Goal: Information Seeking & Learning: Learn about a topic

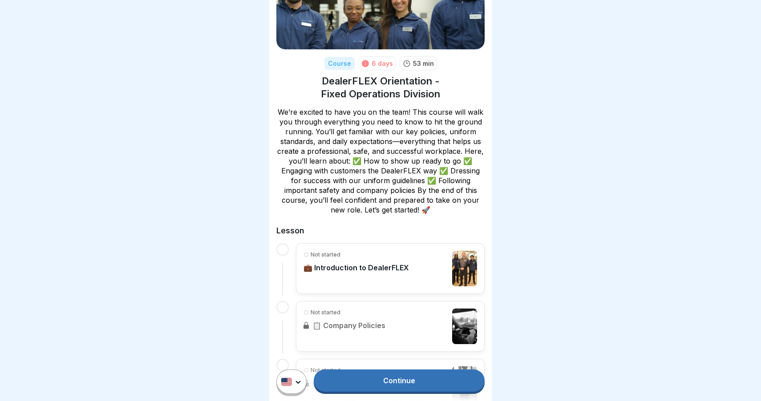
scroll to position [112, 0]
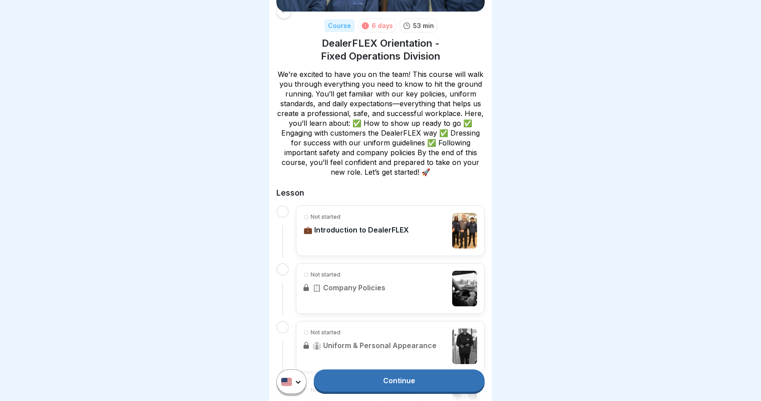
click at [384, 385] on link "Continue" at bounding box center [399, 381] width 171 height 22
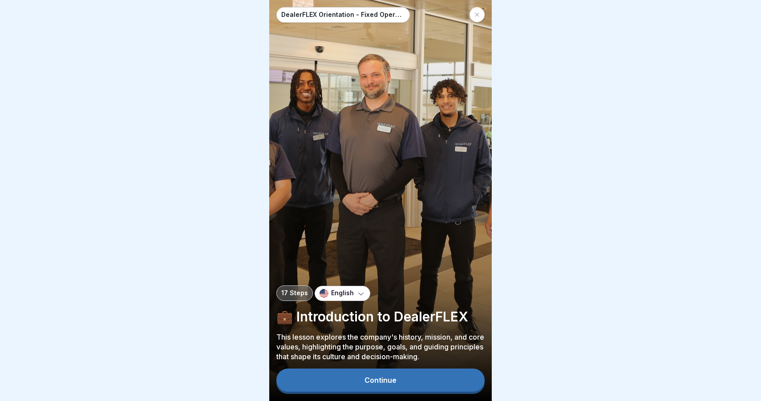
click at [394, 384] on div "Continue" at bounding box center [380, 380] width 32 height 8
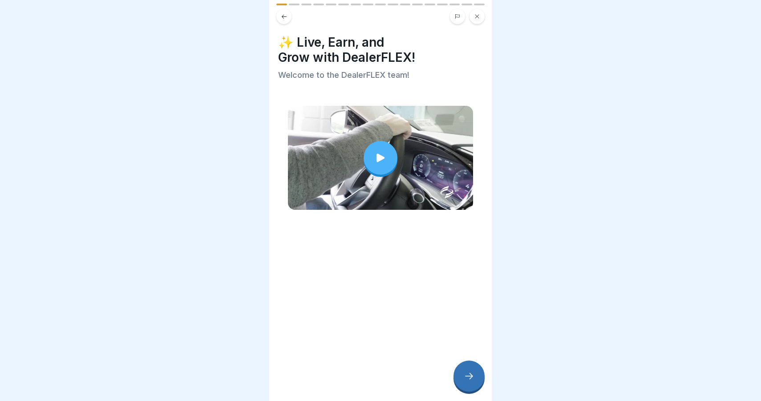
click at [382, 162] on icon at bounding box center [380, 158] width 12 height 12
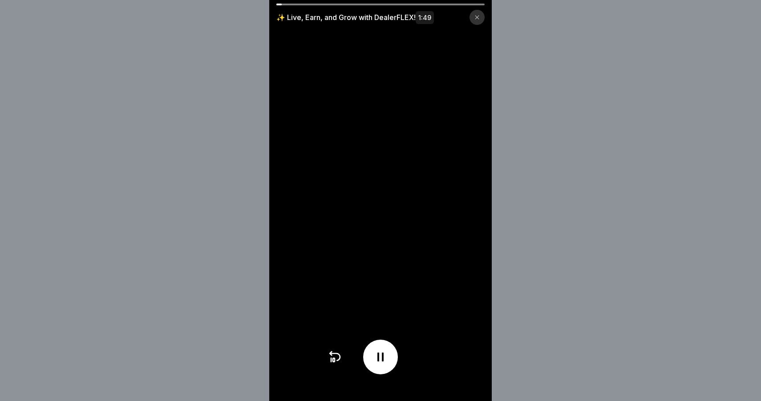
click at [549, 47] on div "✨ Live, Earn, and Grow with DealerFLEX! 1:49" at bounding box center [380, 200] width 761 height 401
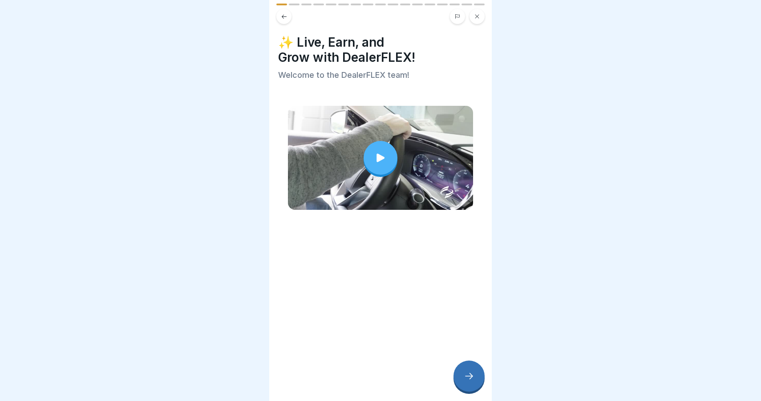
click at [382, 156] on icon at bounding box center [380, 158] width 12 height 12
click at [471, 378] on icon at bounding box center [468, 376] width 11 height 11
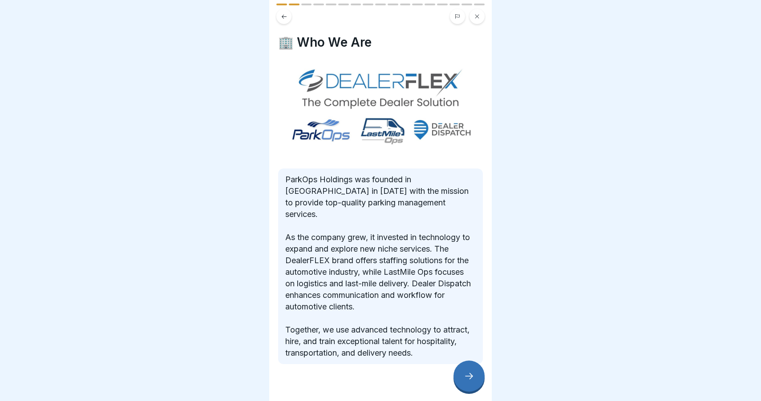
scroll to position [4, 0]
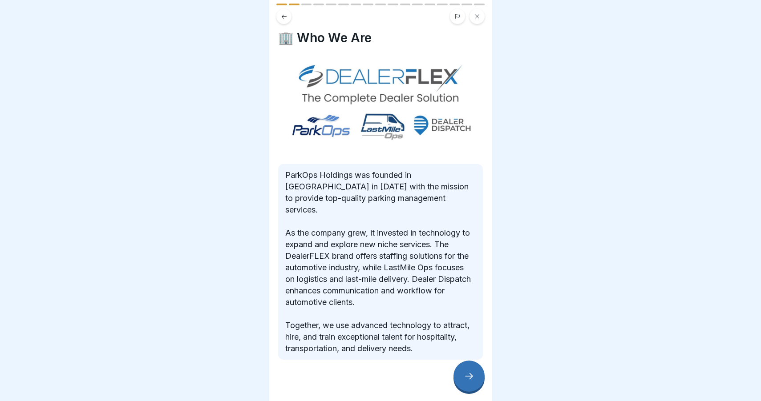
click at [464, 372] on icon at bounding box center [468, 376] width 11 height 11
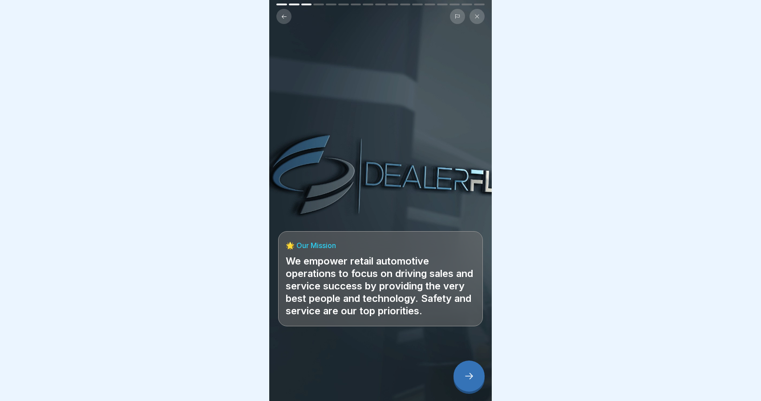
click at [464, 377] on icon at bounding box center [468, 376] width 11 height 11
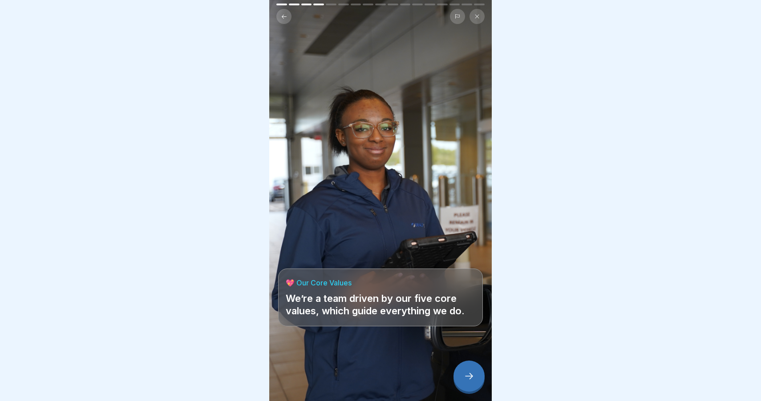
click at [467, 377] on icon at bounding box center [468, 376] width 11 height 11
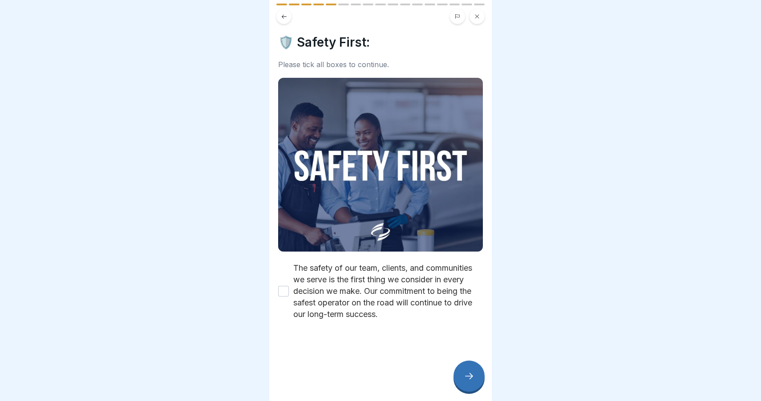
click at [283, 292] on button "The safety of our team, clients, and communities we serve is the first thing we…" at bounding box center [283, 291] width 11 height 11
click at [463, 375] on icon at bounding box center [468, 376] width 11 height 11
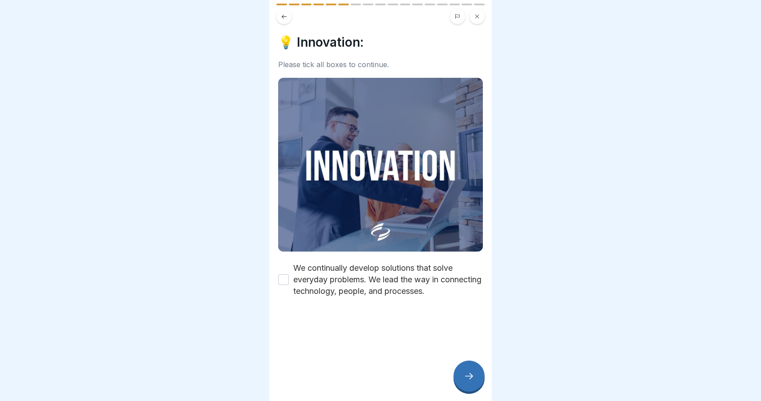
click at [284, 281] on button "We continually develop solutions that solve everyday problems. We lead the way …" at bounding box center [283, 279] width 11 height 11
click at [459, 370] on div at bounding box center [468, 376] width 31 height 31
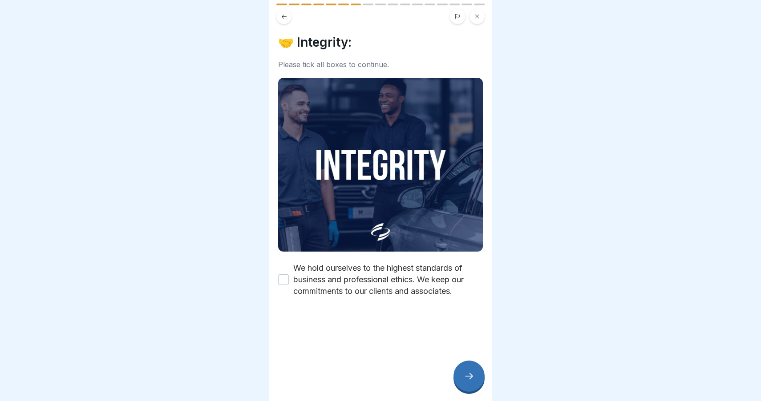
click at [291, 279] on div "We hold ourselves to the highest standards of business and professional ethics.…" at bounding box center [380, 279] width 205 height 35
click at [288, 273] on div "We hold ourselves to the highest standards of business and professional ethics.…" at bounding box center [380, 279] width 205 height 35
click at [280, 277] on button "We hold ourselves to the highest standards of business and professional ethics.…" at bounding box center [283, 279] width 11 height 11
click at [470, 373] on icon at bounding box center [468, 376] width 11 height 11
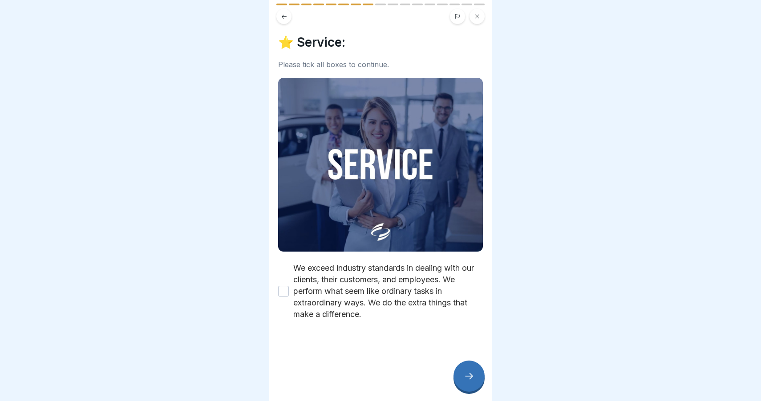
click at [287, 292] on button "We exceed industry standards in dealing with our clients, their customers, and …" at bounding box center [283, 291] width 11 height 11
click at [470, 381] on icon at bounding box center [468, 376] width 11 height 11
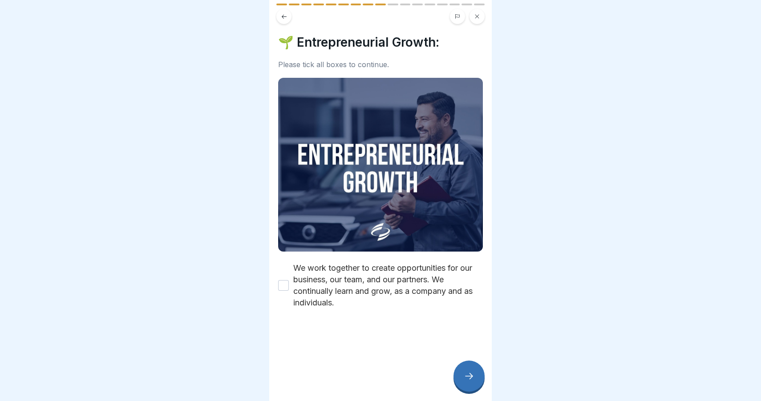
click at [290, 285] on div "We work together to create opportunities for our business, our team, and our pa…" at bounding box center [380, 285] width 205 height 46
click at [283, 285] on button "We work together to create opportunities for our business, our team, and our pa…" at bounding box center [283, 285] width 11 height 11
click at [467, 370] on div at bounding box center [468, 376] width 31 height 31
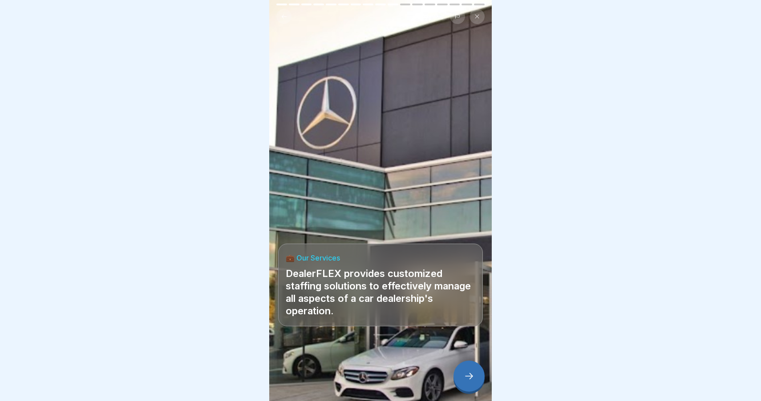
click at [469, 372] on icon at bounding box center [468, 376] width 11 height 11
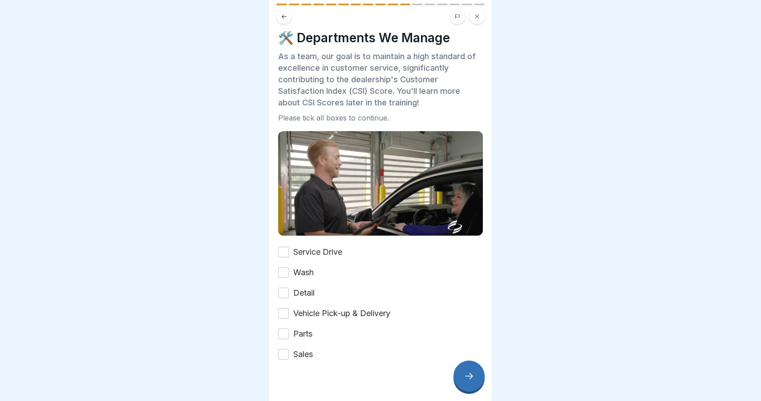
scroll to position [0, 0]
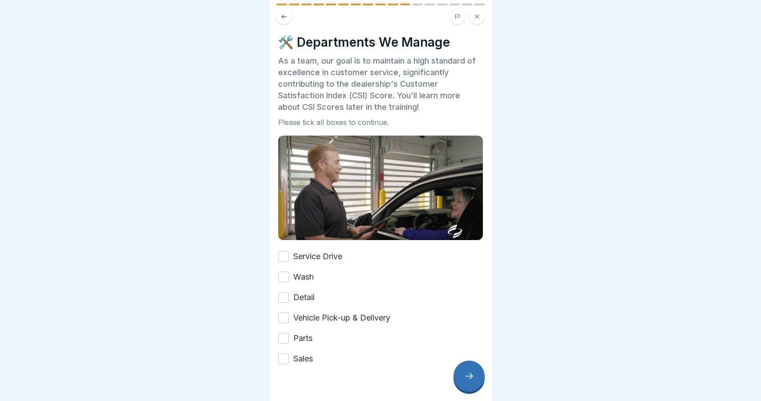
click at [291, 258] on div "Service Drive" at bounding box center [310, 257] width 64 height 12
click at [284, 255] on button "Service Drive" at bounding box center [283, 256] width 11 height 11
click at [284, 274] on button "Wash" at bounding box center [283, 277] width 11 height 11
click at [283, 294] on button "Detail" at bounding box center [283, 297] width 11 height 11
click at [286, 322] on button "Vehicle Pick-up & Delivery" at bounding box center [283, 318] width 11 height 11
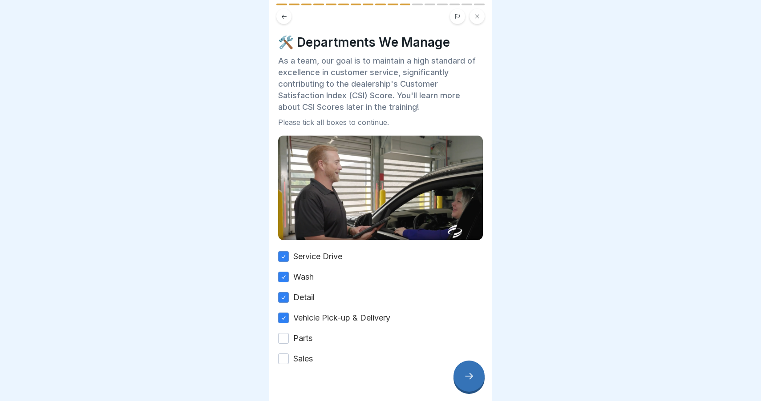
click at [284, 338] on button "Parts" at bounding box center [283, 338] width 11 height 11
click at [283, 366] on div at bounding box center [380, 391] width 205 height 53
click at [283, 365] on div at bounding box center [380, 391] width 205 height 53
click at [284, 363] on button "Sales" at bounding box center [283, 359] width 11 height 11
click at [473, 378] on icon at bounding box center [468, 376] width 11 height 11
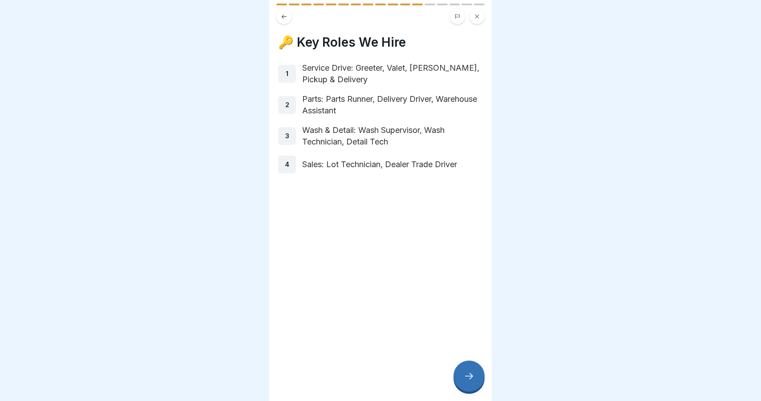
click at [474, 371] on div at bounding box center [468, 376] width 31 height 31
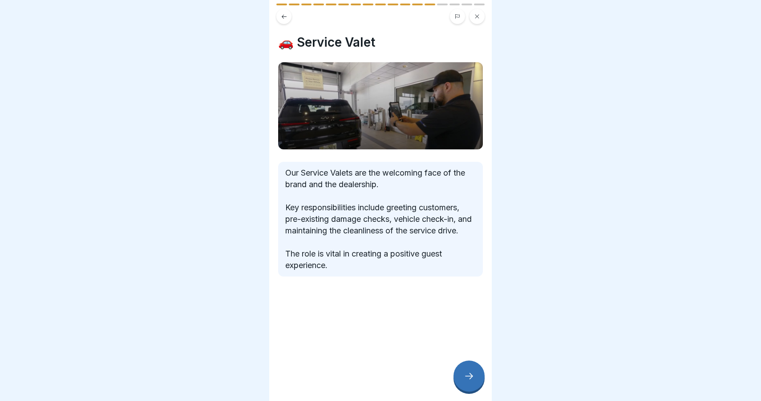
click at [470, 374] on icon at bounding box center [468, 376] width 11 height 11
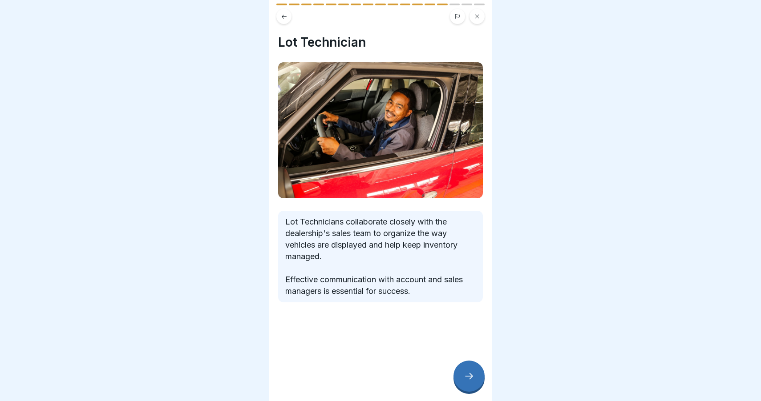
click at [470, 374] on icon at bounding box center [468, 376] width 11 height 11
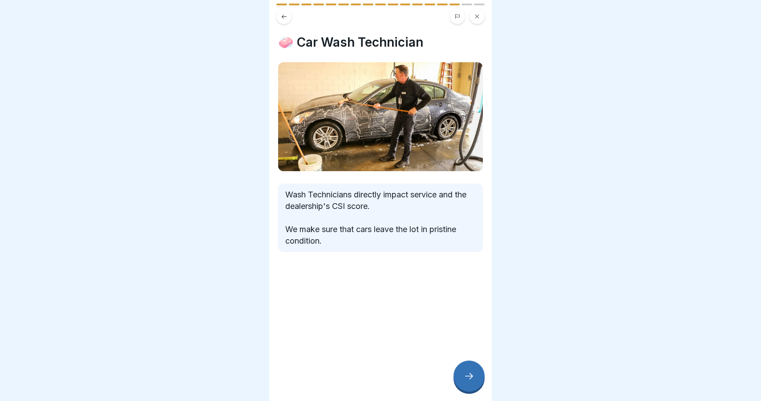
click at [470, 374] on icon at bounding box center [468, 376] width 11 height 11
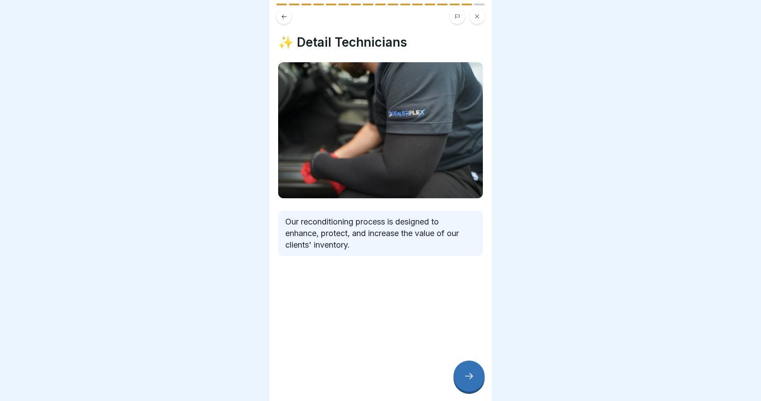
click at [470, 374] on icon at bounding box center [468, 376] width 11 height 11
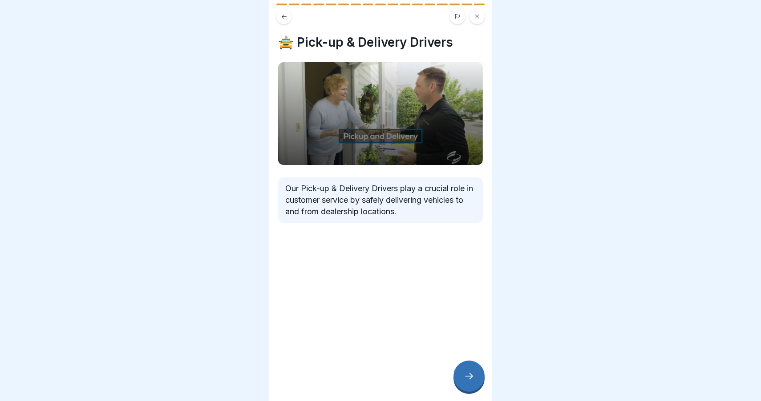
click at [470, 374] on icon at bounding box center [468, 376] width 11 height 11
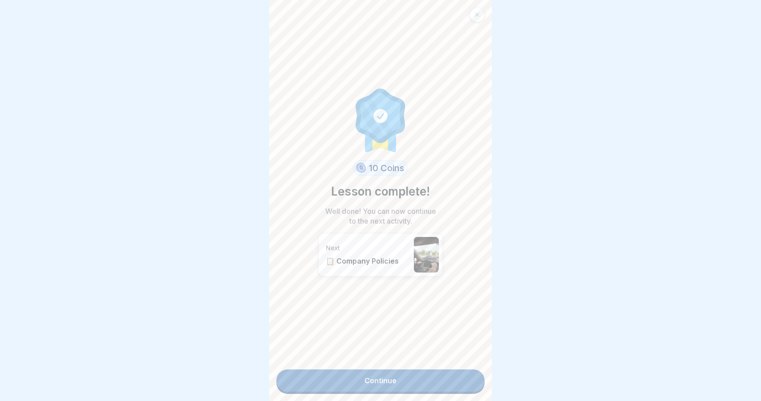
click at [455, 381] on link "Continue" at bounding box center [380, 381] width 208 height 22
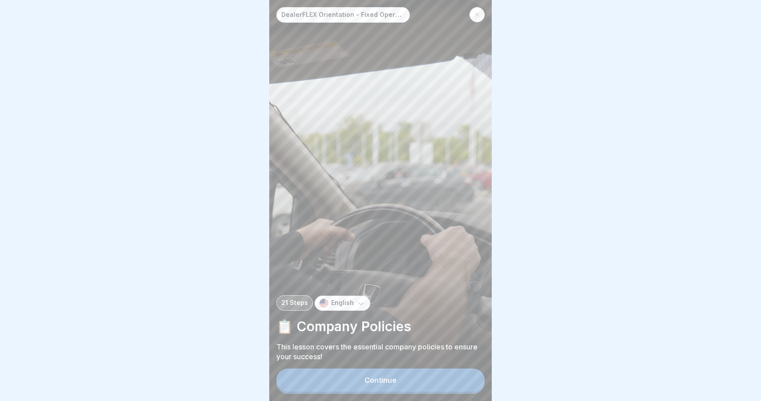
click at [403, 371] on button "Continue" at bounding box center [380, 380] width 208 height 23
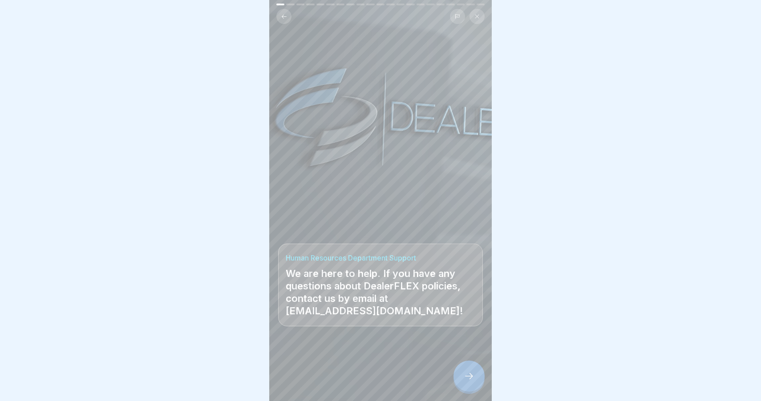
click at [475, 378] on div at bounding box center [468, 376] width 31 height 31
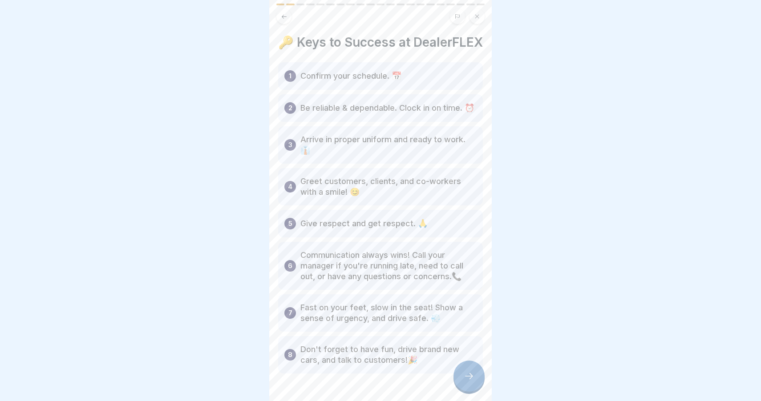
click at [471, 373] on icon at bounding box center [468, 376] width 11 height 11
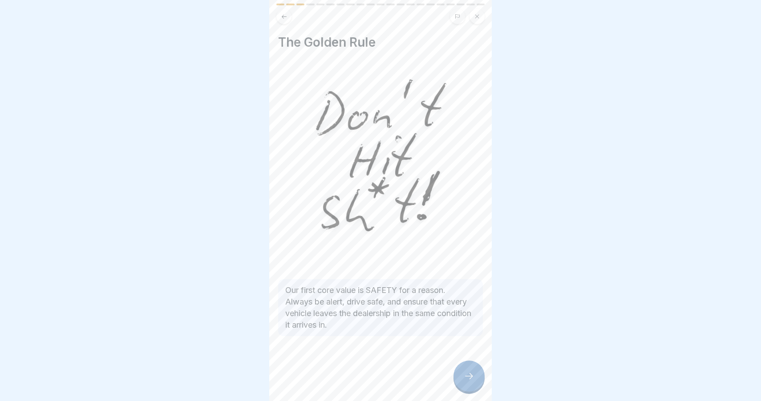
click at [469, 378] on icon at bounding box center [468, 376] width 11 height 11
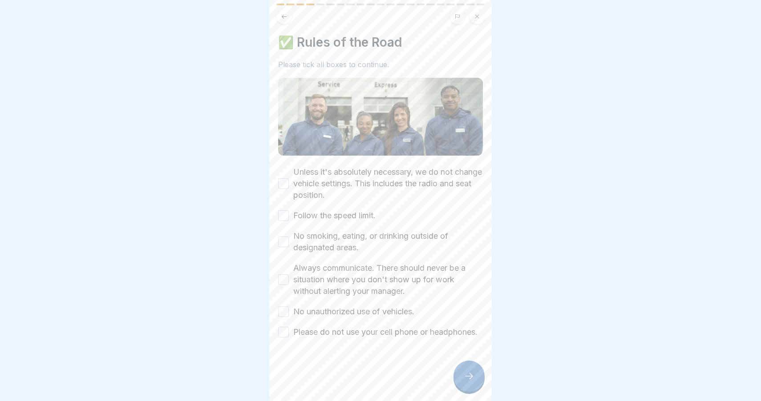
click at [282, 189] on button "Unless it's absolutely necessary, we do not change vehicle settings. This inclu…" at bounding box center [283, 183] width 11 height 11
click at [287, 216] on button "Follow the speed limit." at bounding box center [283, 215] width 11 height 11
click at [283, 238] on button "No smoking, eating, or drinking outside of designated areas." at bounding box center [283, 242] width 11 height 11
click at [281, 282] on button "Always communicate. There should never be a situation where you don't show up f…" at bounding box center [283, 279] width 11 height 11
click at [283, 314] on button "No unauthorized use of vehicles." at bounding box center [283, 311] width 11 height 11
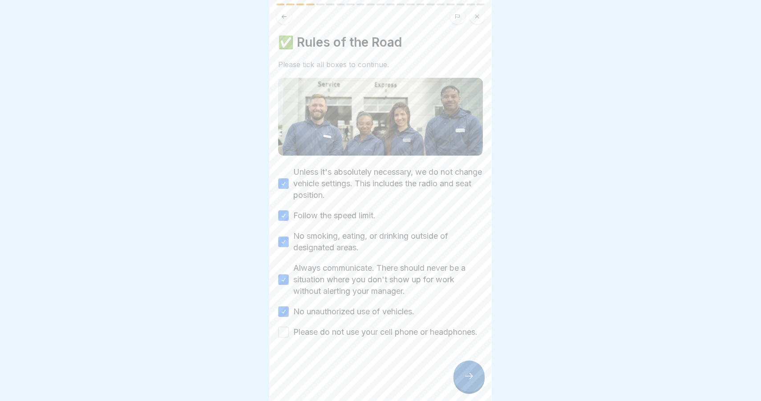
click at [285, 338] on button "Please do not use your cell phone or headphones." at bounding box center [283, 332] width 11 height 11
click at [466, 372] on div at bounding box center [468, 376] width 31 height 31
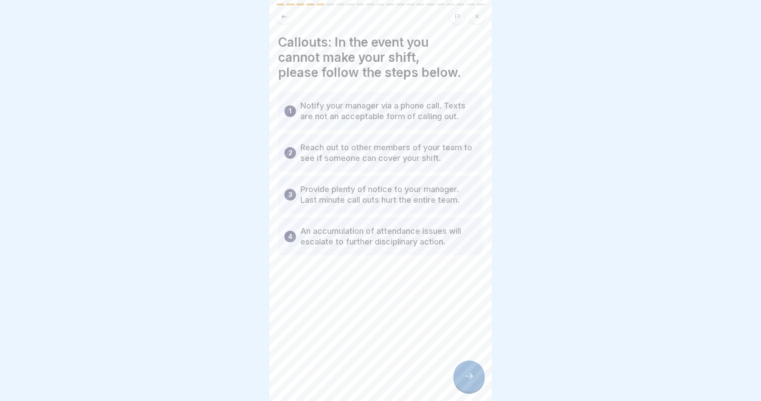
click at [467, 378] on icon at bounding box center [468, 376] width 11 height 11
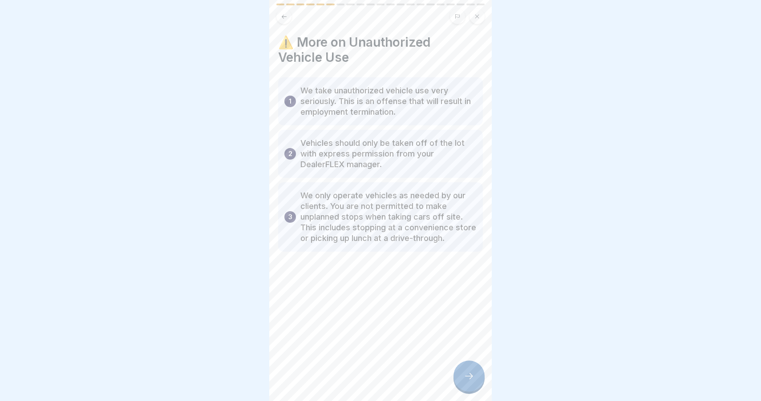
click at [467, 368] on div at bounding box center [468, 376] width 31 height 31
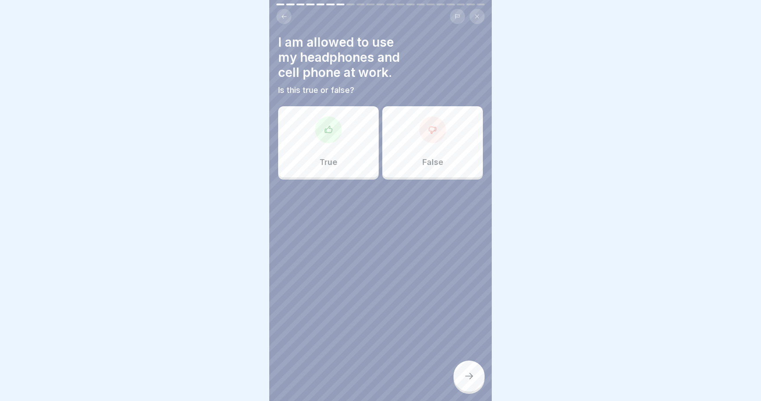
click at [452, 149] on div "False" at bounding box center [432, 141] width 101 height 71
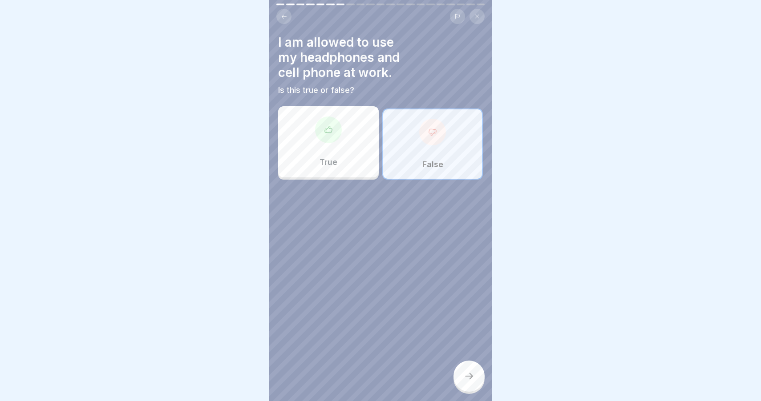
click at [472, 372] on icon at bounding box center [468, 376] width 11 height 11
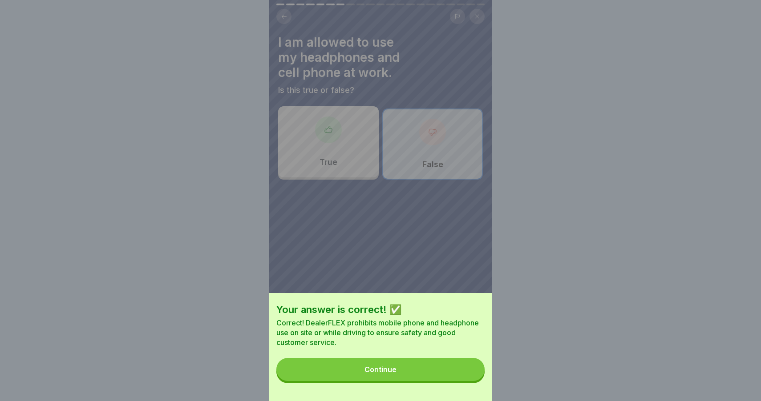
click at [452, 374] on button "Continue" at bounding box center [380, 369] width 208 height 23
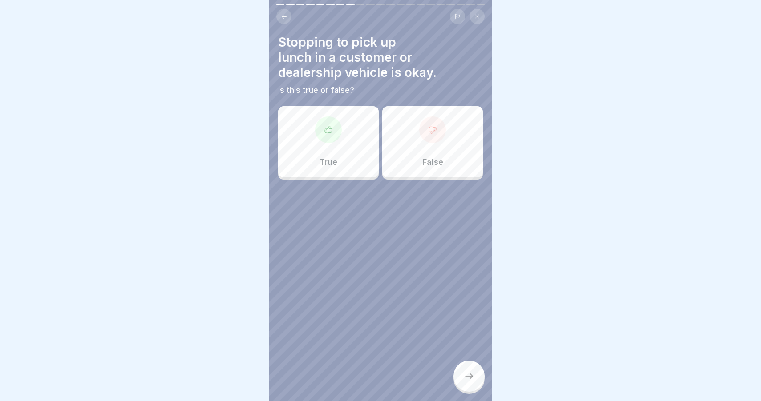
click at [445, 172] on div "False" at bounding box center [432, 141] width 101 height 71
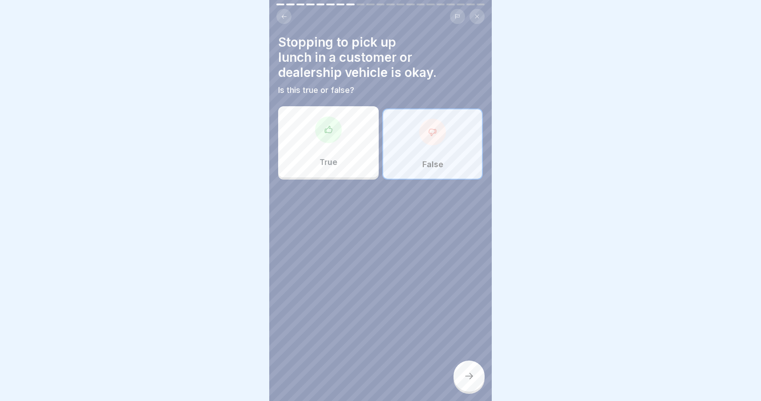
click at [472, 371] on div at bounding box center [468, 376] width 31 height 31
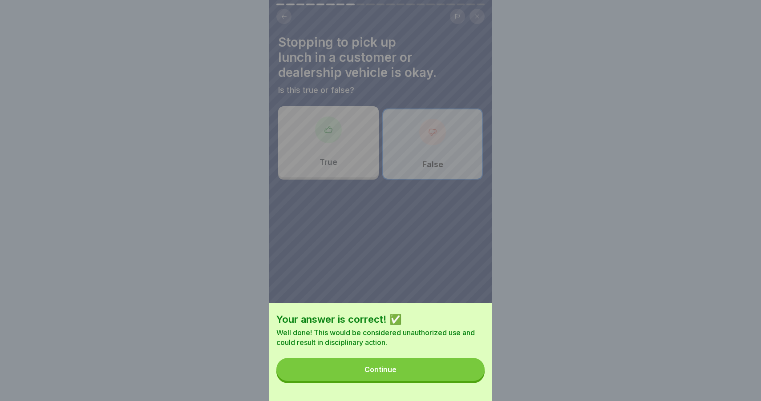
click at [415, 364] on button "Continue" at bounding box center [380, 369] width 208 height 23
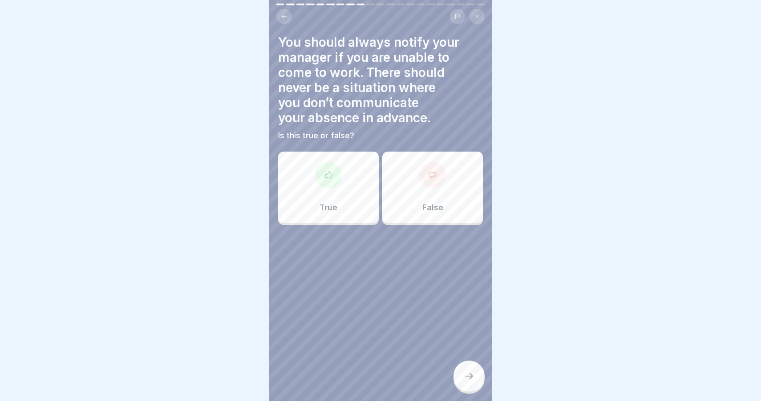
click at [344, 169] on div "True" at bounding box center [328, 187] width 101 height 71
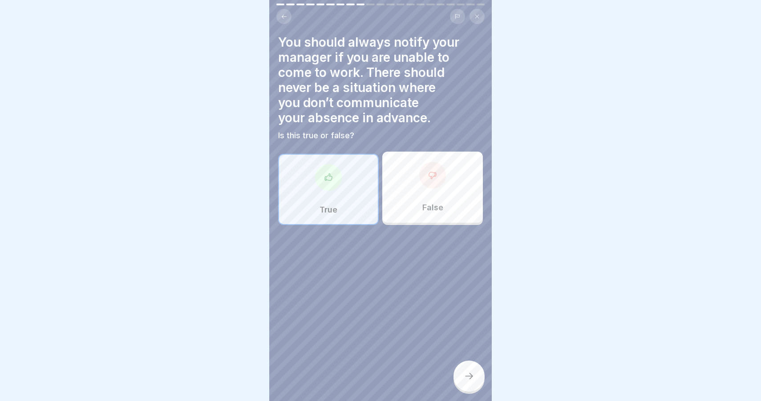
click at [470, 369] on div at bounding box center [468, 376] width 31 height 31
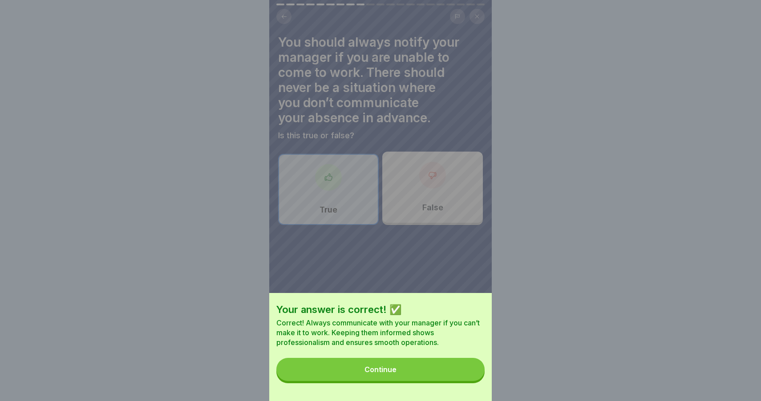
click at [459, 366] on button "Continue" at bounding box center [380, 369] width 208 height 23
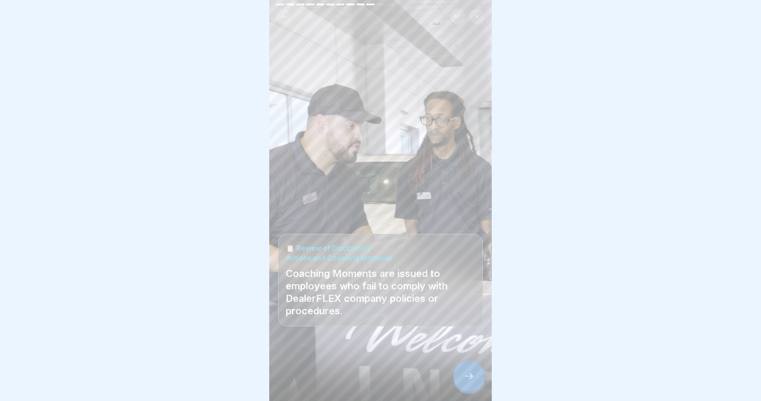
click at [469, 373] on icon at bounding box center [468, 376] width 11 height 11
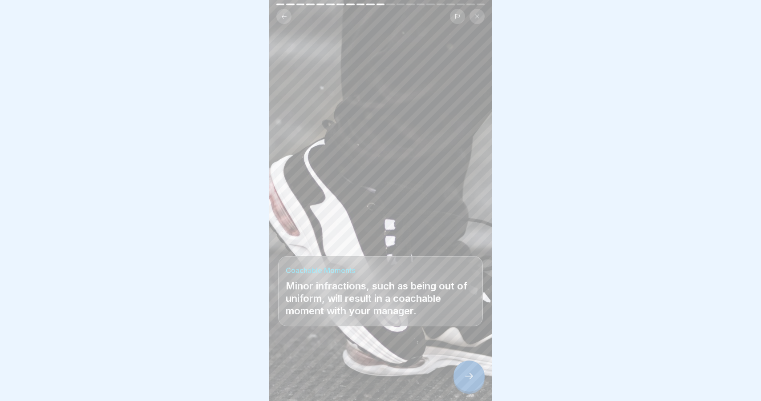
click at [463, 372] on icon at bounding box center [468, 376] width 11 height 11
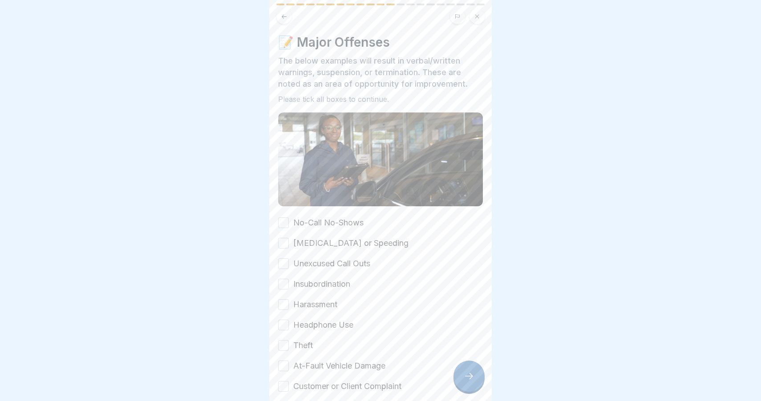
click at [286, 221] on button "No-Call No-Shows" at bounding box center [283, 222] width 11 height 11
click at [284, 246] on button "Reckless Driving or Speeding" at bounding box center [283, 243] width 11 height 11
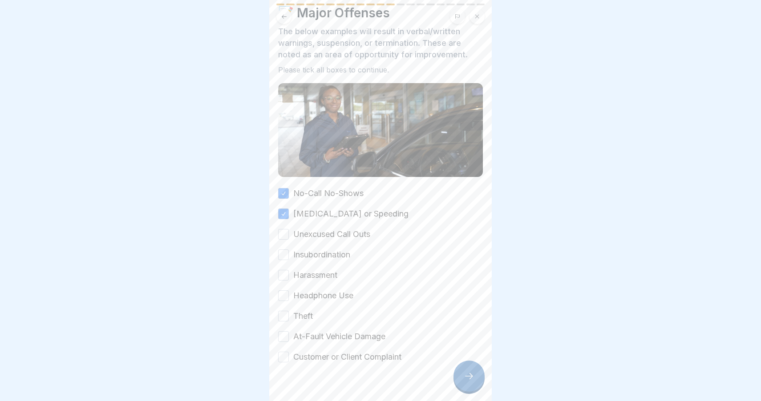
scroll to position [36, 0]
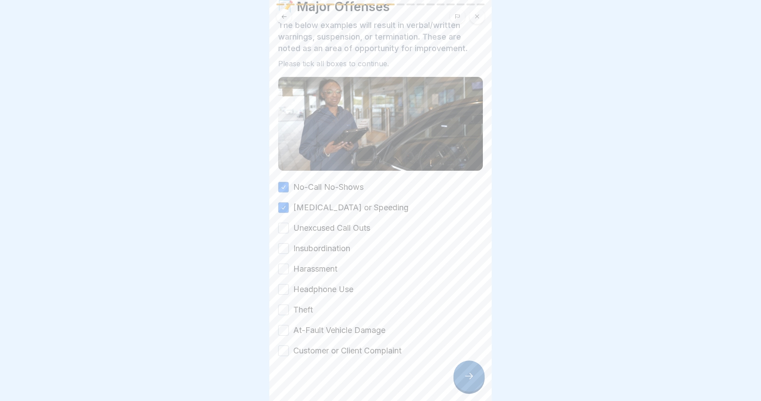
click at [286, 229] on button "Unexcused Call Outs" at bounding box center [283, 228] width 11 height 11
click at [286, 249] on button "Insubordination" at bounding box center [283, 248] width 11 height 11
click at [284, 267] on button "Harassment" at bounding box center [283, 269] width 11 height 11
click at [284, 290] on button "Headphone Use" at bounding box center [283, 289] width 11 height 11
click at [284, 308] on button "Theft" at bounding box center [283, 310] width 11 height 11
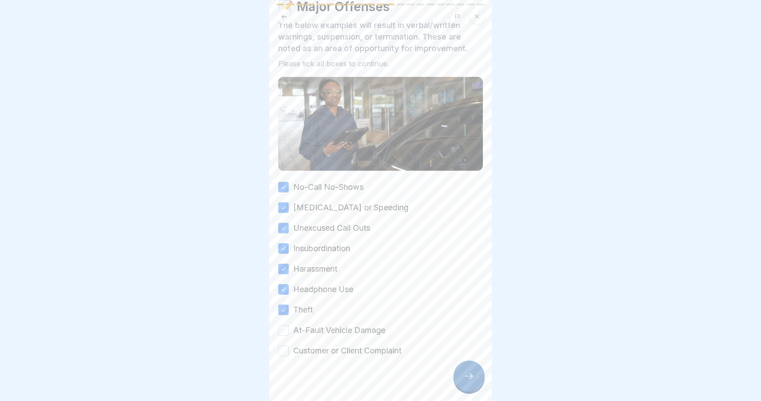
scroll to position [44, 0]
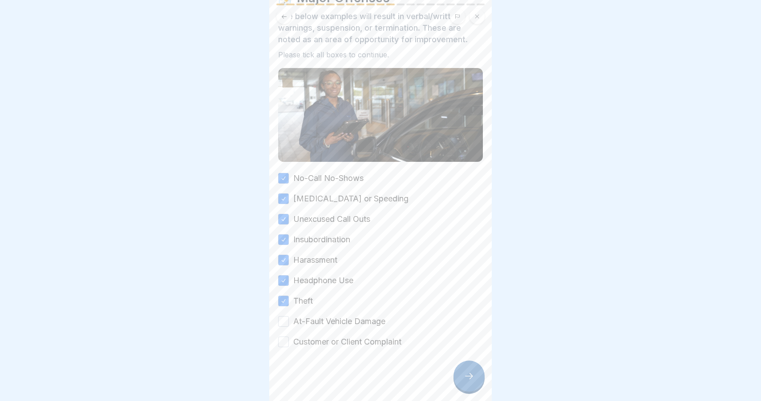
click at [289, 321] on div "At-Fault Vehicle Damage" at bounding box center [331, 322] width 107 height 12
click at [288, 321] on button "At-Fault Vehicle Damage" at bounding box center [283, 321] width 11 height 11
click at [286, 340] on button "Customer or Client Complaint" at bounding box center [283, 342] width 11 height 11
click at [467, 376] on icon at bounding box center [468, 376] width 11 height 11
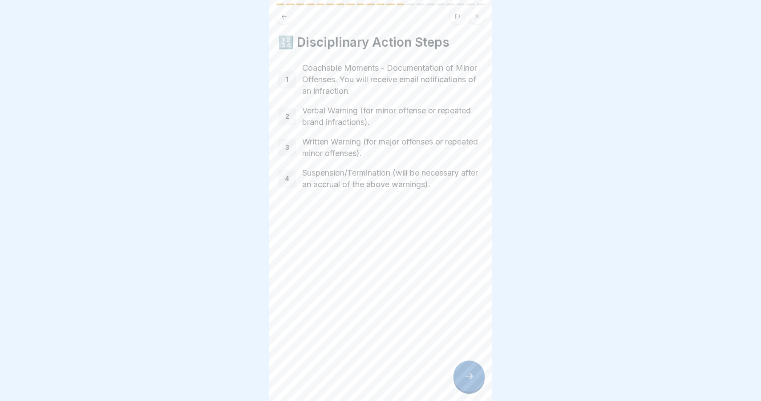
click at [470, 370] on div at bounding box center [468, 376] width 31 height 31
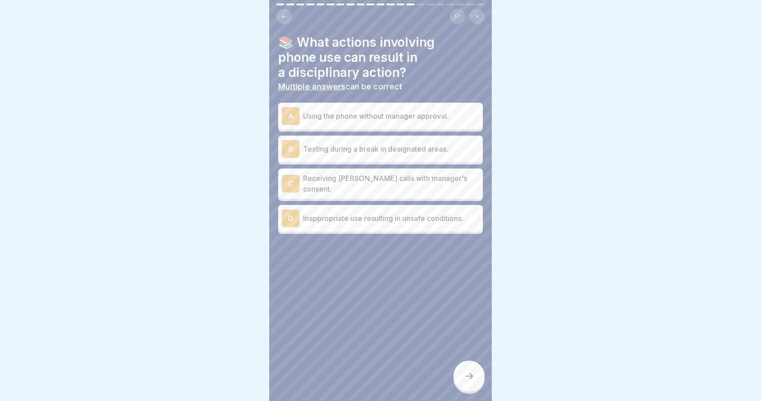
click at [285, 13] on icon at bounding box center [284, 16] width 7 height 7
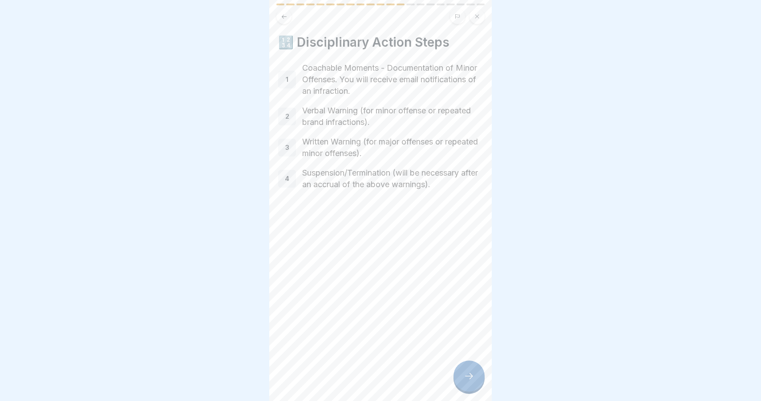
click at [471, 362] on div at bounding box center [468, 376] width 31 height 31
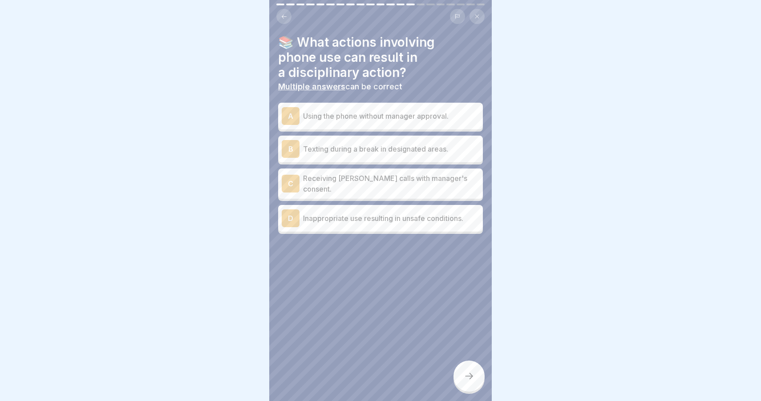
click at [431, 217] on p "Inappropriate use resulting in unsafe conditions." at bounding box center [391, 218] width 176 height 11
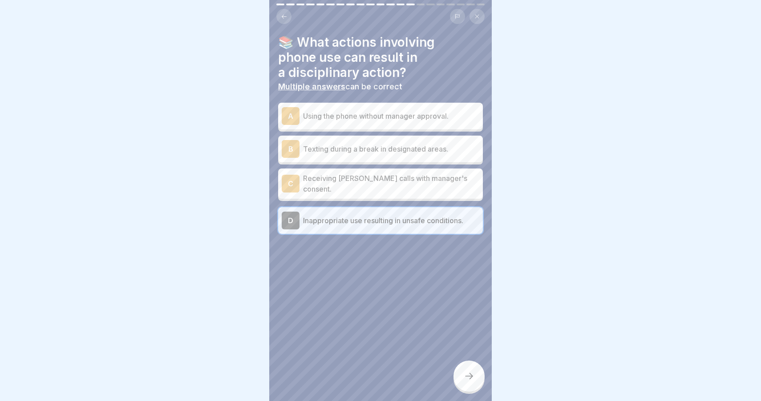
click at [441, 110] on div "A Using the phone without manager approval." at bounding box center [380, 116] width 197 height 18
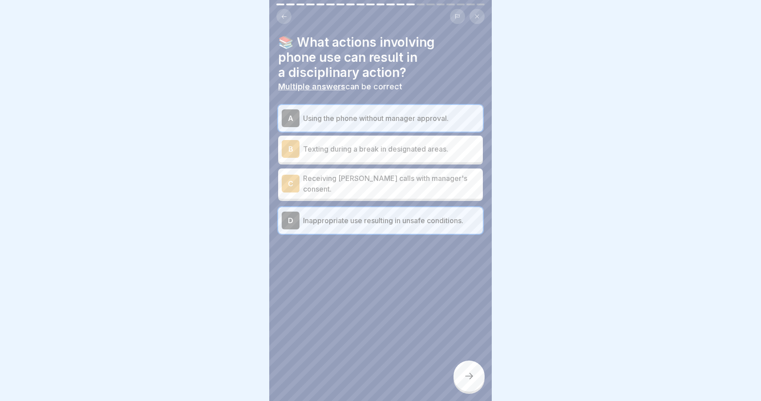
click at [475, 372] on div at bounding box center [468, 376] width 31 height 31
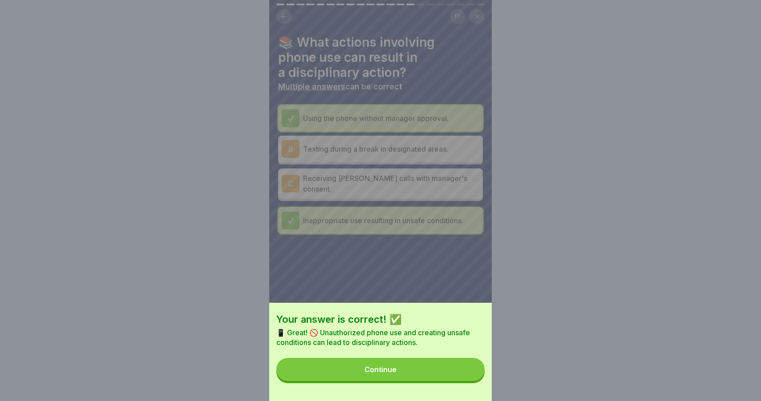
click at [460, 368] on button "Continue" at bounding box center [380, 369] width 208 height 23
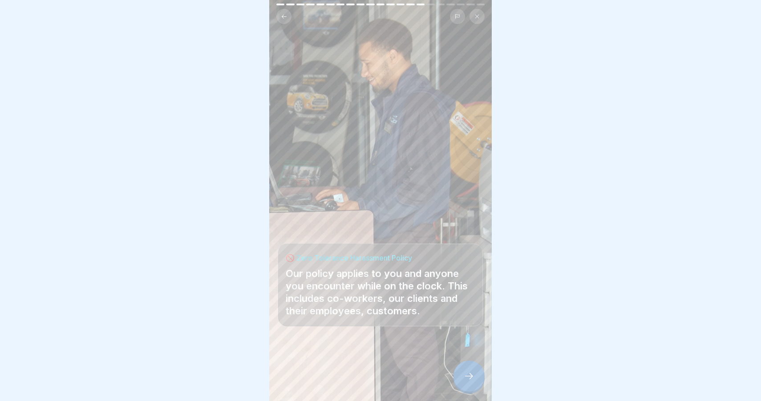
click at [463, 377] on div at bounding box center [468, 376] width 31 height 31
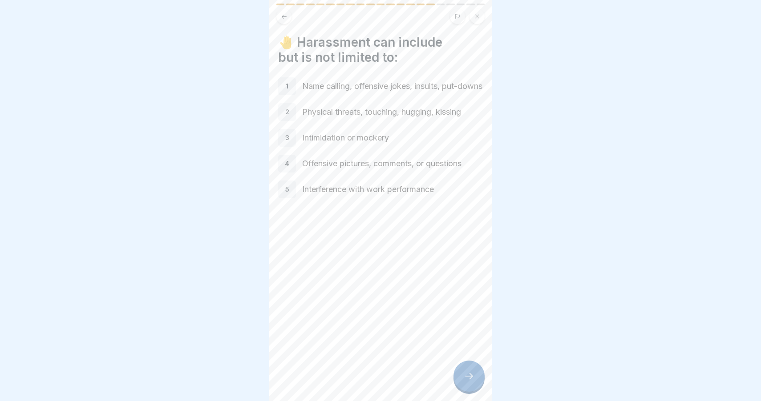
click at [476, 377] on div at bounding box center [468, 376] width 31 height 31
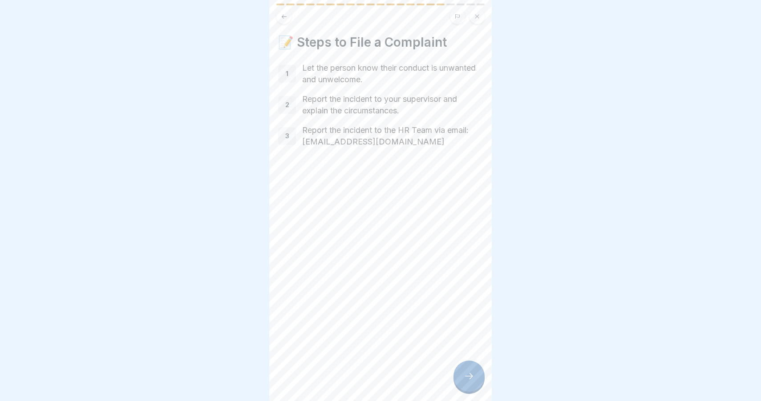
click at [472, 370] on div at bounding box center [468, 376] width 31 height 31
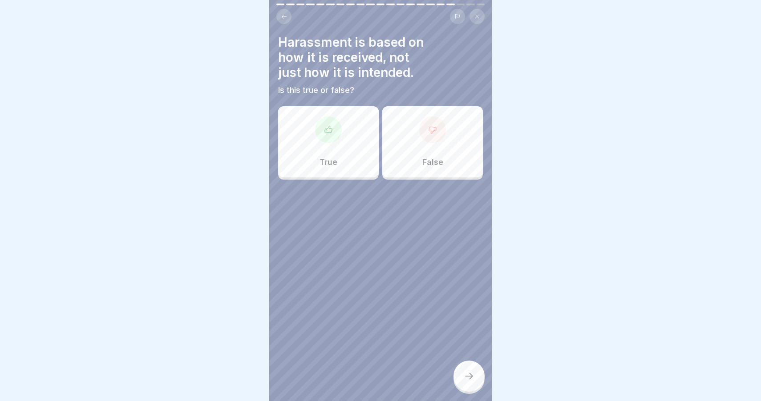
click at [408, 144] on div "False" at bounding box center [432, 141] width 101 height 71
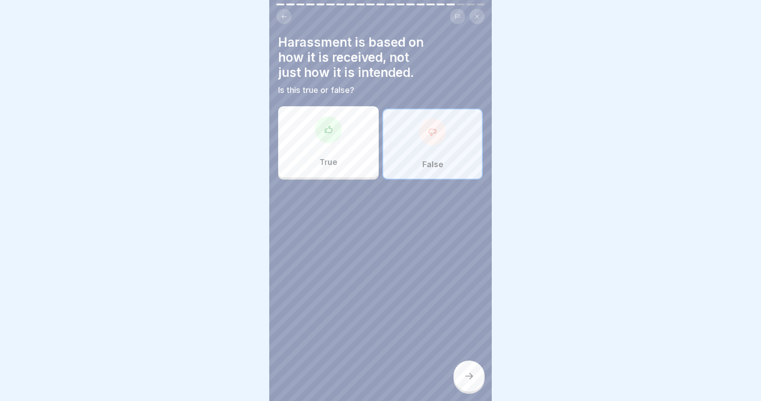
click at [357, 164] on div "True" at bounding box center [328, 141] width 101 height 71
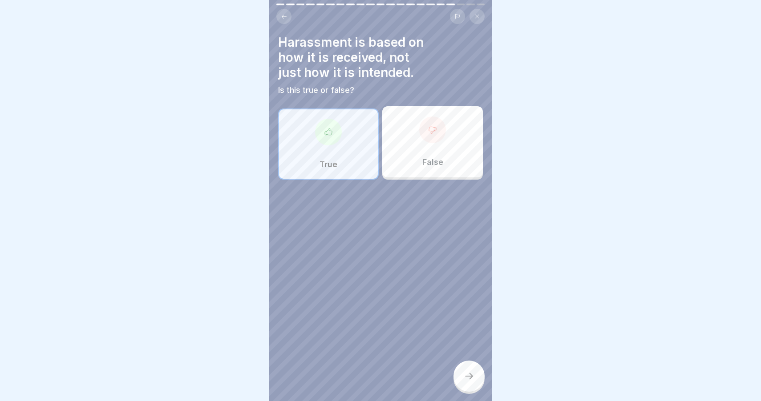
click at [460, 385] on div at bounding box center [468, 376] width 31 height 31
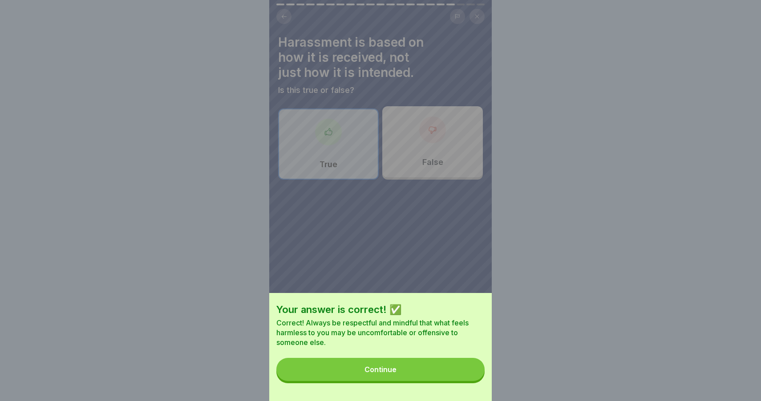
click at [464, 378] on button "Continue" at bounding box center [380, 369] width 208 height 23
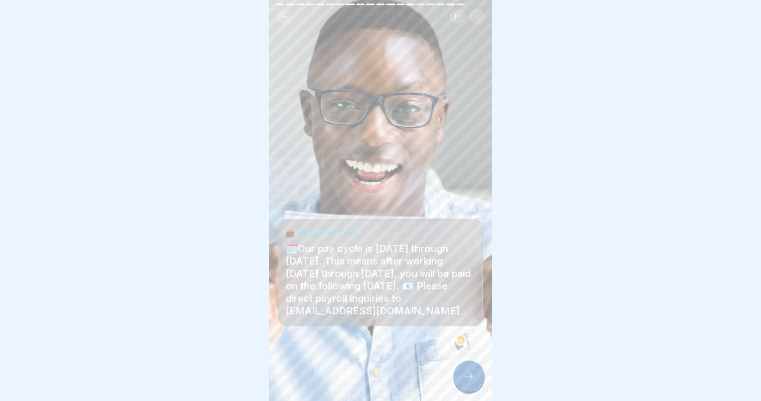
click at [465, 375] on icon at bounding box center [468, 376] width 11 height 11
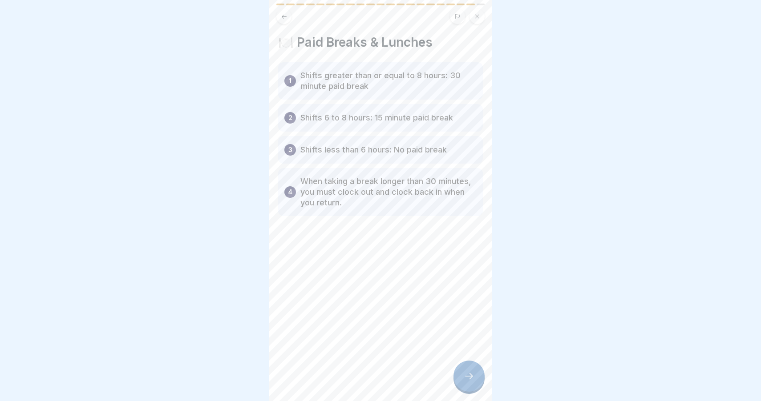
click at [477, 376] on div at bounding box center [468, 376] width 31 height 31
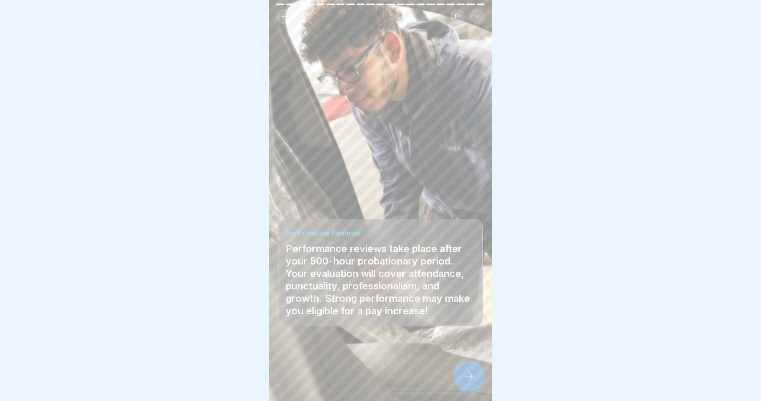
click at [471, 375] on icon at bounding box center [468, 376] width 11 height 11
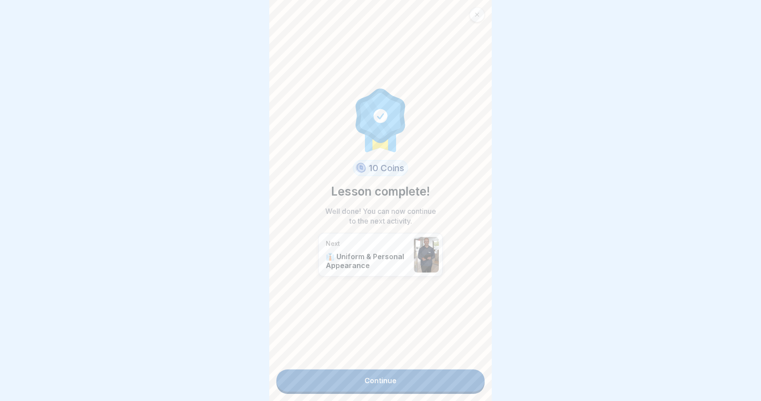
click at [471, 375] on link "Continue" at bounding box center [380, 381] width 208 height 22
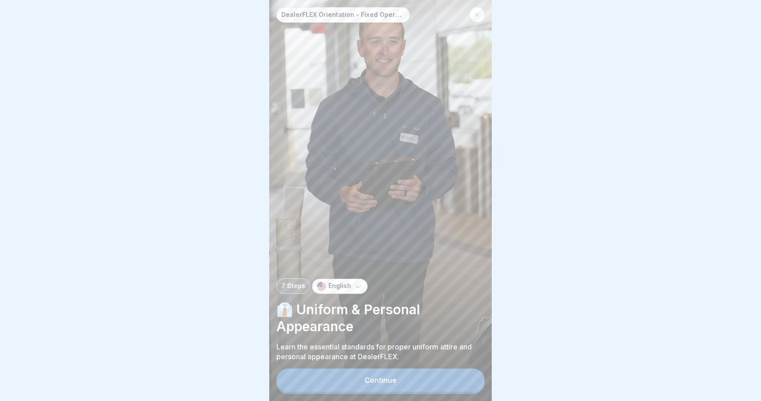
click at [406, 382] on button "Continue" at bounding box center [380, 380] width 208 height 23
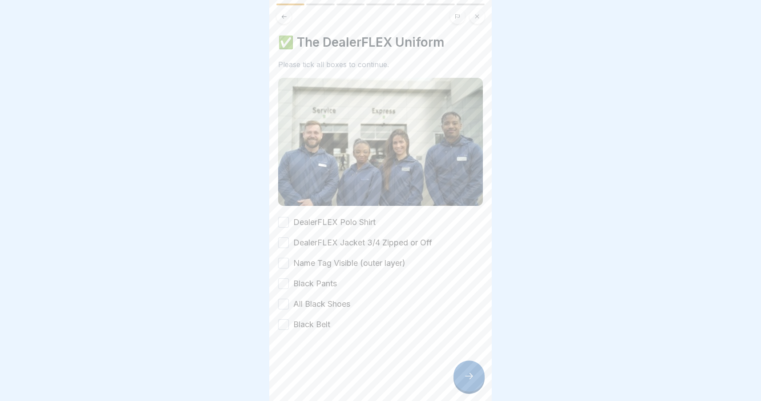
click at [285, 218] on button "DealerFLEX Polo Shirt" at bounding box center [283, 222] width 11 height 11
click at [284, 241] on button "DealerFLEX Jacket 3/4 Zipped or Off" at bounding box center [283, 243] width 11 height 11
click at [282, 264] on button "Name Tag Visible (outer layer)" at bounding box center [283, 263] width 11 height 11
click at [281, 284] on button "Black Pants" at bounding box center [283, 283] width 11 height 11
click at [288, 301] on button "All Black Shoes" at bounding box center [283, 304] width 11 height 11
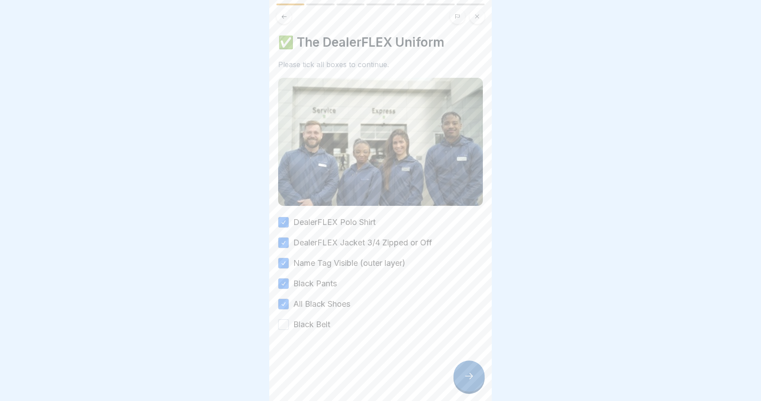
click at [288, 326] on button "Black Belt" at bounding box center [283, 324] width 11 height 11
click at [473, 382] on div at bounding box center [468, 376] width 31 height 31
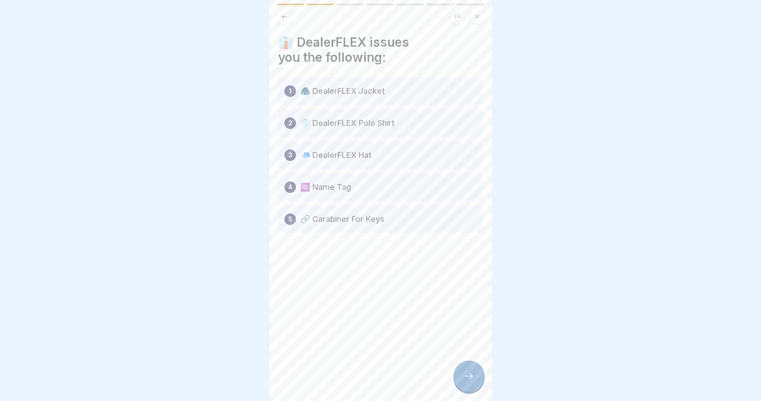
click at [471, 374] on icon at bounding box center [468, 376] width 11 height 11
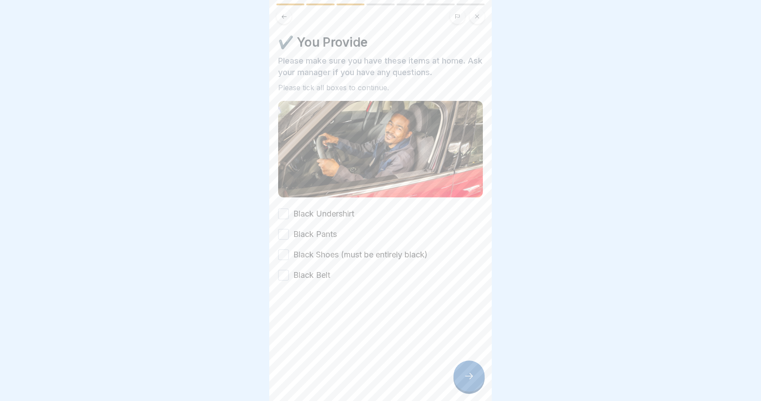
click at [282, 214] on button "Black Undershirt" at bounding box center [283, 214] width 11 height 11
click at [289, 236] on div "Black Pants" at bounding box center [307, 235] width 59 height 12
click at [287, 232] on button "Black Pants" at bounding box center [283, 234] width 11 height 11
click at [286, 258] on button "Black Shoes (must be entirely black)" at bounding box center [283, 255] width 11 height 11
click at [286, 276] on button "Black Belt" at bounding box center [283, 275] width 11 height 11
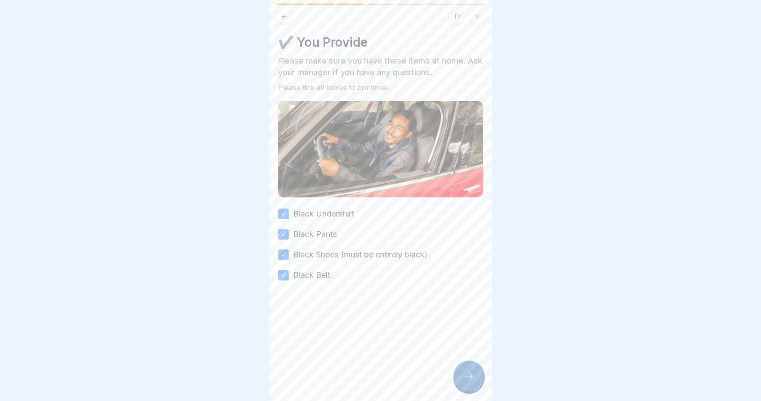
click at [469, 380] on icon at bounding box center [468, 376] width 11 height 11
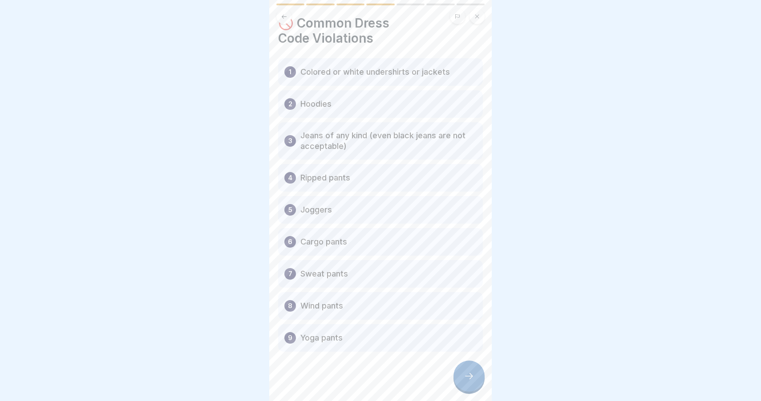
scroll to position [23, 0]
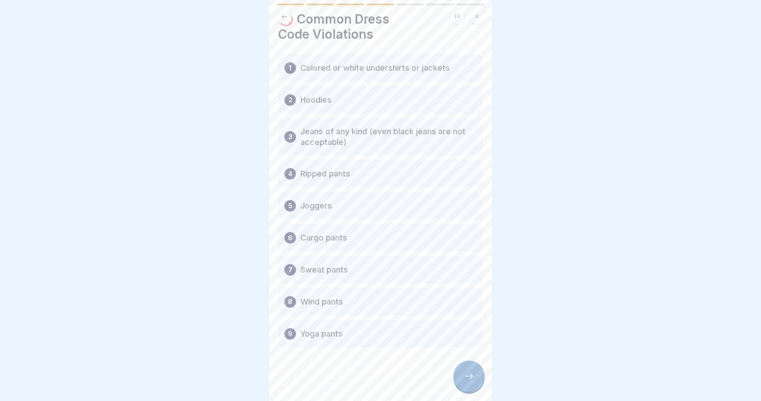
click at [468, 376] on icon at bounding box center [468, 376] width 11 height 11
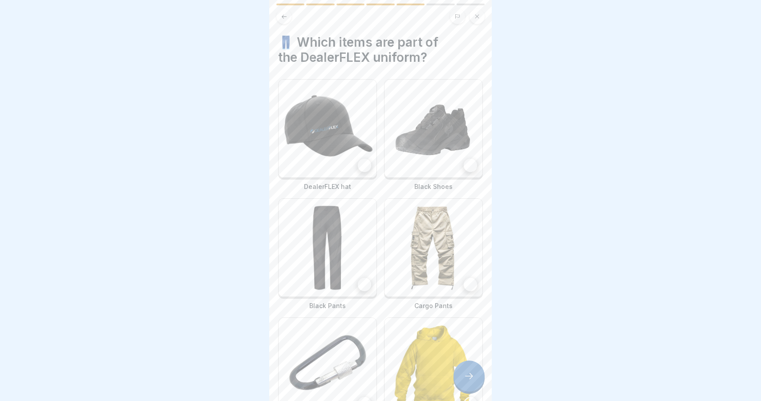
click at [363, 168] on div at bounding box center [364, 165] width 13 height 13
click at [365, 260] on img at bounding box center [327, 248] width 98 height 98
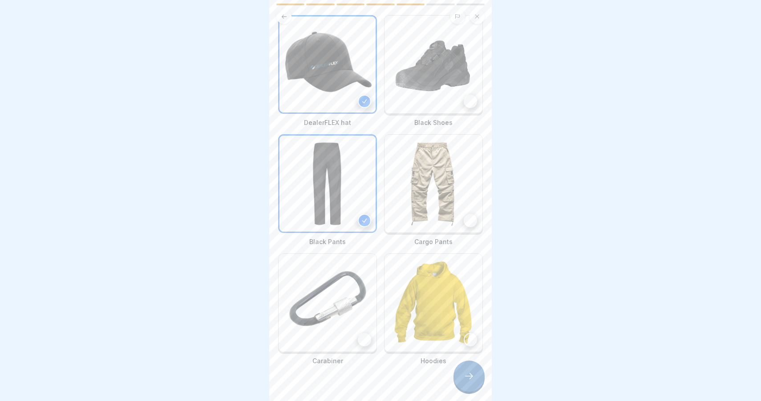
scroll to position [82, 0]
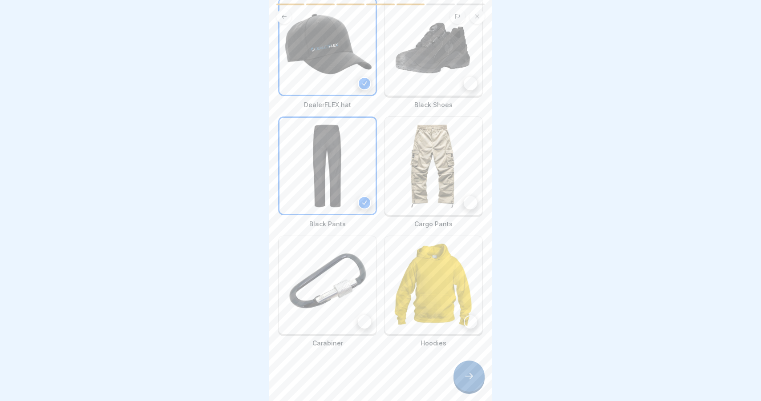
click at [362, 282] on img at bounding box center [327, 285] width 98 height 98
click at [471, 379] on icon at bounding box center [468, 376] width 11 height 11
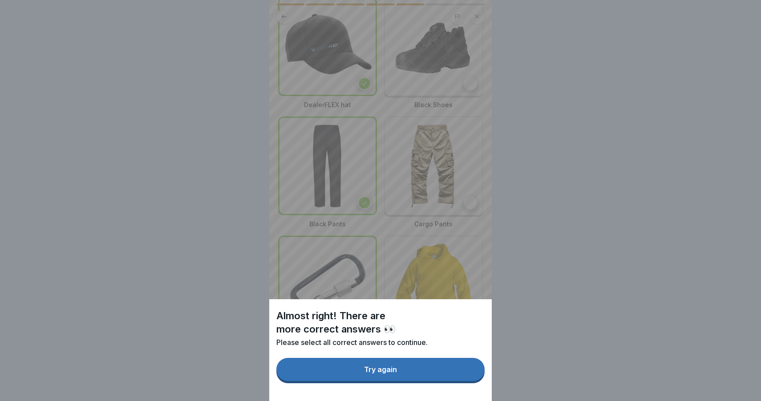
click at [455, 376] on button "Try again" at bounding box center [380, 369] width 208 height 23
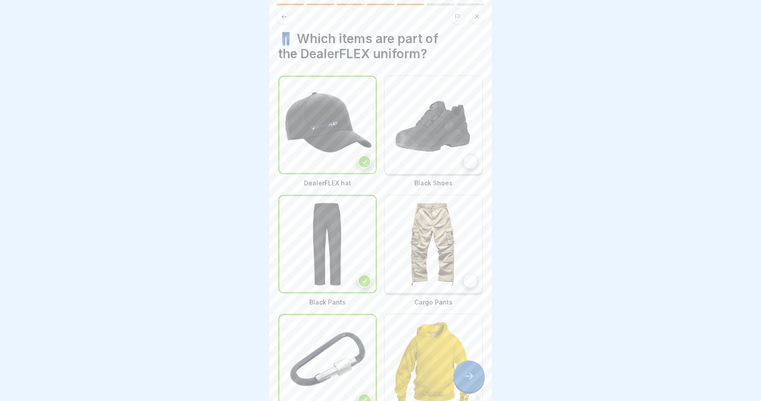
scroll to position [0, 0]
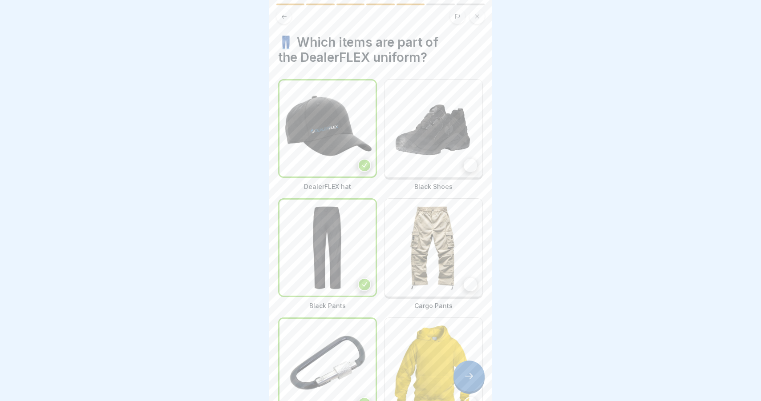
click at [440, 151] on img at bounding box center [433, 129] width 98 height 98
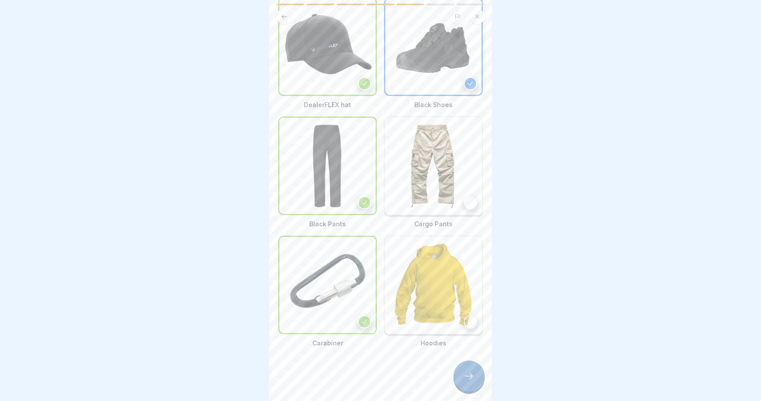
click at [471, 380] on icon at bounding box center [468, 376] width 11 height 11
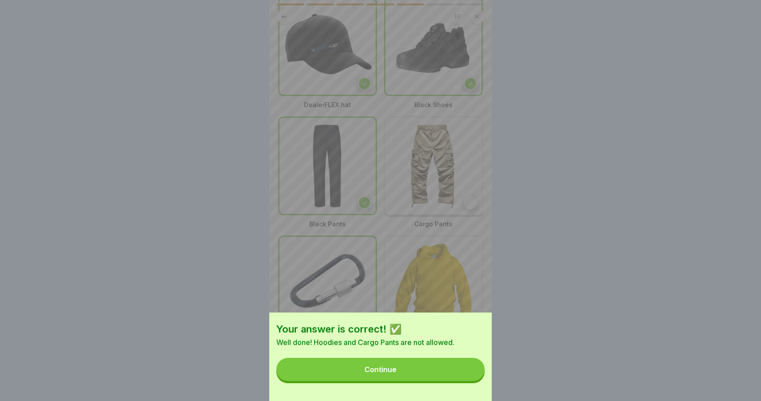
click at [457, 382] on div "Your answer is correct! ✅ Well done! Hoodies and Cargo Pants are not allowed. C…" at bounding box center [380, 357] width 222 height 89
click at [455, 370] on button "Continue" at bounding box center [380, 369] width 208 height 23
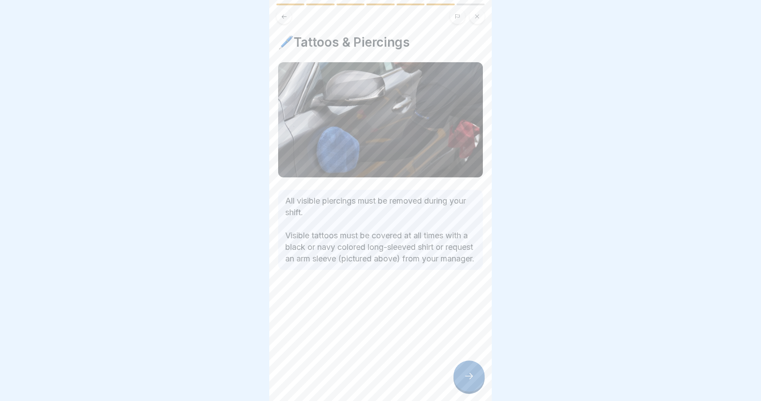
click at [471, 374] on icon at bounding box center [468, 376] width 11 height 11
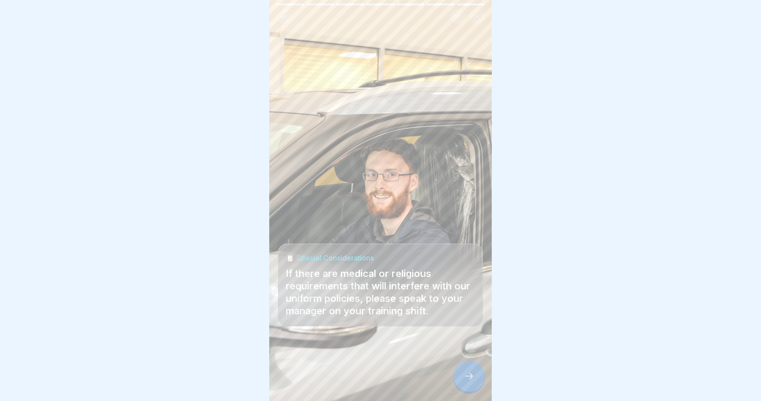
click at [467, 379] on icon at bounding box center [468, 376] width 11 height 11
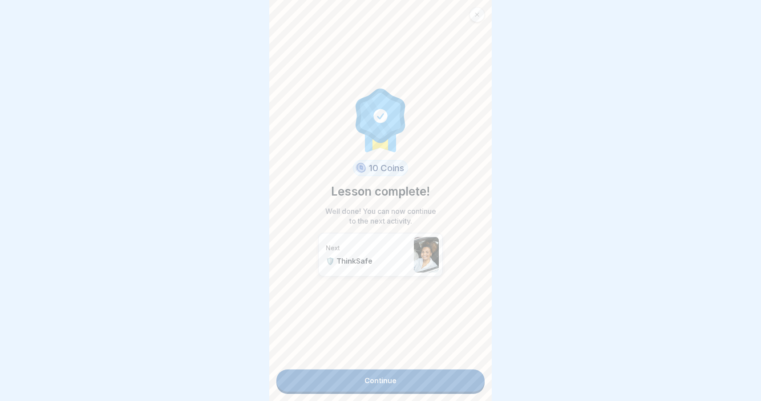
click at [395, 378] on link "Continue" at bounding box center [380, 381] width 208 height 22
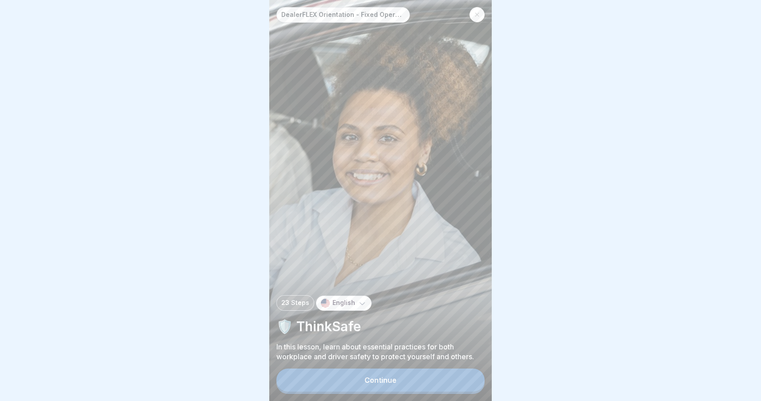
click at [394, 382] on div "Continue" at bounding box center [380, 380] width 32 height 8
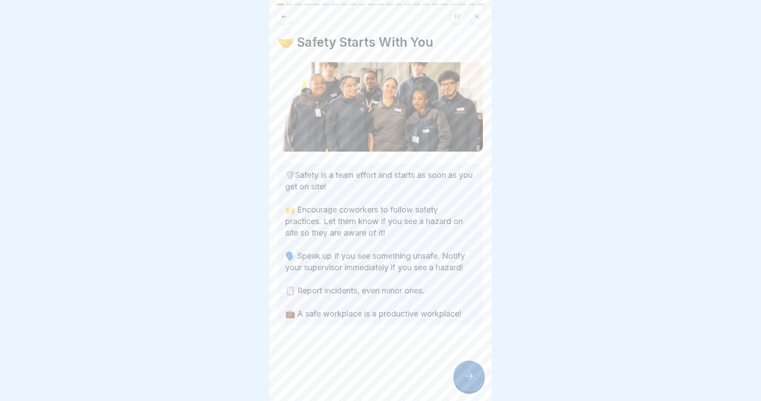
click at [468, 380] on icon at bounding box center [468, 376] width 11 height 11
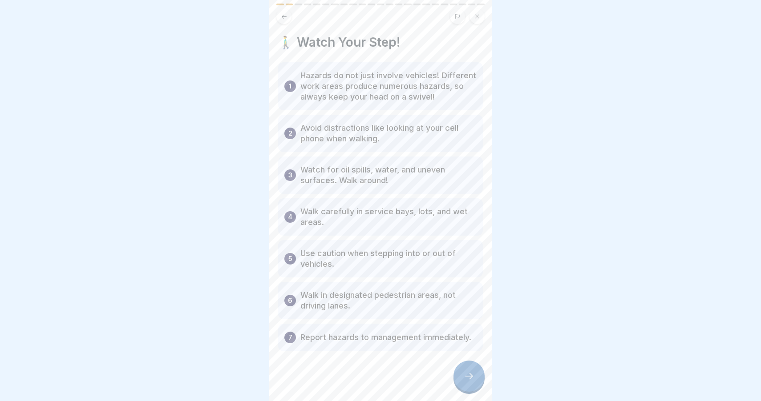
click at [467, 372] on icon at bounding box center [468, 376] width 11 height 11
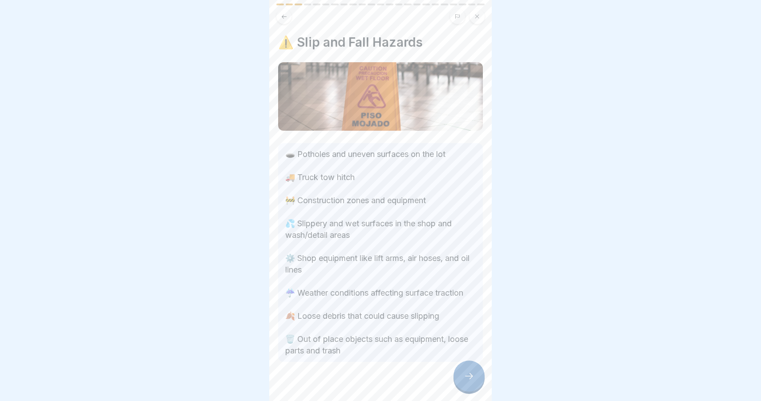
click at [467, 372] on div at bounding box center [468, 376] width 31 height 31
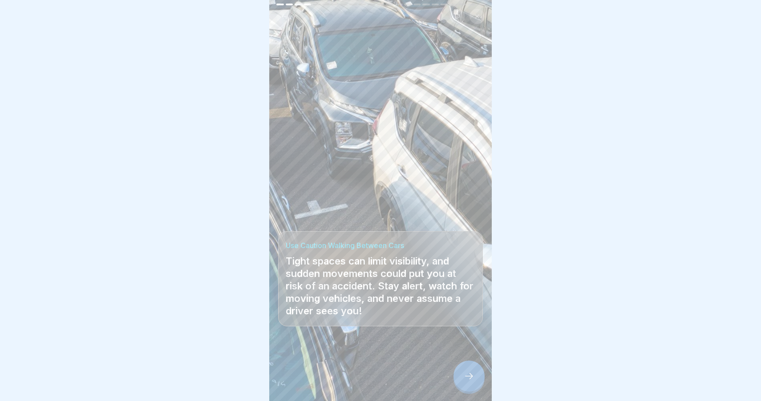
click at [467, 372] on div at bounding box center [468, 376] width 31 height 31
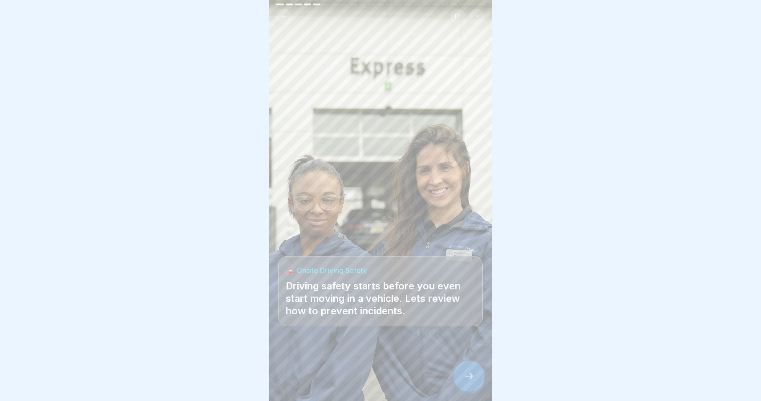
click at [467, 372] on div at bounding box center [468, 376] width 31 height 31
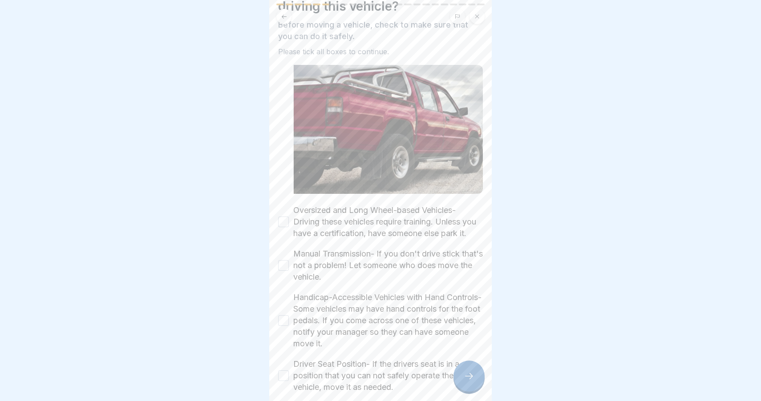
scroll to position [53, 0]
click at [285, 219] on button "Oversized and Long Wheel-based Vehicles- Driving these vehicles require trainin…" at bounding box center [283, 220] width 11 height 11
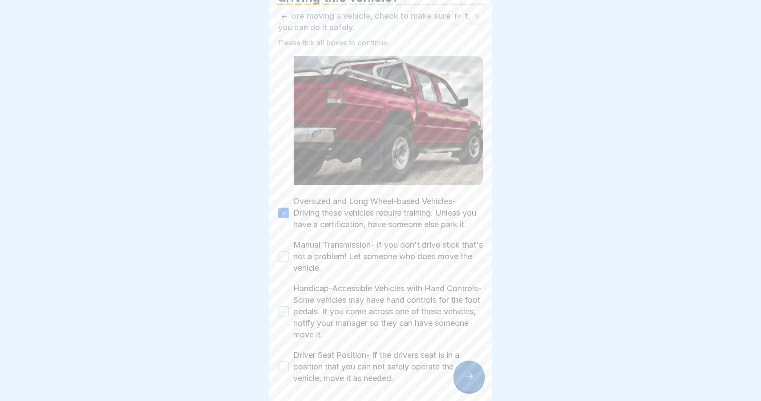
scroll to position [61, 0]
click at [285, 258] on button "Manual Transmission- If you don't drive stick that's not a problem! Let someone…" at bounding box center [283, 255] width 11 height 11
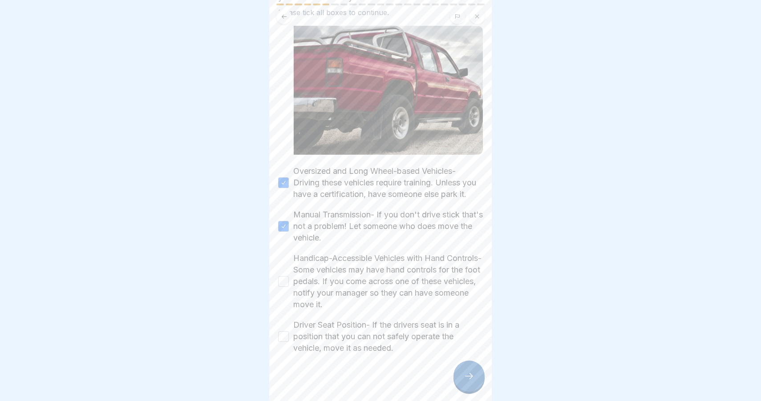
scroll to position [95, 0]
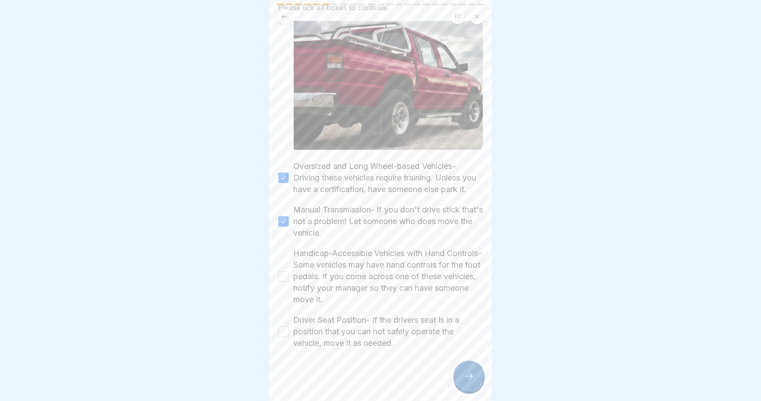
click at [282, 279] on button "Handicap-Accessible Vehicles with Hand Controls- Some vehicles may have hand co…" at bounding box center [283, 276] width 11 height 11
click at [284, 334] on button "Driver Seat Position- If the drivers seat is in a position that you can not saf…" at bounding box center [283, 331] width 11 height 11
click at [466, 370] on div at bounding box center [468, 376] width 31 height 31
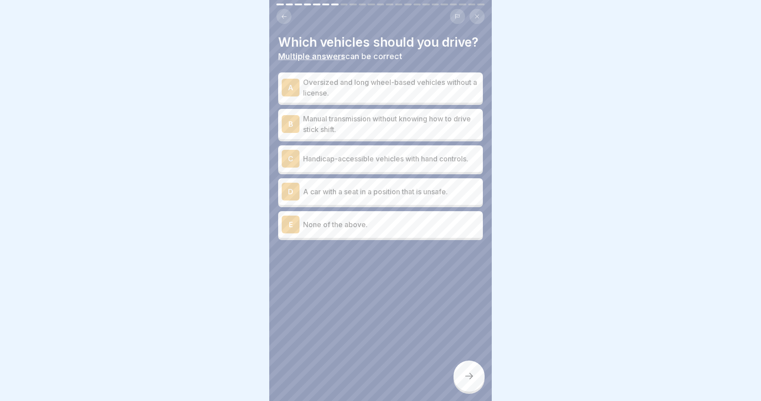
click at [374, 225] on p "None of the above." at bounding box center [391, 224] width 176 height 11
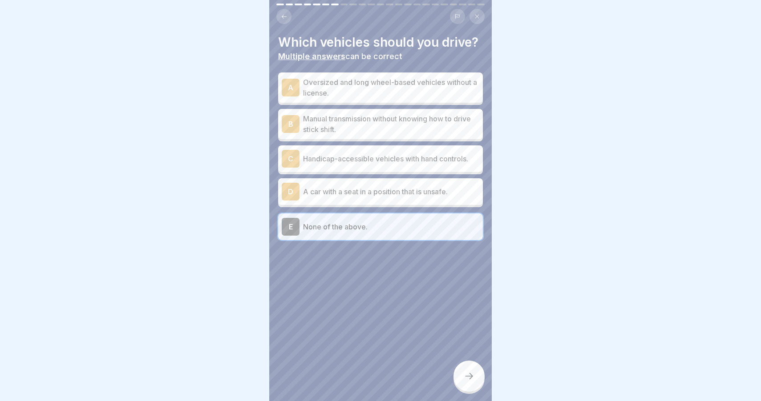
click at [470, 378] on icon at bounding box center [468, 376] width 11 height 11
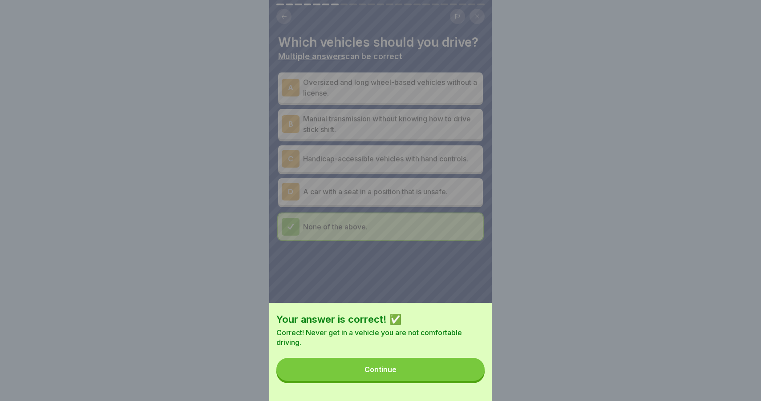
click at [460, 368] on button "Continue" at bounding box center [380, 369] width 208 height 23
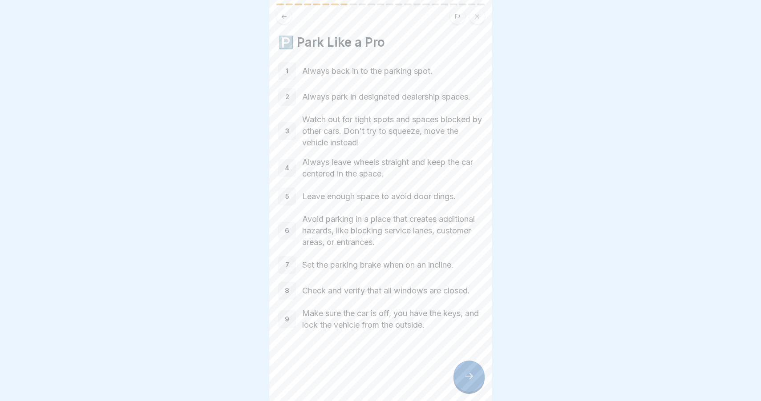
click at [466, 374] on icon at bounding box center [468, 376] width 11 height 11
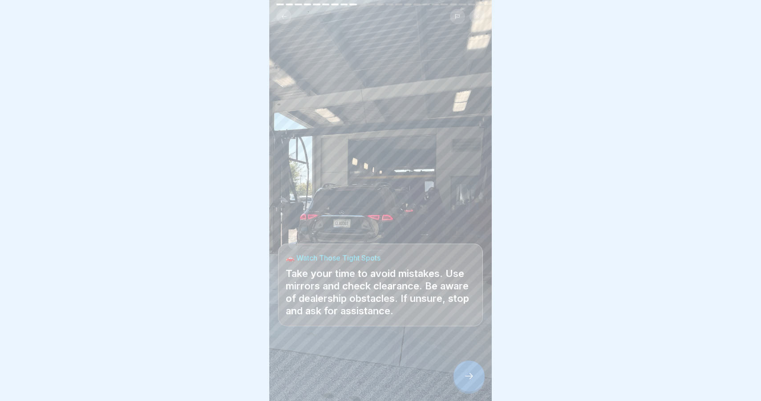
click at [472, 378] on icon at bounding box center [468, 376] width 11 height 11
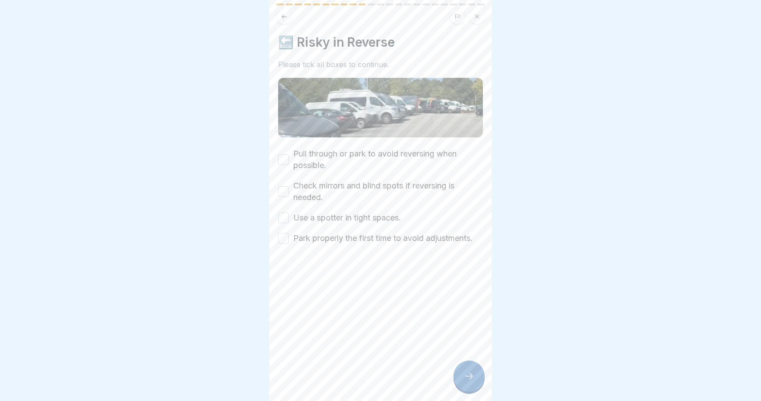
click at [298, 192] on label "Check mirrors and blind spots if reversing is needed." at bounding box center [387, 191] width 189 height 23
click at [289, 192] on button "Check mirrors and blind spots if reversing is needed." at bounding box center [283, 191] width 11 height 11
click at [318, 152] on label "Pull through or park to avoid reversing when possible." at bounding box center [387, 159] width 189 height 23
click at [289, 154] on button "Pull through or park to avoid reversing when possible." at bounding box center [283, 159] width 11 height 11
click at [288, 221] on button "Use a spotter in tight spaces." at bounding box center [283, 218] width 11 height 11
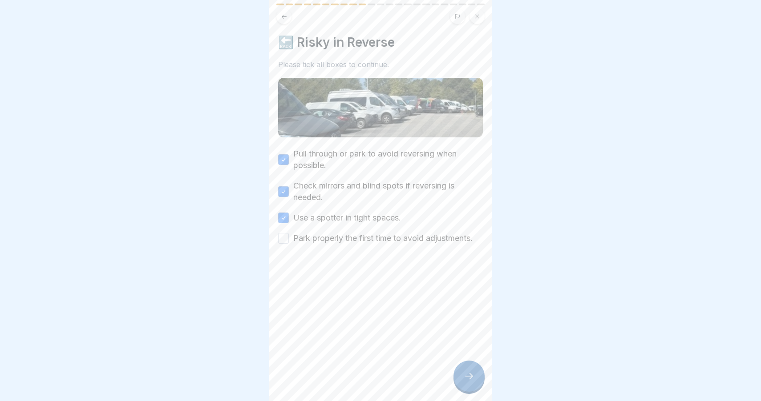
click at [285, 241] on button "Park properly the first time to avoid adjustments." at bounding box center [283, 238] width 11 height 11
click at [464, 379] on icon at bounding box center [468, 376] width 11 height 11
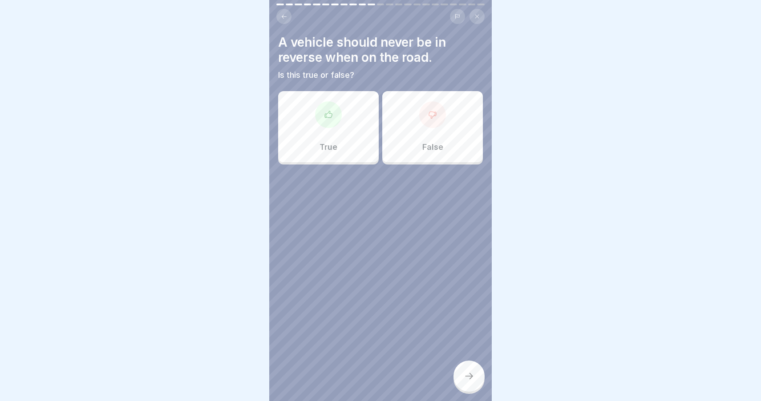
click at [360, 145] on div "True" at bounding box center [328, 126] width 101 height 71
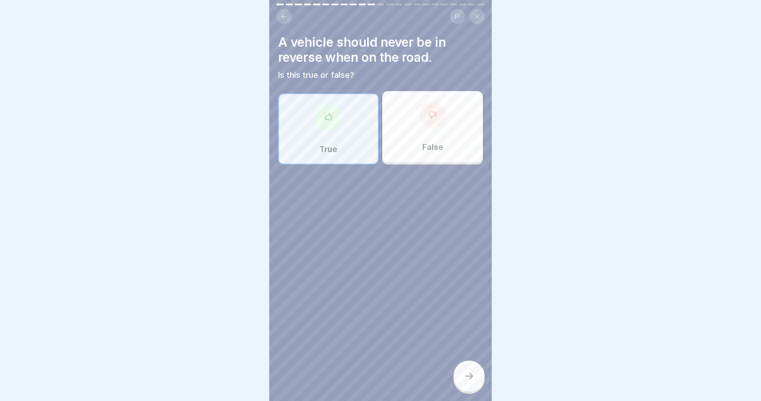
click at [391, 142] on div "False" at bounding box center [432, 126] width 101 height 71
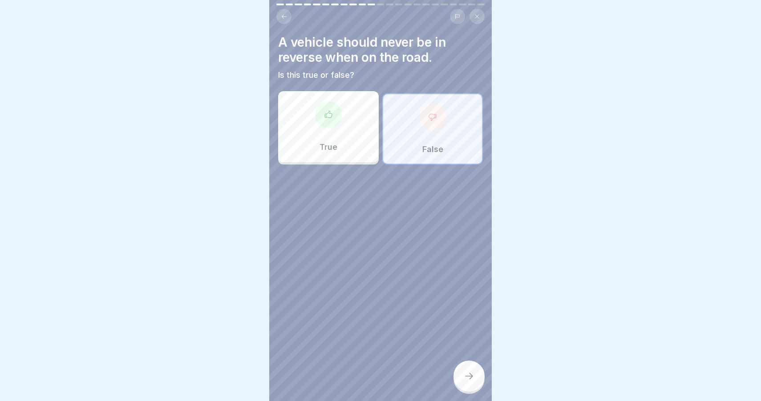
click at [471, 383] on div at bounding box center [468, 376] width 31 height 31
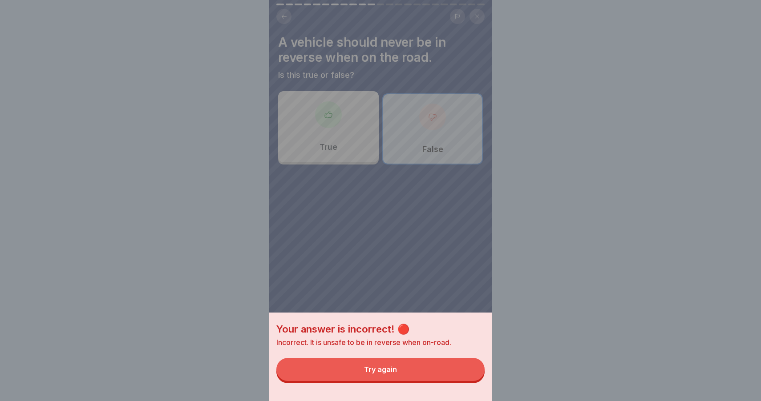
click at [466, 376] on button "Try again" at bounding box center [380, 369] width 208 height 23
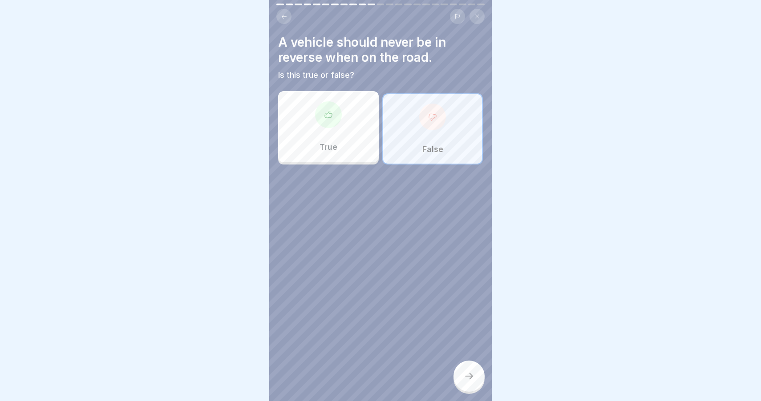
click at [351, 140] on div "True" at bounding box center [328, 126] width 101 height 71
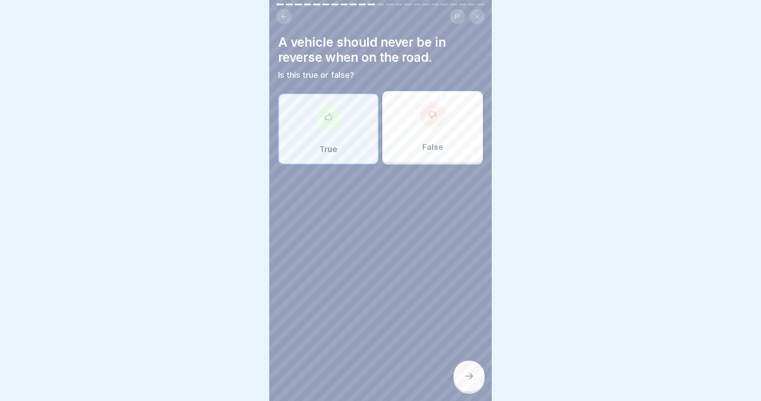
click at [459, 370] on div at bounding box center [468, 376] width 31 height 31
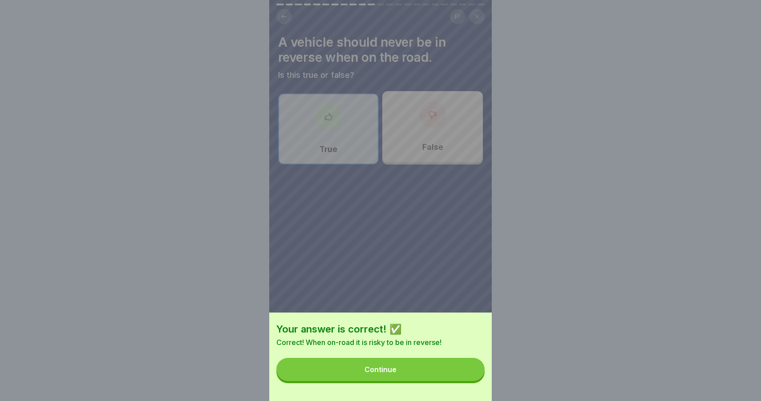
click at [457, 370] on button "Continue" at bounding box center [380, 369] width 208 height 23
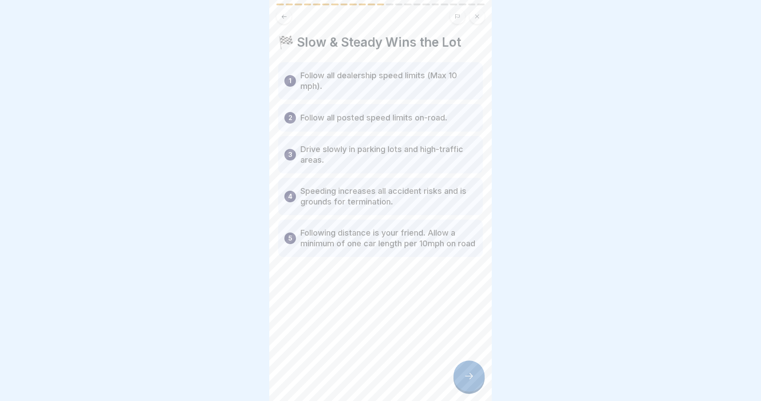
click at [425, 86] on p "Follow all dealership speed limits (Max 10 mph)." at bounding box center [388, 80] width 176 height 21
click at [470, 373] on icon at bounding box center [468, 376] width 11 height 11
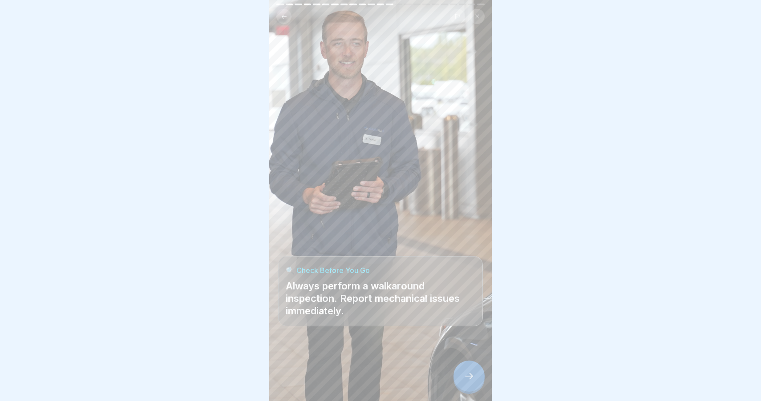
click at [473, 374] on icon at bounding box center [468, 376] width 11 height 11
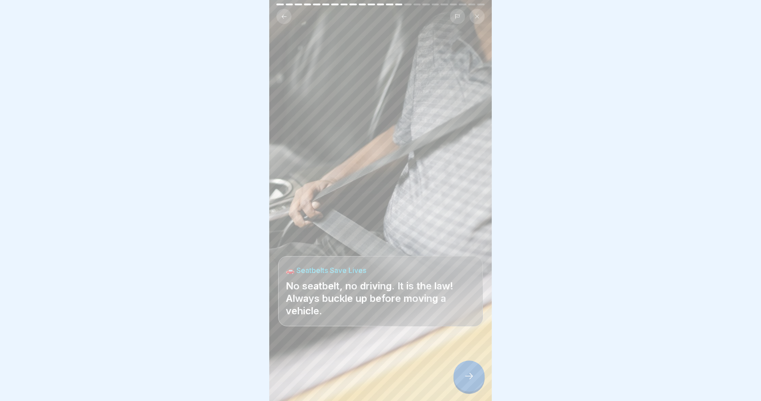
click at [474, 374] on icon at bounding box center [468, 376] width 11 height 11
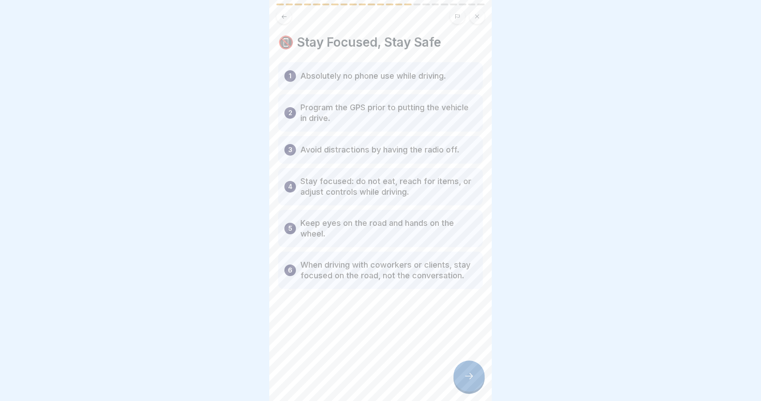
click at [465, 377] on icon at bounding box center [468, 376] width 11 height 11
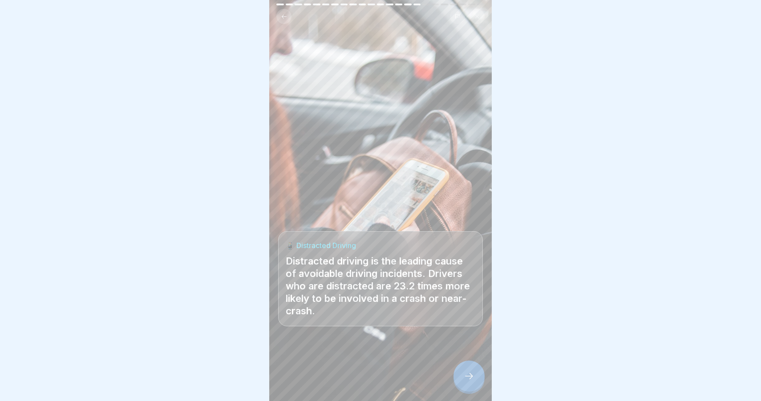
click at [463, 376] on div at bounding box center [468, 376] width 31 height 31
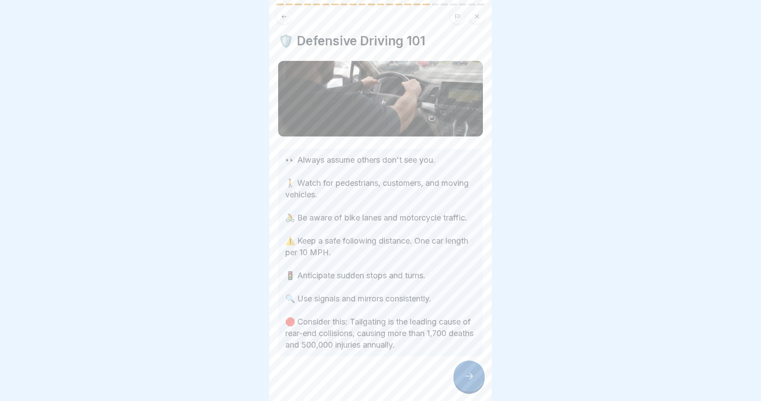
scroll to position [0, 0]
click at [471, 375] on icon at bounding box center [468, 376] width 11 height 11
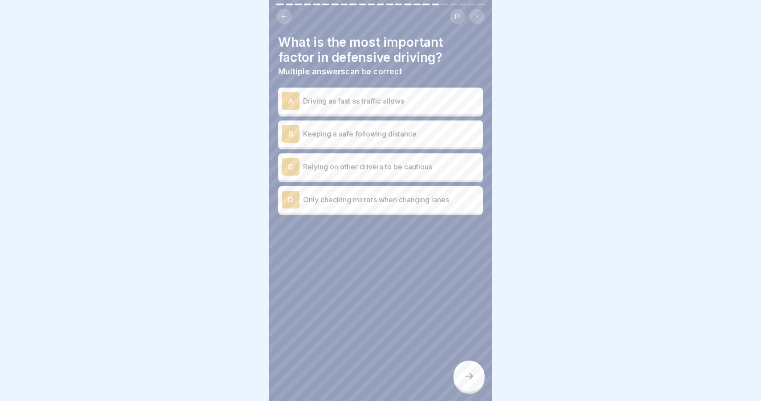
click at [391, 133] on p "Keeping a safe following distance" at bounding box center [391, 134] width 176 height 11
click at [398, 202] on p "Only checking mirrors when changing lanes" at bounding box center [391, 199] width 176 height 11
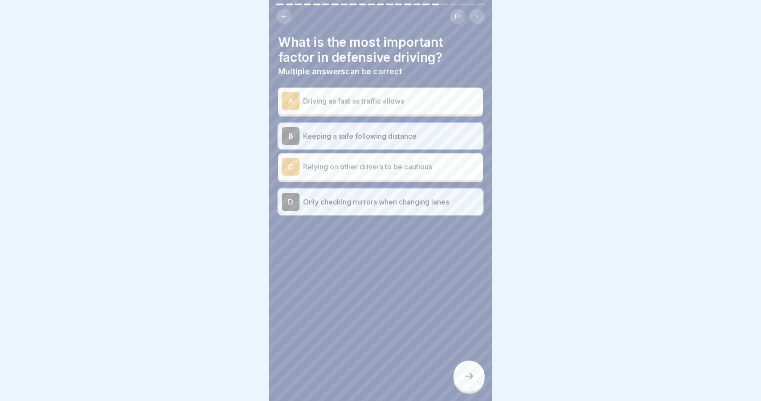
click at [398, 202] on p "Only checking mirrors when changing lanes" at bounding box center [391, 202] width 176 height 11
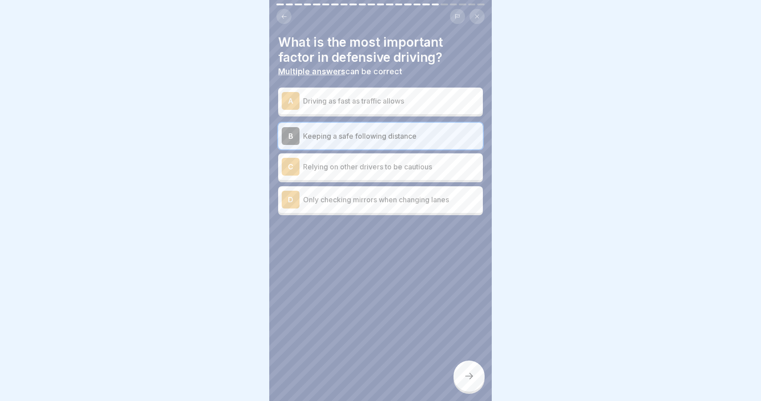
click at [459, 378] on div at bounding box center [468, 376] width 31 height 31
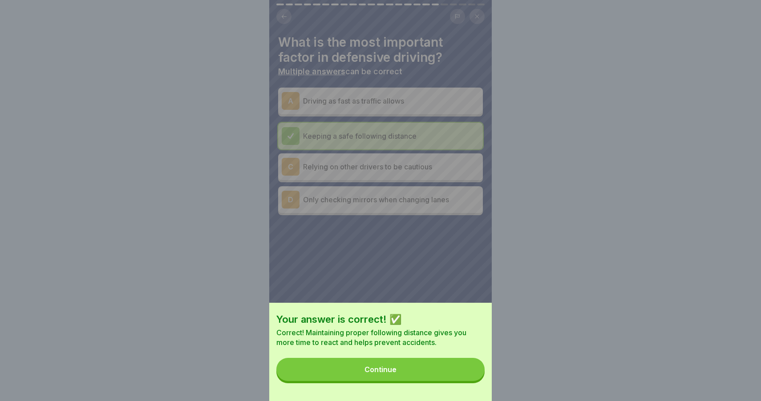
click at [459, 367] on button "Continue" at bounding box center [380, 369] width 208 height 23
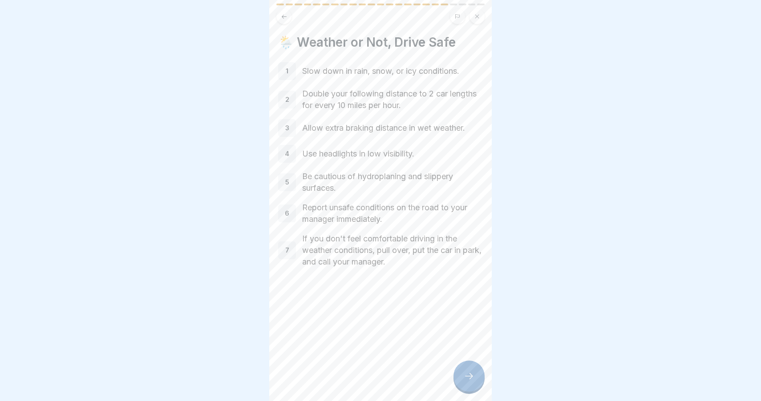
click at [469, 370] on div at bounding box center [468, 376] width 31 height 31
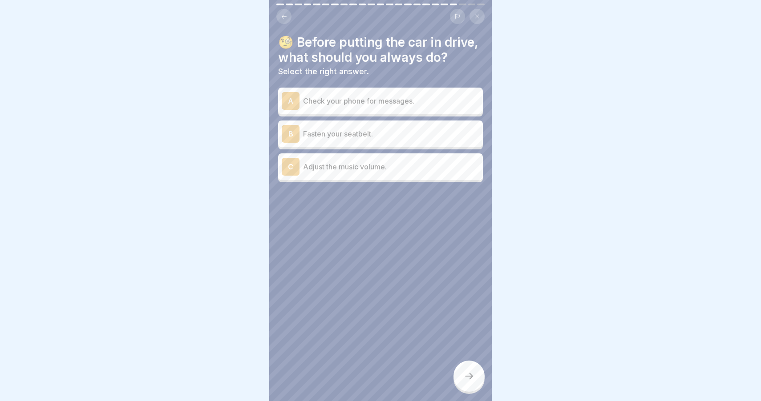
click at [398, 135] on p "Fasten your seatbelt." at bounding box center [391, 134] width 176 height 11
click at [468, 377] on icon at bounding box center [468, 376] width 11 height 11
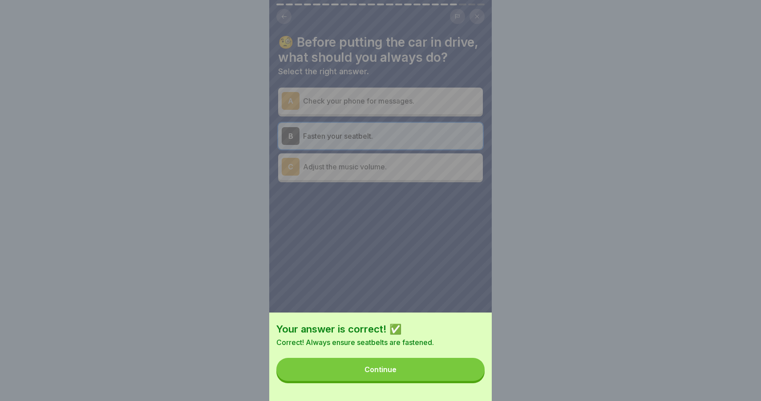
click at [468, 375] on button "Continue" at bounding box center [380, 369] width 208 height 23
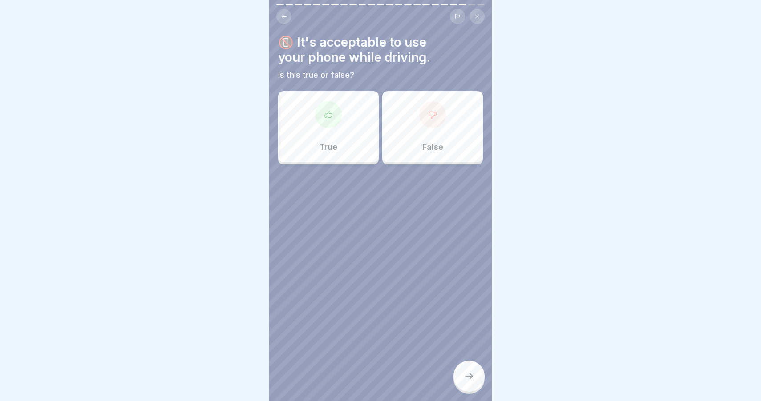
click at [422, 149] on p "False" at bounding box center [432, 147] width 21 height 10
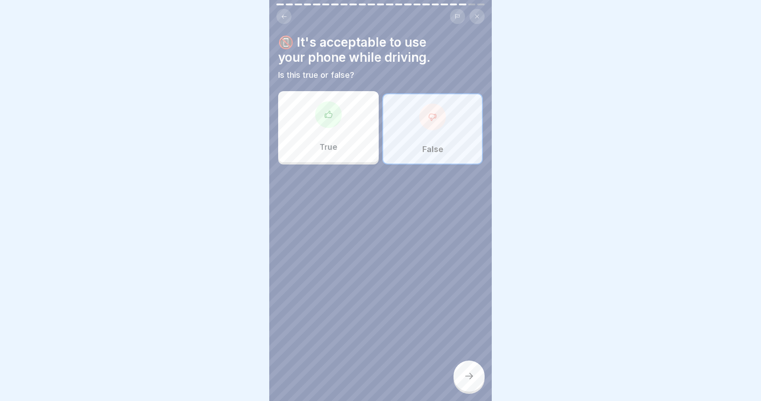
click at [475, 369] on div at bounding box center [468, 376] width 31 height 31
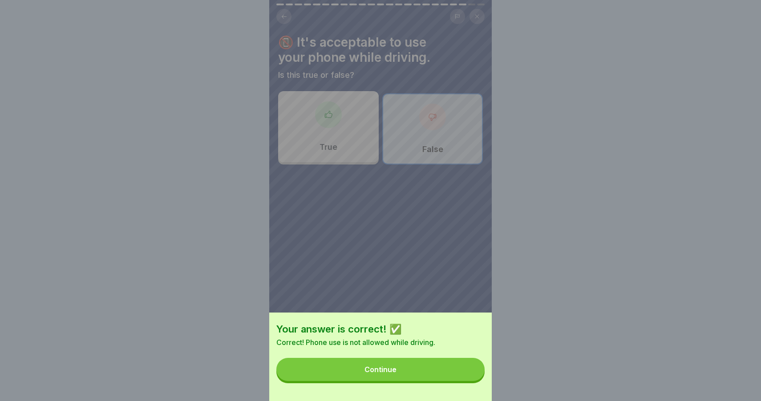
click at [472, 369] on button "Continue" at bounding box center [380, 369] width 208 height 23
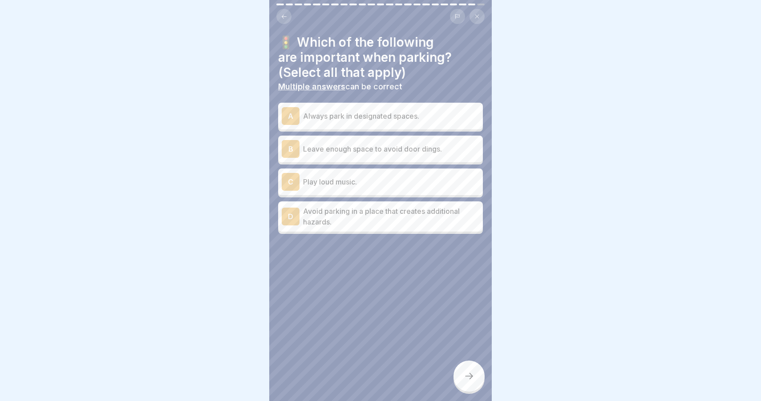
click at [397, 120] on p "Always park in designated spaces." at bounding box center [391, 116] width 176 height 11
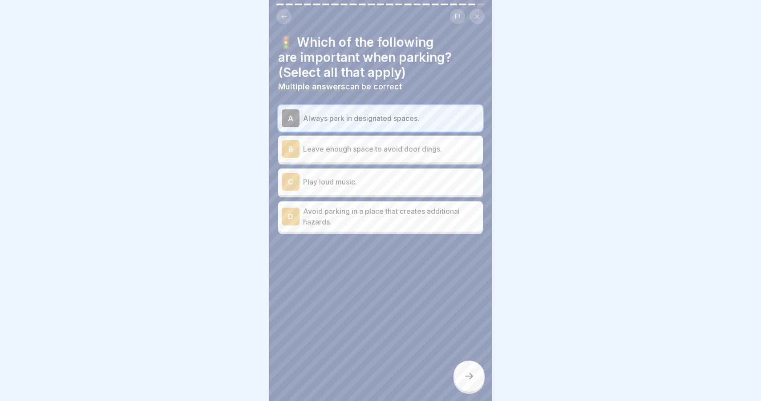
click at [395, 153] on p "Leave enough space to avoid door dings." at bounding box center [391, 149] width 176 height 11
click at [391, 217] on p "Avoid parking in a place that creates additional hazards." at bounding box center [391, 216] width 176 height 21
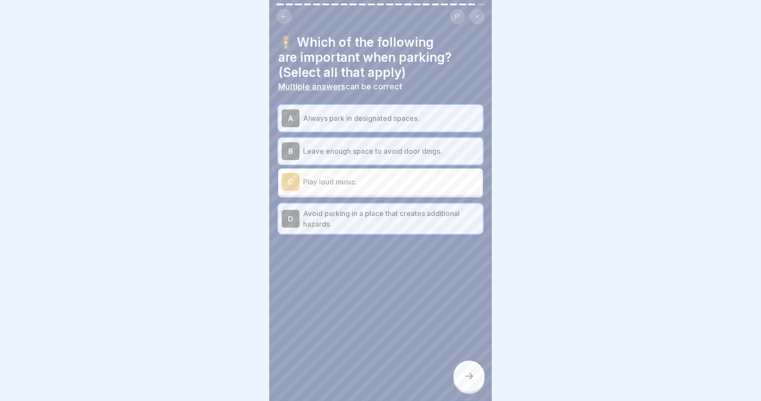
click at [474, 377] on icon at bounding box center [468, 376] width 11 height 11
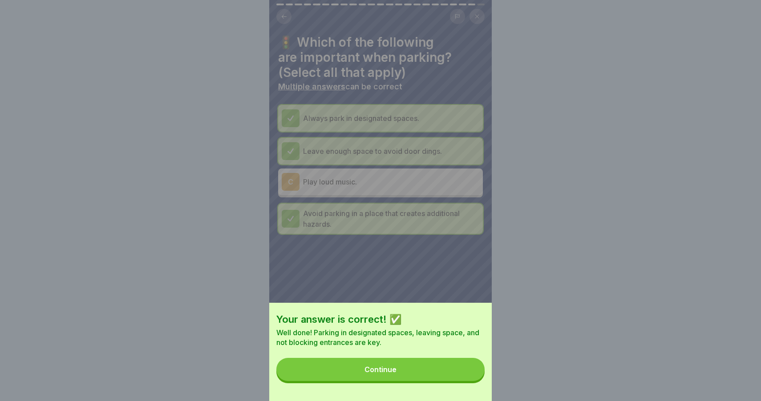
click at [470, 375] on button "Continue" at bounding box center [380, 369] width 208 height 23
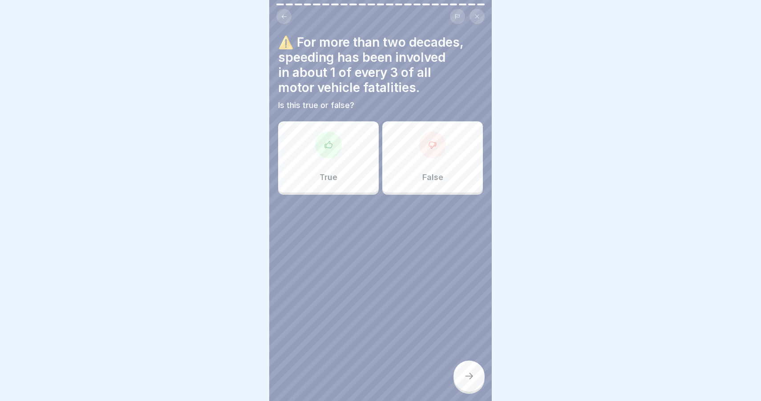
click at [361, 175] on div "True" at bounding box center [328, 156] width 101 height 71
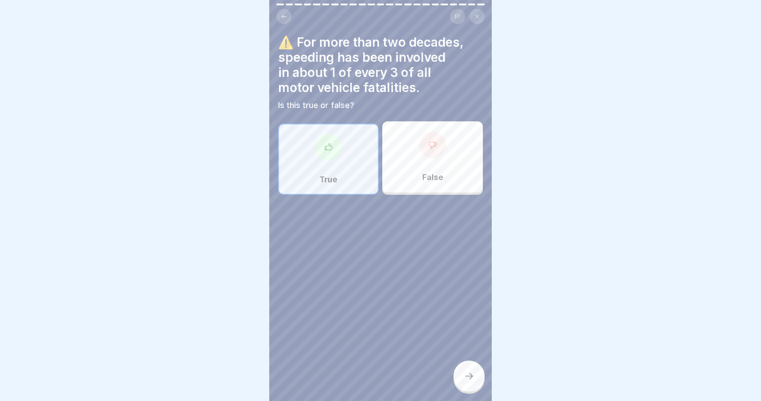
click at [473, 377] on icon at bounding box center [468, 376] width 11 height 11
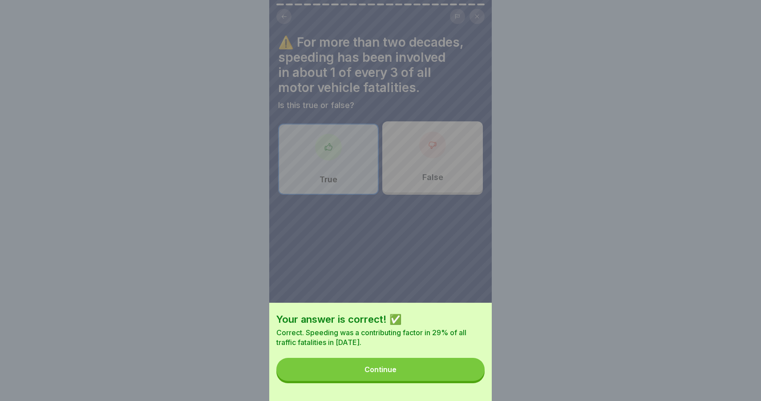
click at [466, 375] on button "Continue" at bounding box center [380, 369] width 208 height 23
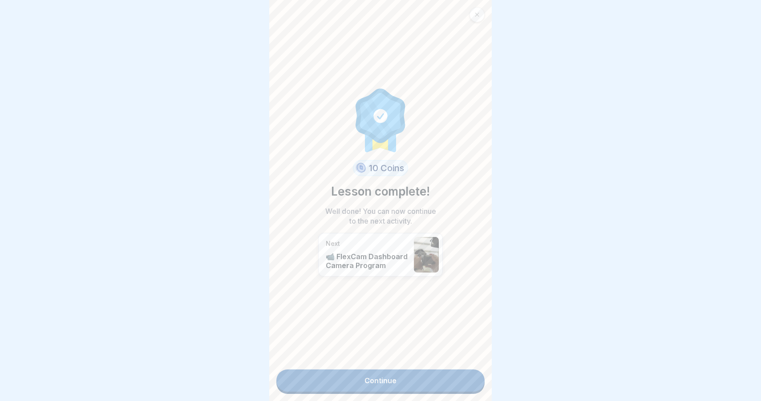
click at [442, 387] on link "Continue" at bounding box center [380, 381] width 208 height 22
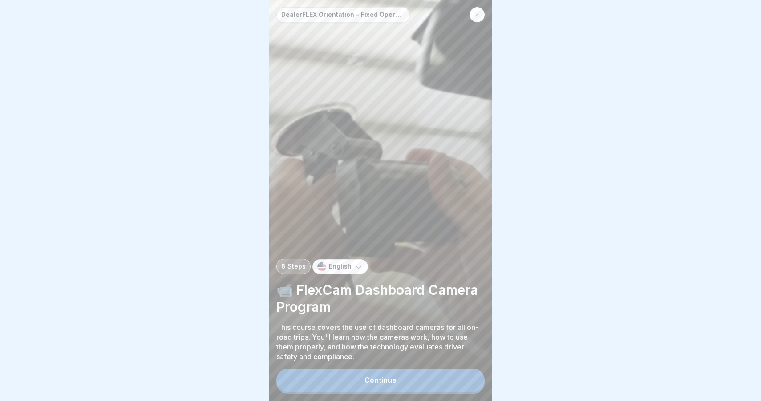
click at [414, 390] on button "Continue" at bounding box center [380, 380] width 208 height 23
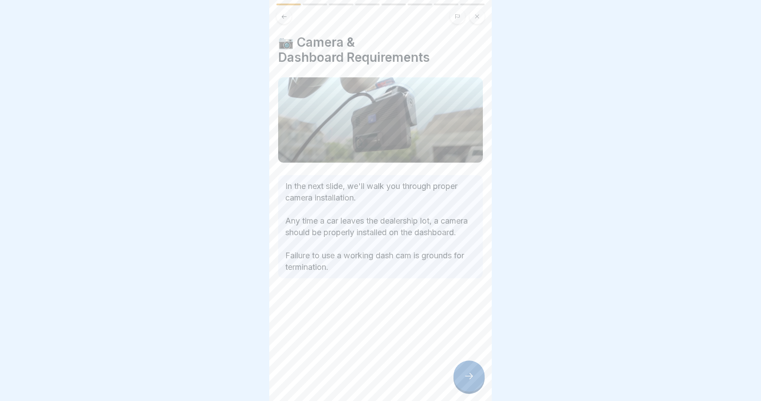
click at [470, 370] on div at bounding box center [468, 376] width 31 height 31
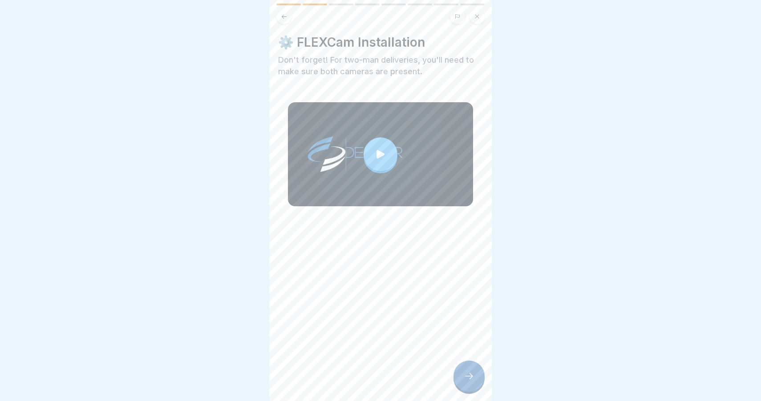
click at [389, 161] on div at bounding box center [380, 154] width 34 height 34
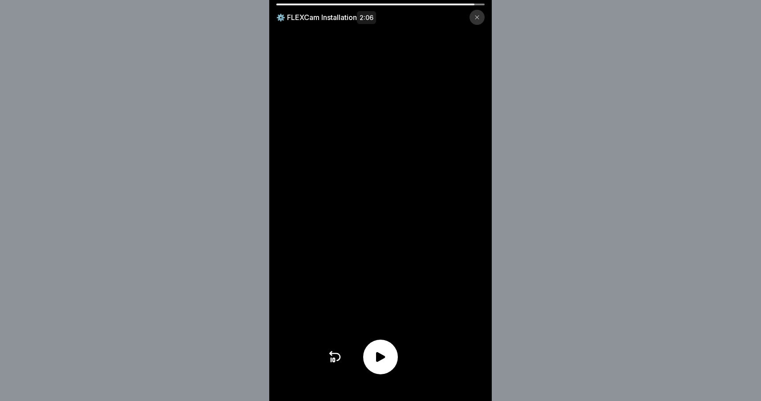
click at [381, 353] on icon at bounding box center [380, 357] width 14 height 14
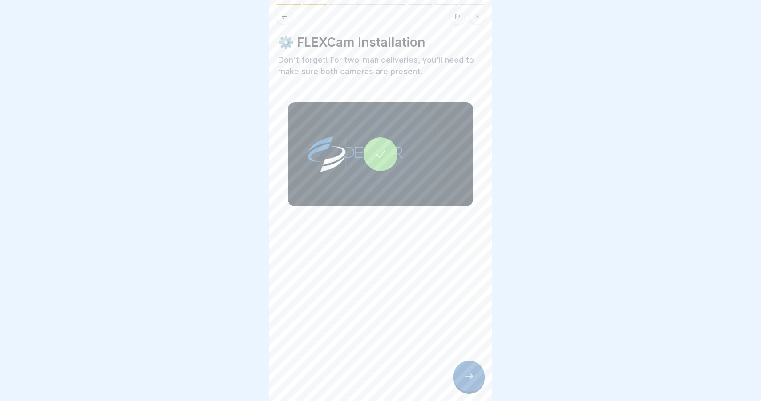
click at [463, 379] on icon at bounding box center [468, 376] width 11 height 11
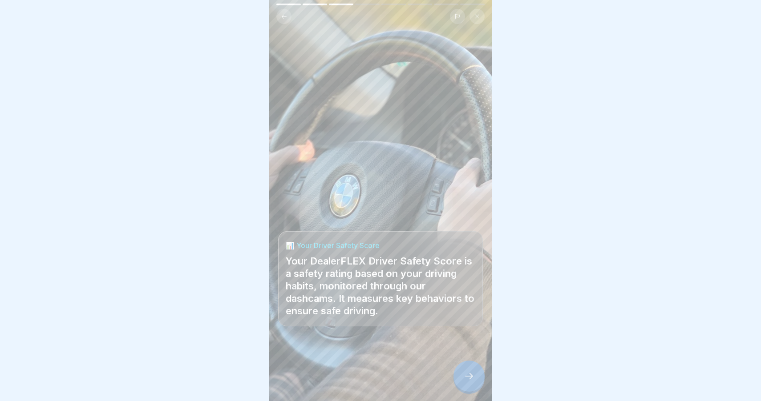
click at [471, 379] on icon at bounding box center [468, 376] width 11 height 11
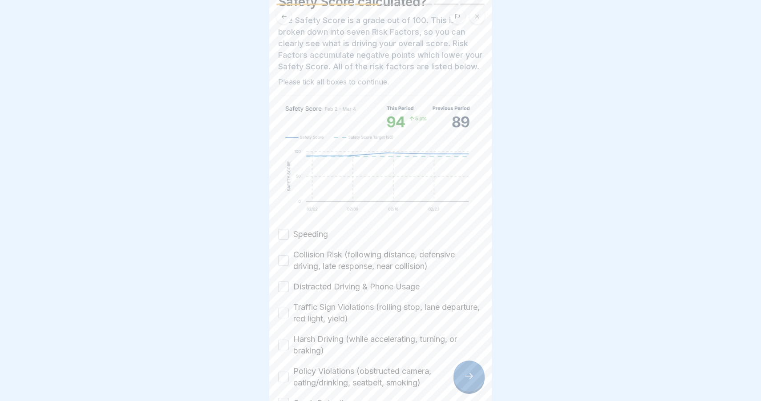
scroll to position [56, 0]
click at [286, 233] on button "Speeding" at bounding box center [283, 233] width 11 height 11
click at [284, 261] on button "Collision Risk (following distance, defensive driving, late response, near coll…" at bounding box center [283, 259] width 11 height 11
click at [282, 284] on button "Distracted Driving & Phone Usage" at bounding box center [283, 286] width 11 height 11
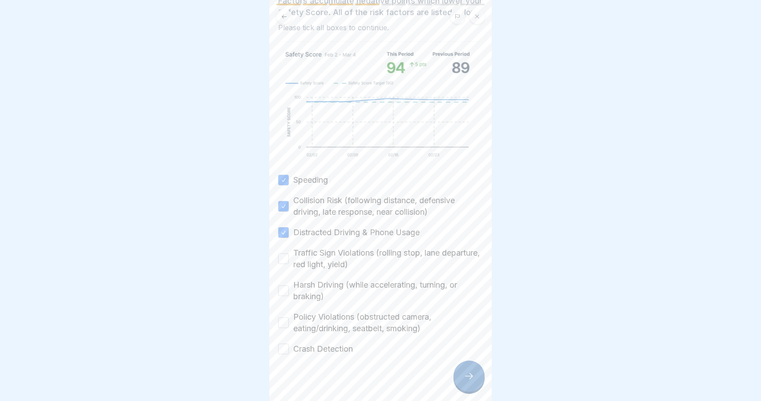
scroll to position [116, 0]
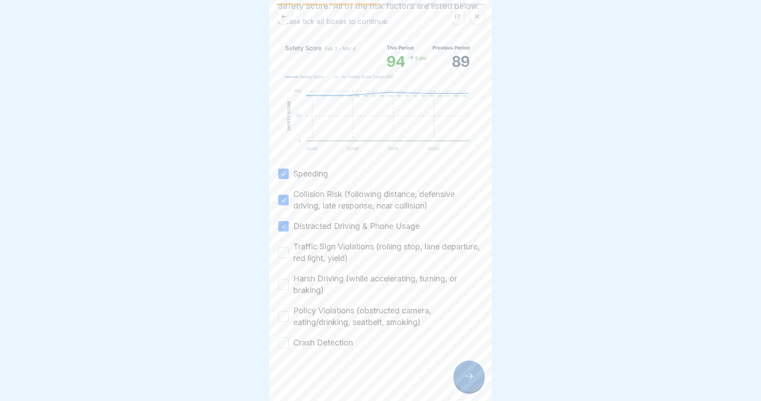
click at [284, 258] on div "Traffic Sign Violations (rolling stop, lane departure, red light, yield)" at bounding box center [380, 252] width 205 height 23
click at [284, 255] on button "Traffic Sign Violations (rolling stop, lane departure, red light, yield)" at bounding box center [283, 252] width 11 height 11
click at [280, 288] on button "Harsh Driving (while accelerating, turning, or braking)" at bounding box center [283, 284] width 11 height 11
click at [284, 323] on div "Policy Violations (obstructed camera, eating/drinking, seatbelt, smoking)" at bounding box center [380, 316] width 205 height 23
click at [284, 318] on button "Policy Violations (obstructed camera, eating/drinking, seatbelt, smoking)" at bounding box center [283, 316] width 11 height 11
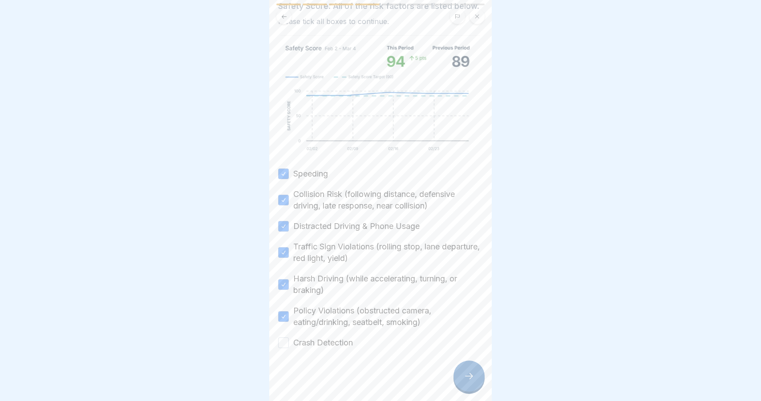
click at [284, 341] on button "Crash Detection" at bounding box center [283, 343] width 11 height 11
click at [458, 374] on div at bounding box center [468, 376] width 31 height 31
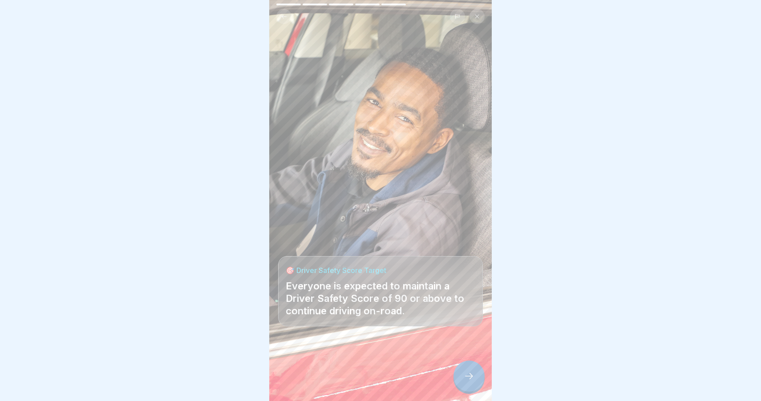
click at [461, 373] on div at bounding box center [468, 376] width 31 height 31
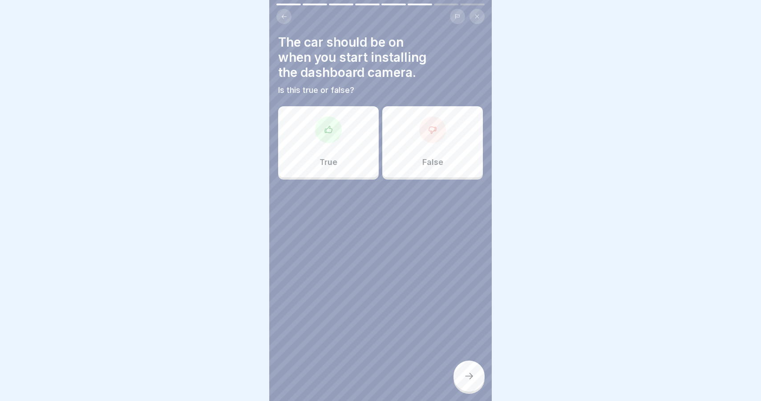
click at [413, 149] on div "False" at bounding box center [432, 141] width 101 height 71
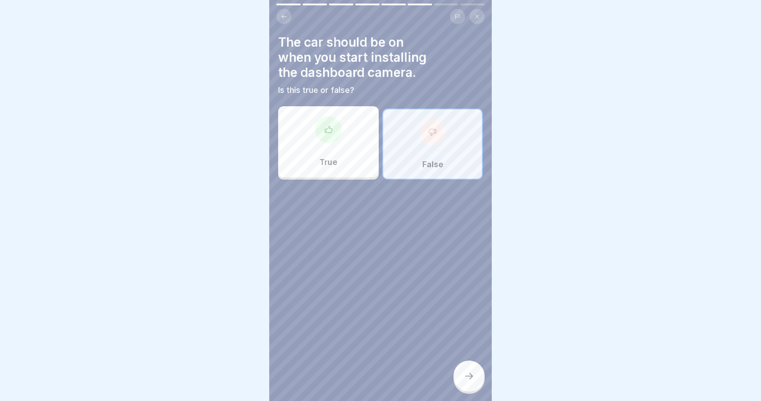
click at [470, 380] on icon at bounding box center [468, 376] width 11 height 11
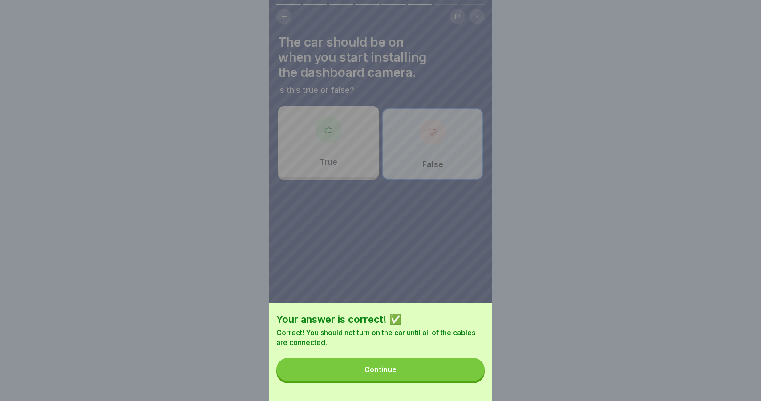
click at [448, 379] on button "Continue" at bounding box center [380, 369] width 208 height 23
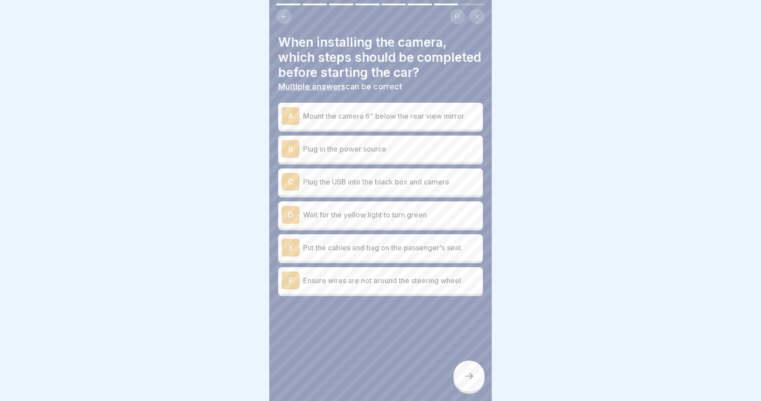
click at [430, 113] on p "Mount the camera 6” below the rear view mirror" at bounding box center [391, 116] width 176 height 11
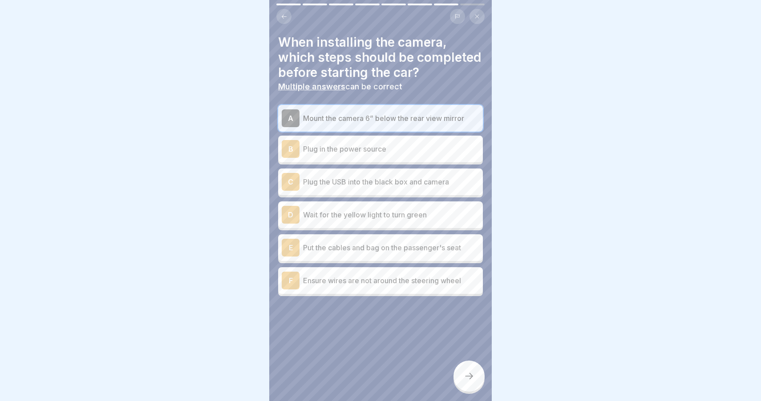
click at [399, 145] on p "Plug in the power source" at bounding box center [391, 149] width 176 height 11
click at [397, 180] on p "Plug the USB into the black box and camera" at bounding box center [391, 182] width 176 height 11
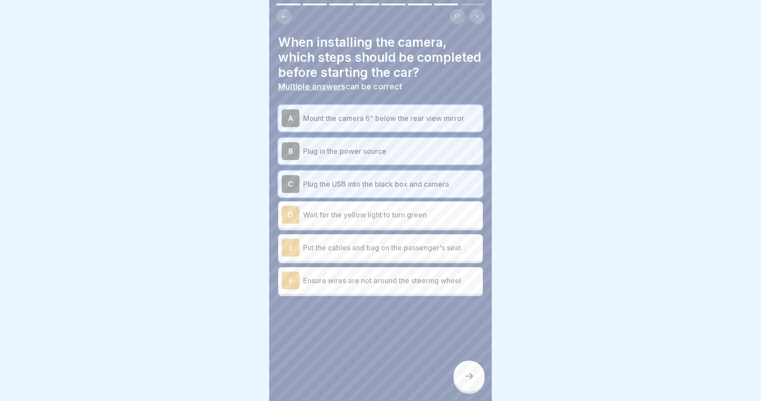
click at [395, 215] on p "Wait for the yellow light to turn green" at bounding box center [391, 214] width 176 height 11
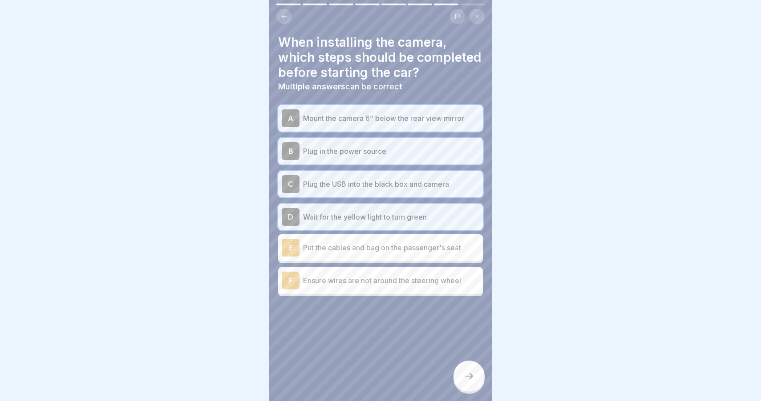
click at [397, 251] on p "Put the cables and bag on the passenger's seat" at bounding box center [391, 247] width 176 height 11
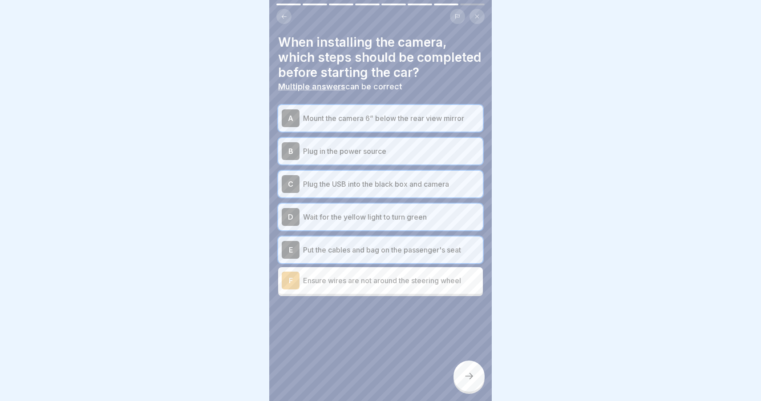
click at [411, 276] on p "Ensure wires are not around the steering wheel" at bounding box center [391, 280] width 176 height 11
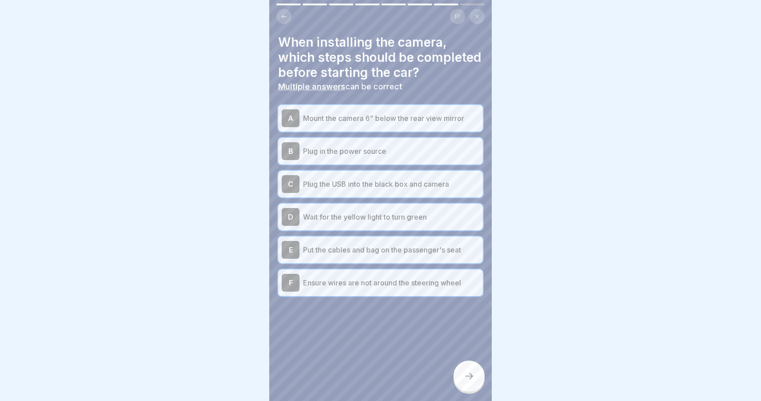
click at [468, 363] on div at bounding box center [468, 376] width 31 height 31
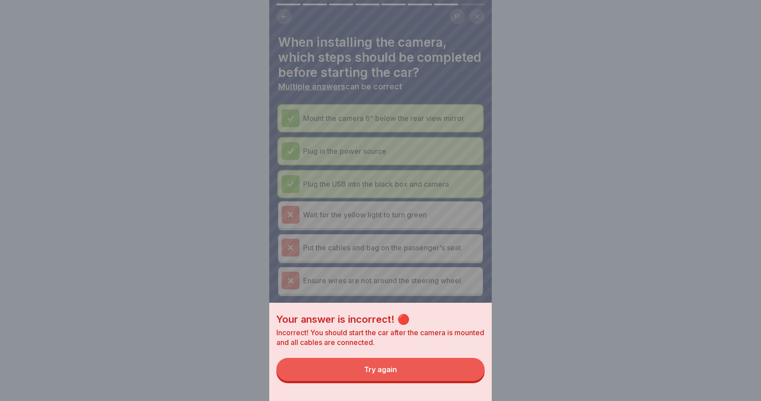
click at [458, 370] on button "Try again" at bounding box center [380, 369] width 208 height 23
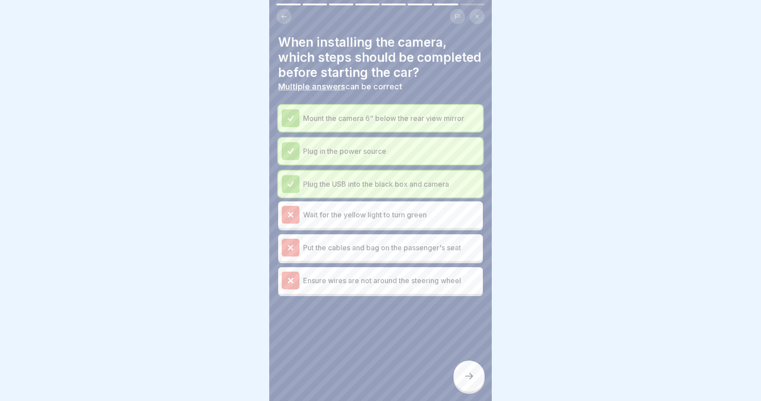
click at [399, 213] on p "Wait for the yellow light to turn green" at bounding box center [391, 214] width 176 height 11
click at [391, 247] on p "Put the cables and bag on the passenger's seat" at bounding box center [391, 247] width 176 height 11
click at [380, 122] on p "Mount the camera 6” below the rear view mirror" at bounding box center [391, 118] width 176 height 11
click at [371, 144] on div "Plug in the power source" at bounding box center [380, 151] width 197 height 18
click at [371, 219] on p "Wait for the yellow light to turn green" at bounding box center [391, 214] width 176 height 11
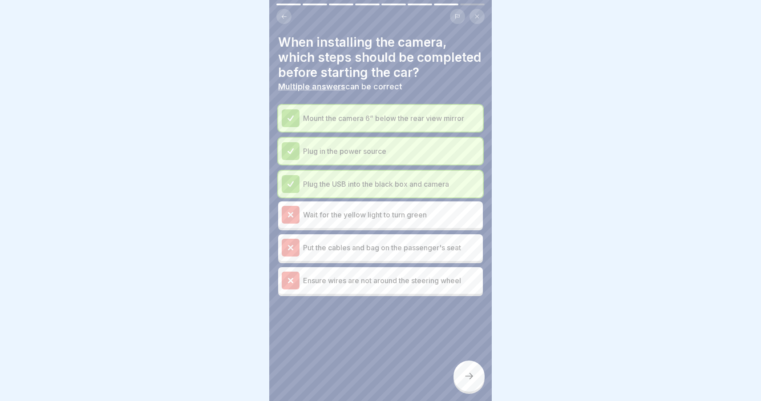
click at [474, 389] on div at bounding box center [468, 376] width 31 height 31
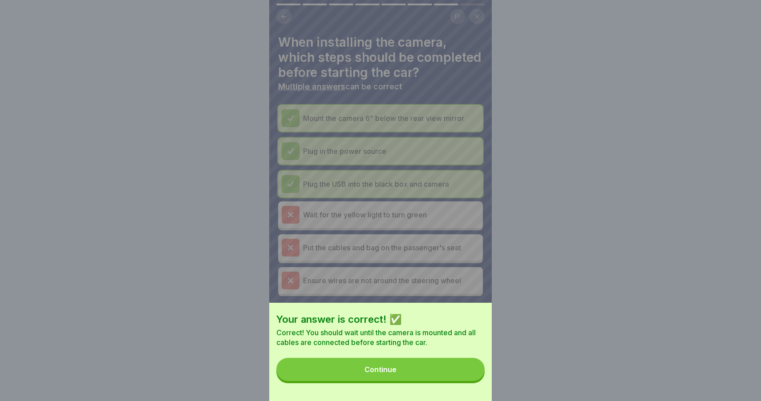
click at [457, 368] on button "Continue" at bounding box center [380, 369] width 208 height 23
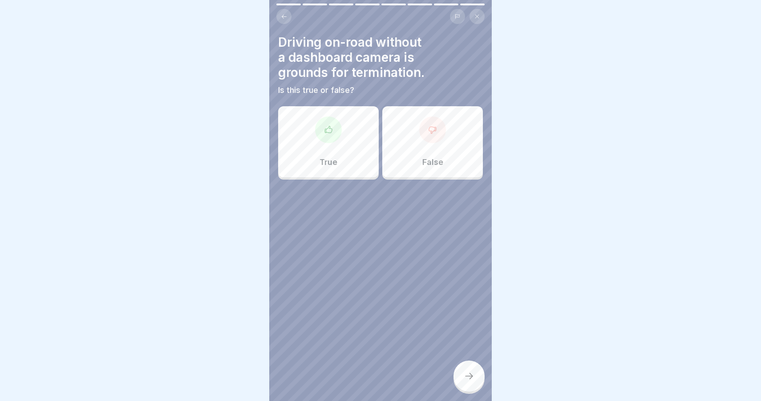
click at [356, 155] on div "True" at bounding box center [328, 141] width 101 height 71
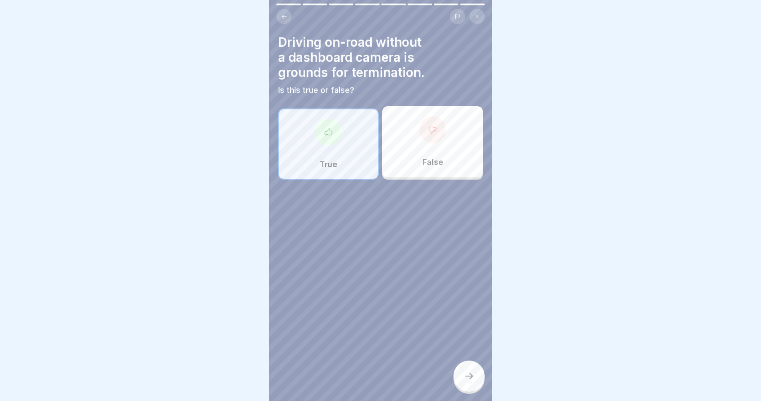
click at [470, 378] on icon at bounding box center [468, 376] width 11 height 11
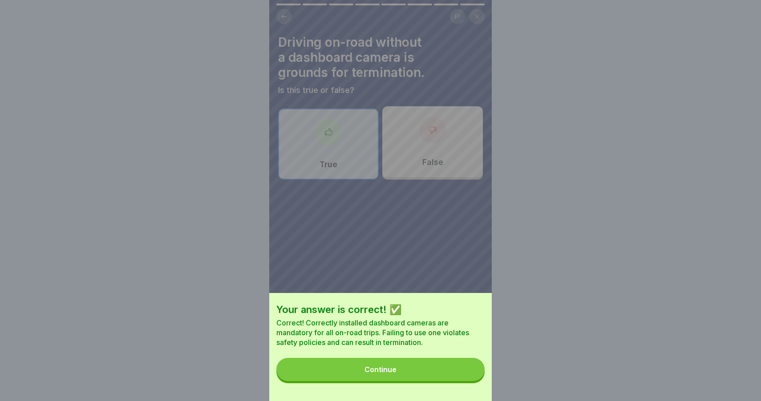
click at [464, 372] on button "Continue" at bounding box center [380, 369] width 208 height 23
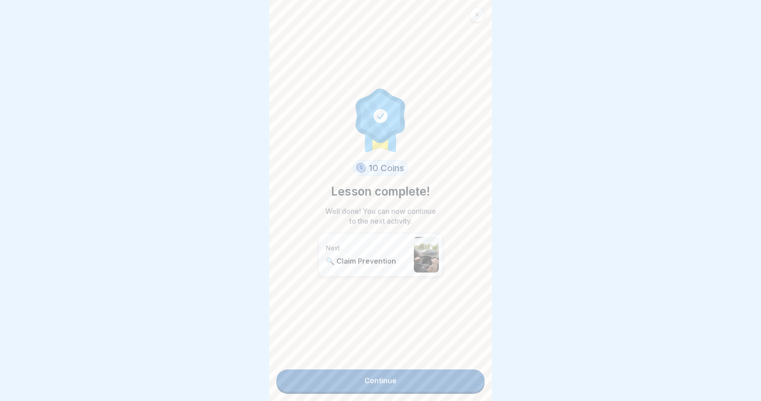
click at [464, 372] on link "Continue" at bounding box center [380, 381] width 208 height 22
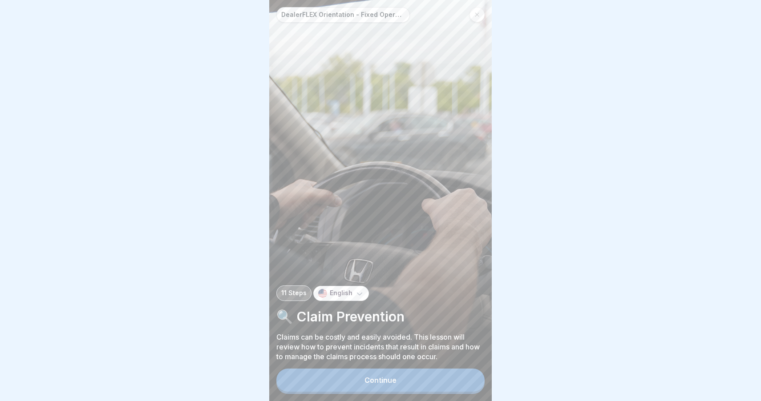
click at [419, 378] on button "Continue" at bounding box center [380, 380] width 208 height 23
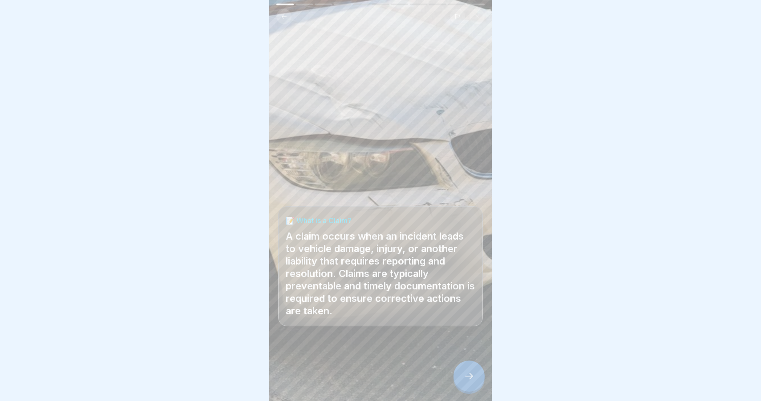
click at [468, 374] on icon at bounding box center [468, 376] width 11 height 11
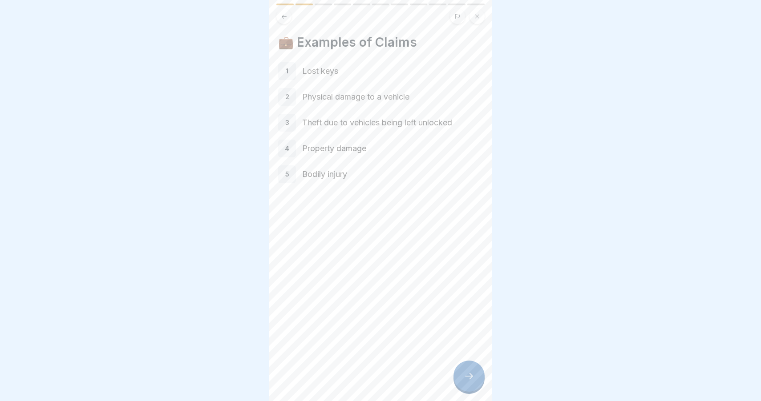
click at [469, 374] on icon at bounding box center [468, 376] width 11 height 11
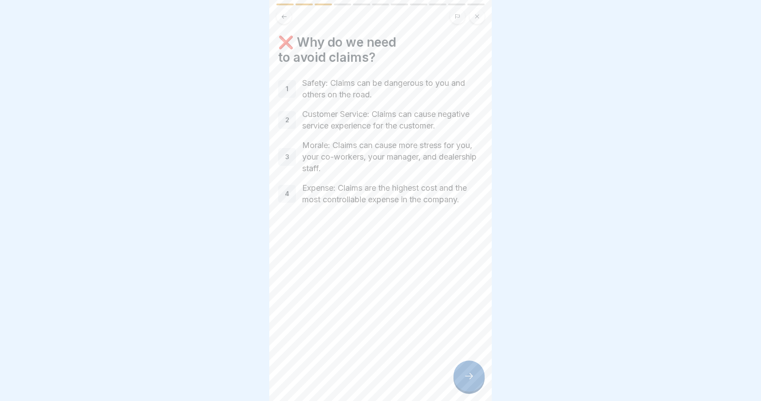
click at [469, 374] on icon at bounding box center [468, 376] width 11 height 11
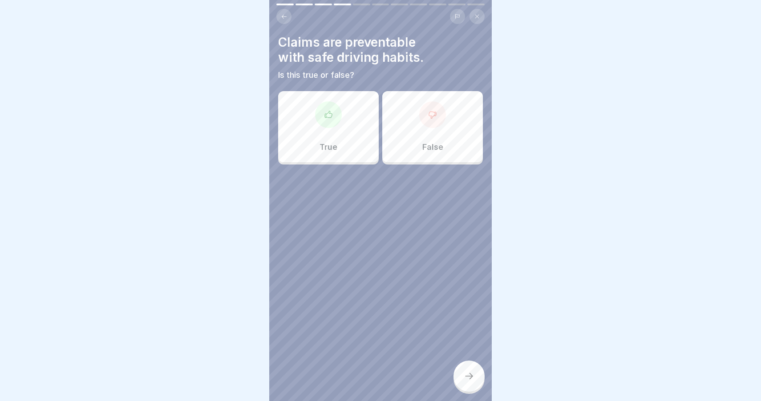
click at [351, 139] on div "True" at bounding box center [328, 126] width 101 height 71
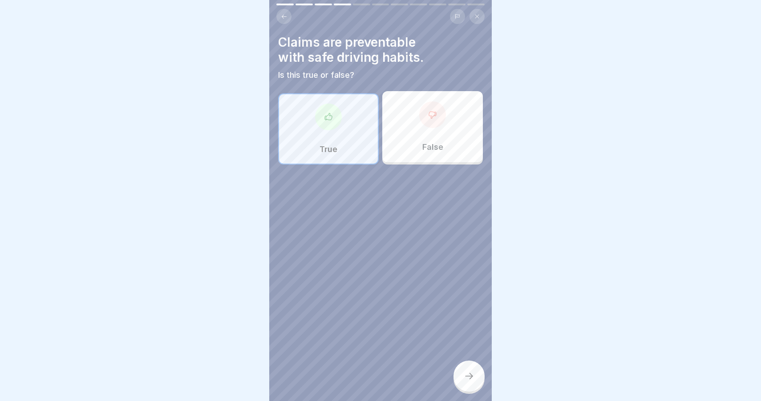
click at [468, 379] on icon at bounding box center [468, 376] width 11 height 11
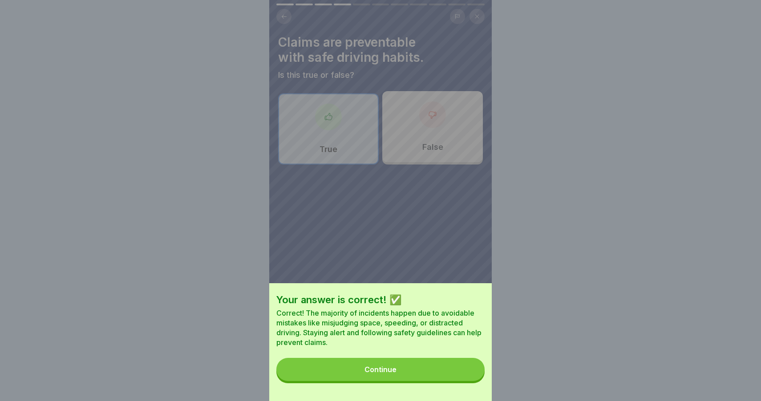
click at [468, 378] on button "Continue" at bounding box center [380, 369] width 208 height 23
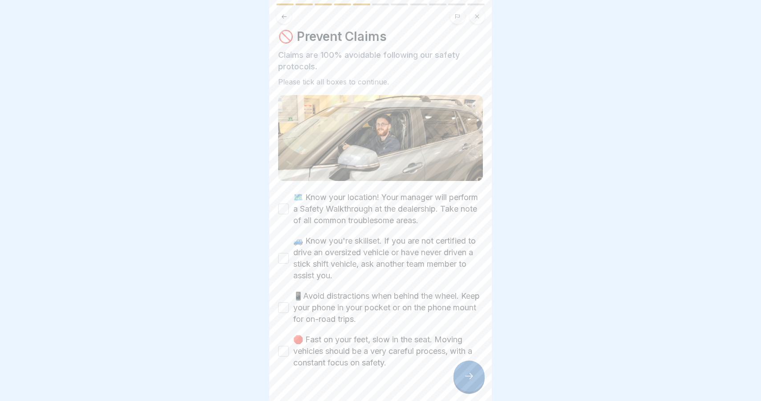
scroll to position [7, 0]
click at [280, 203] on button "🗺️ Know your location! Your manager will perform a Safety Walkthrough at the de…" at bounding box center [283, 207] width 11 height 11
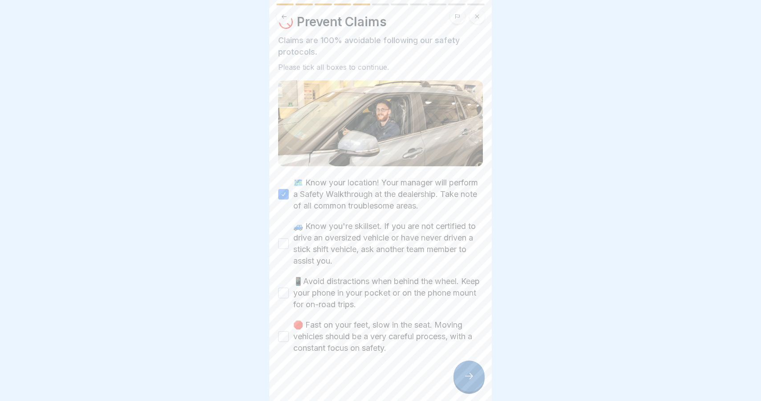
scroll to position [22, 0]
click at [280, 239] on button "🚙 Know you're skillset. If you are not certified to drive an oversized vehicle …" at bounding box center [283, 242] width 11 height 11
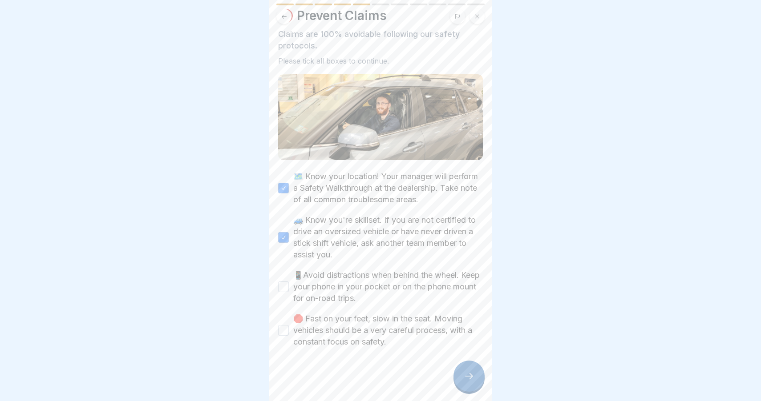
click at [285, 285] on button "📱Avoid distractions when behind the wheel. Keep your phone in your pocket or on…" at bounding box center [283, 287] width 11 height 11
click at [286, 327] on button "🛑 Fast on your feet, slow in the seat. Moving vehicles should be a very careful…" at bounding box center [283, 330] width 11 height 11
click at [464, 370] on div at bounding box center [468, 376] width 31 height 31
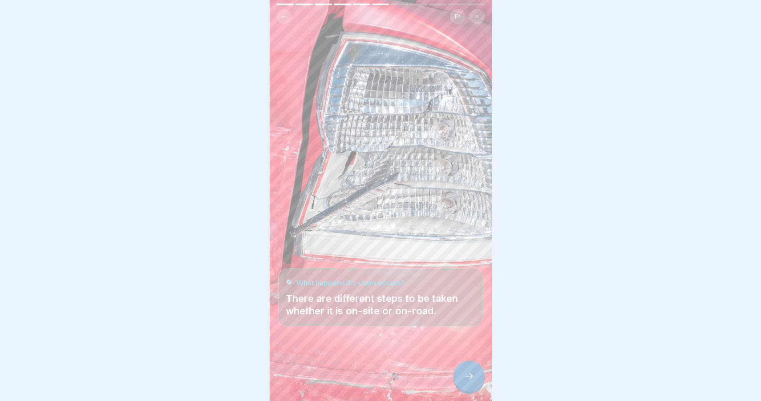
click at [467, 381] on icon at bounding box center [468, 376] width 11 height 11
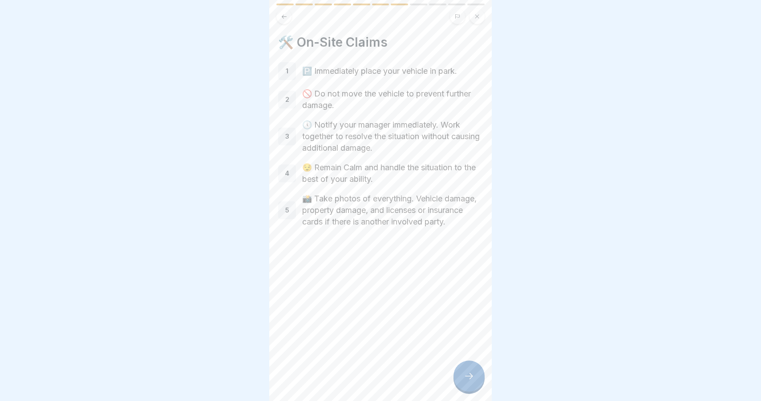
click at [471, 361] on div "DealerFLEX Orientation - Fixed Operations Division 11 Steps English 🔍 Claim Pre…" at bounding box center [380, 200] width 222 height 401
click at [471, 373] on icon at bounding box center [468, 376] width 11 height 11
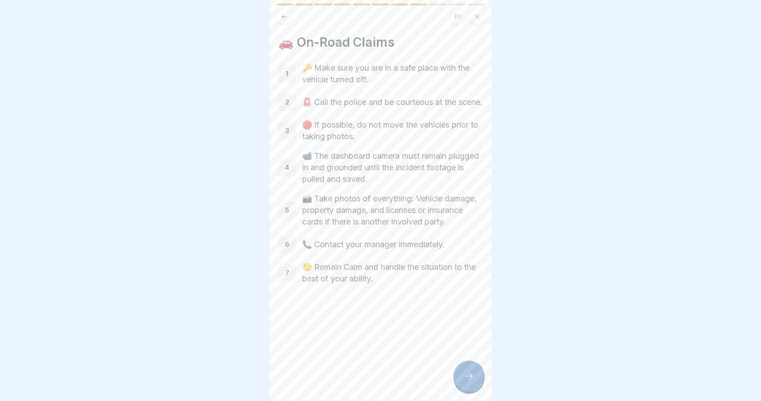
click at [471, 373] on icon at bounding box center [468, 376] width 11 height 11
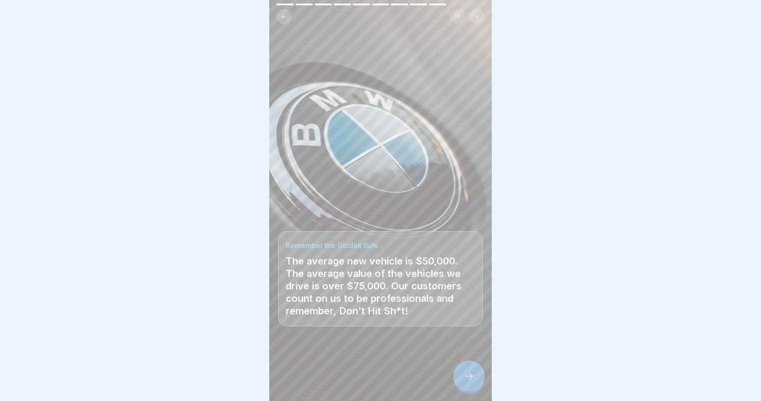
click at [471, 373] on icon at bounding box center [468, 376] width 11 height 11
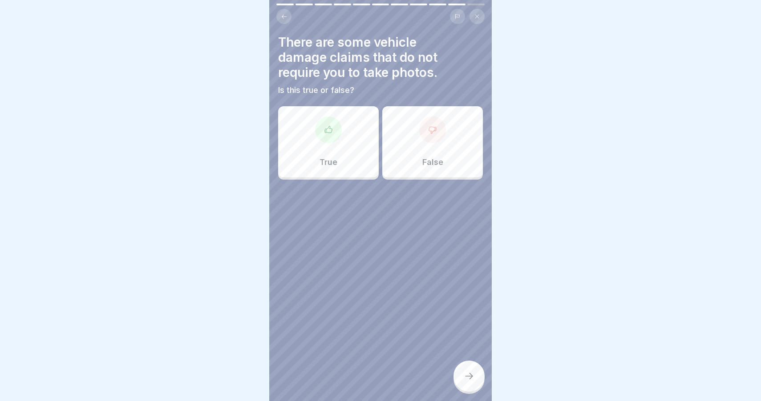
click at [408, 153] on div "False" at bounding box center [432, 141] width 101 height 71
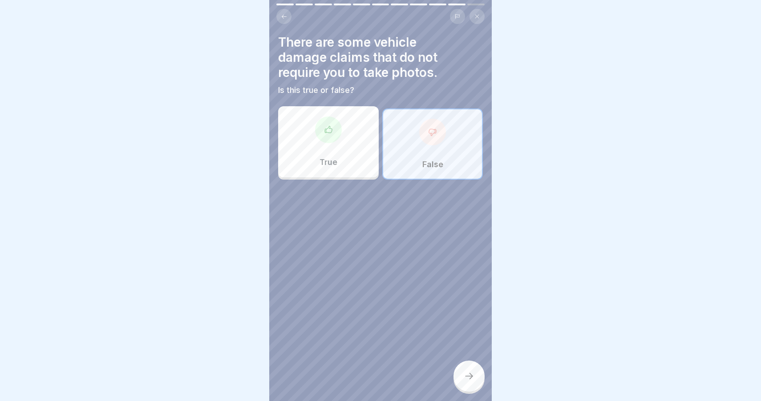
click at [467, 366] on div at bounding box center [468, 376] width 31 height 31
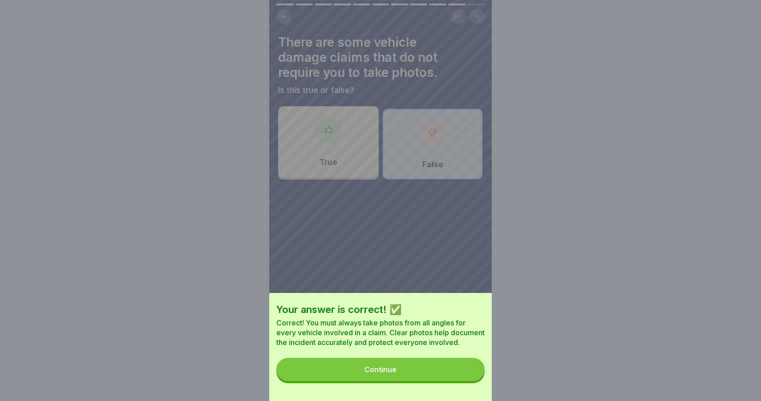
click at [463, 365] on button "Continue" at bounding box center [380, 369] width 208 height 23
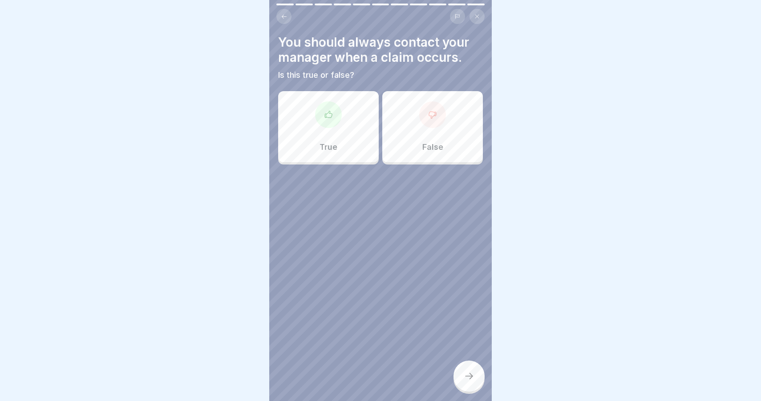
click at [373, 144] on div "True" at bounding box center [328, 126] width 101 height 71
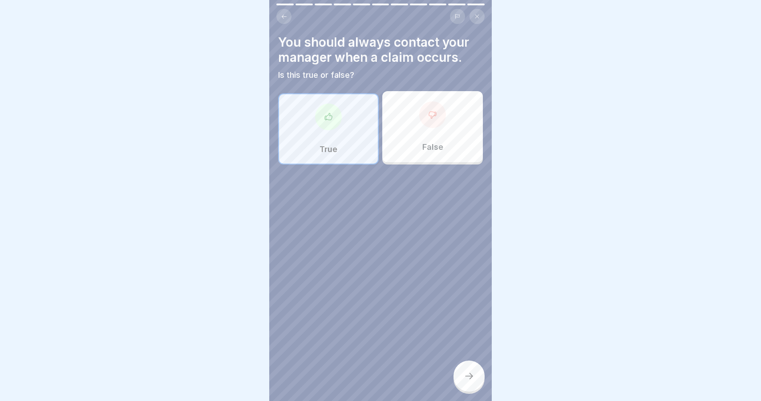
click at [472, 371] on div at bounding box center [468, 376] width 31 height 31
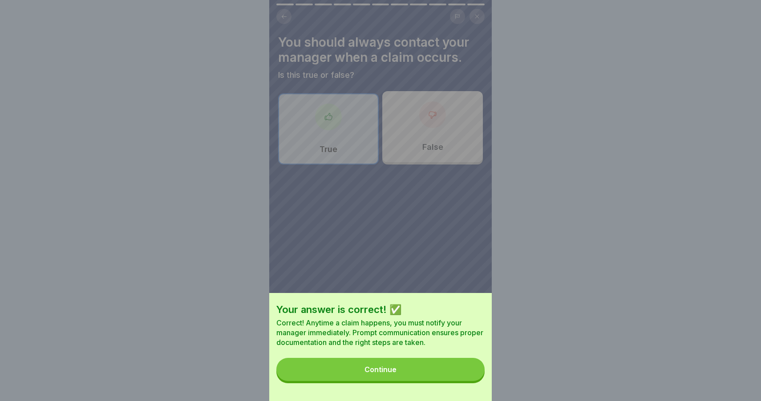
click at [469, 369] on button "Continue" at bounding box center [380, 369] width 208 height 23
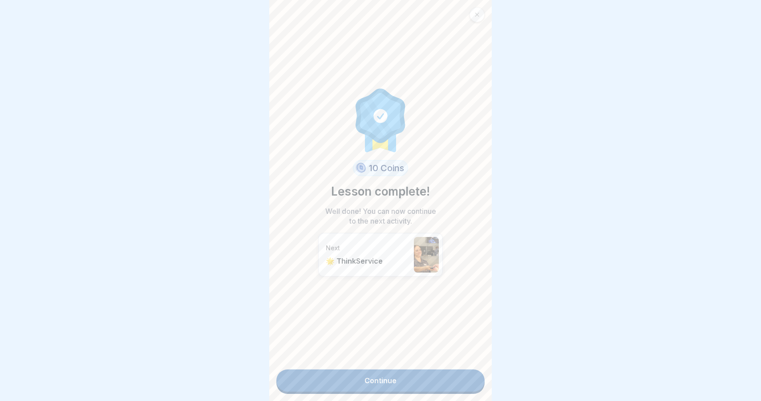
click at [459, 378] on link "Continue" at bounding box center [380, 381] width 208 height 22
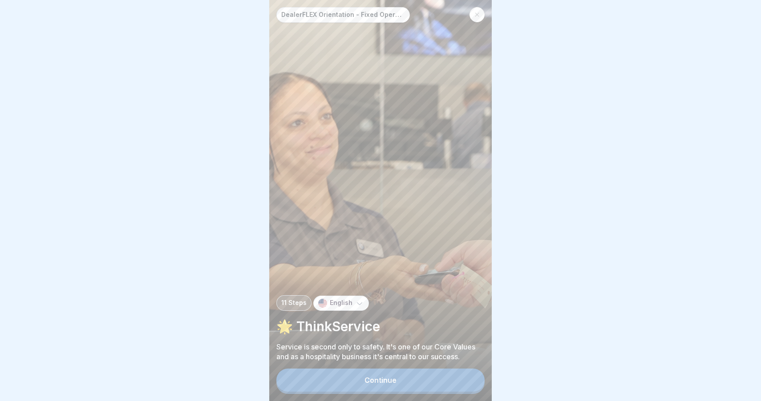
click at [459, 378] on button "Continue" at bounding box center [380, 380] width 208 height 23
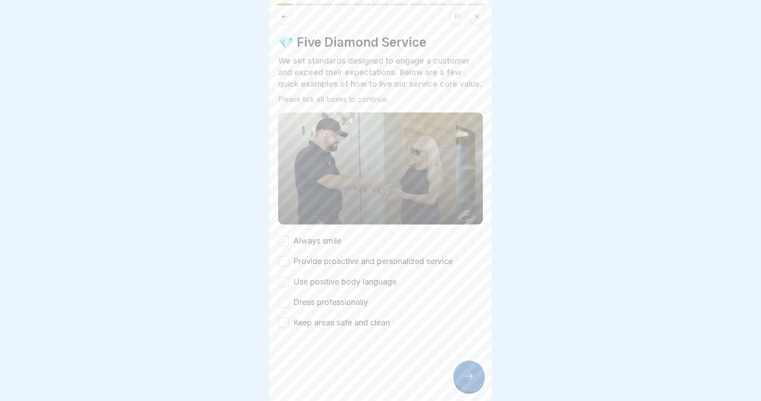
click at [314, 236] on label "Always smile" at bounding box center [317, 241] width 48 height 12
click at [289, 236] on button "Always smile" at bounding box center [283, 241] width 11 height 11
click at [285, 259] on button "Provide proactive and personalized service" at bounding box center [283, 261] width 11 height 11
click at [288, 283] on button "Use positive body language" at bounding box center [283, 282] width 11 height 11
click at [285, 305] on button "Dress professionally" at bounding box center [283, 302] width 11 height 11
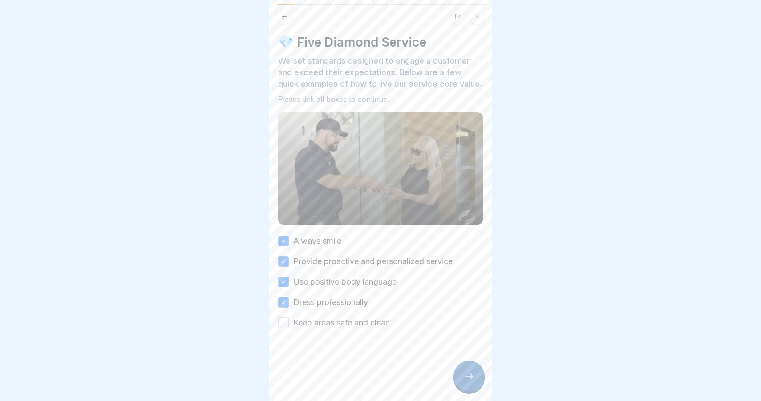
click at [285, 326] on button "Keep areas safe and clean" at bounding box center [283, 323] width 11 height 11
click at [466, 379] on icon at bounding box center [468, 376] width 11 height 11
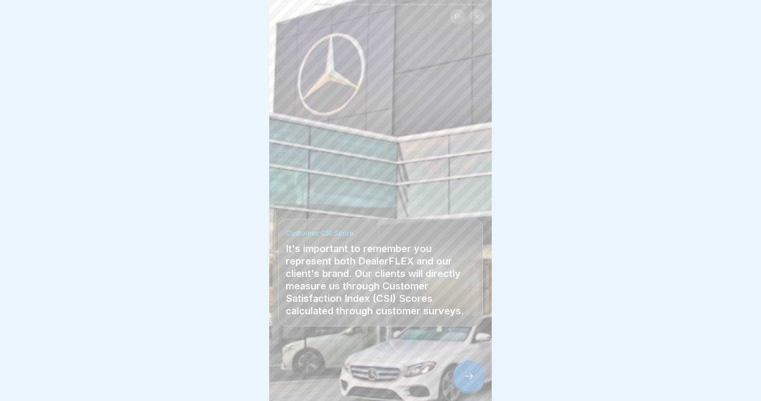
click at [472, 372] on div at bounding box center [468, 376] width 31 height 31
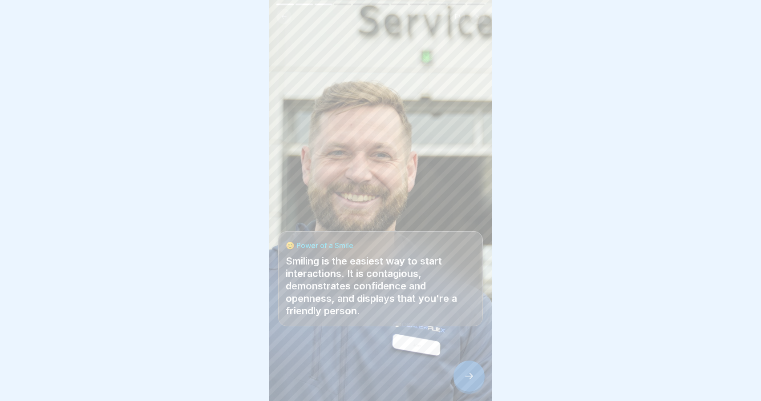
click at [470, 378] on icon at bounding box center [469, 376] width 8 height 6
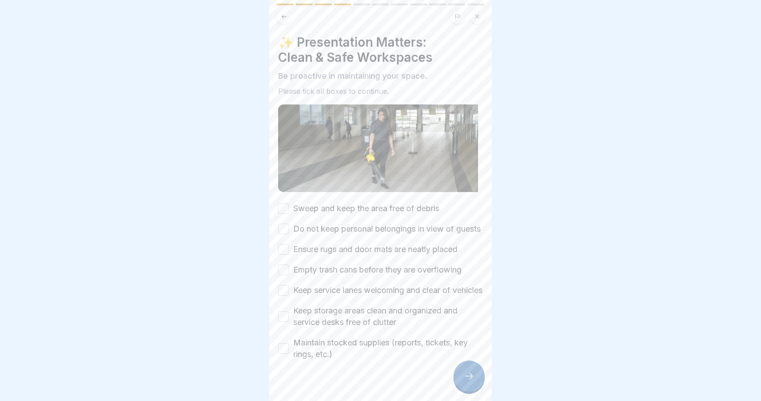
scroll to position [6, 0]
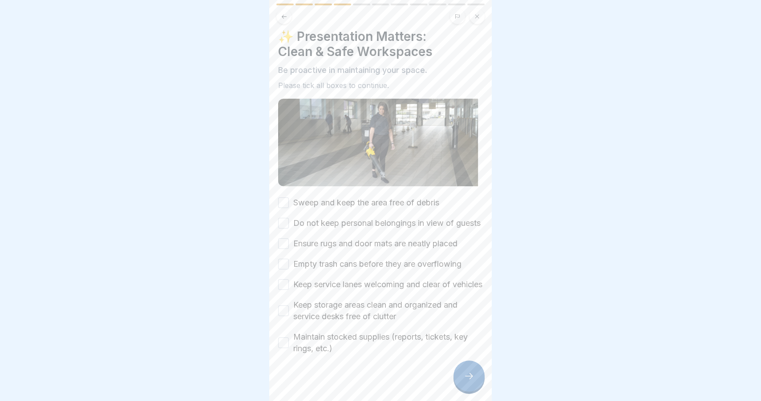
click at [287, 201] on button "Sweep and keep the area free of debris" at bounding box center [283, 202] width 11 height 11
click at [287, 227] on button "Do not keep personal belongings in view of guests" at bounding box center [283, 223] width 11 height 11
click at [286, 249] on button "Ensure rugs and door mats are neatly placed" at bounding box center [283, 243] width 11 height 11
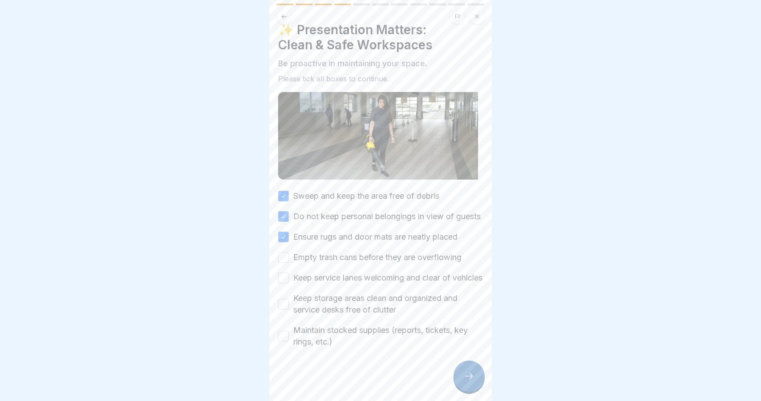
scroll to position [30, 0]
click at [281, 252] on button "Empty trash cans before they are overflowing" at bounding box center [283, 257] width 11 height 11
click at [284, 277] on button "Keep service lanes welcoming and clear of vehicles" at bounding box center [283, 278] width 11 height 11
click at [291, 306] on div "Keep storage areas clean and organized and service desks free of clutter" at bounding box center [380, 304] width 205 height 23
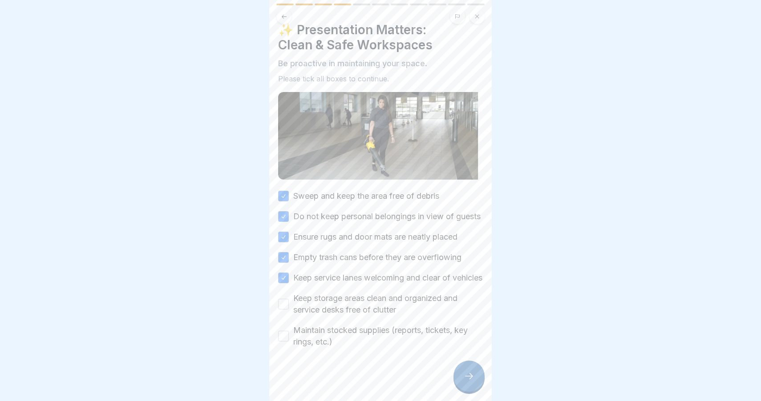
click at [288, 305] on button "Keep storage areas clean and organized and service desks free of clutter" at bounding box center [283, 304] width 11 height 11
click at [287, 337] on button "Maintain stocked supplies (reports, tickets, key rings, etc.)" at bounding box center [283, 336] width 11 height 11
click at [459, 370] on div at bounding box center [468, 376] width 31 height 31
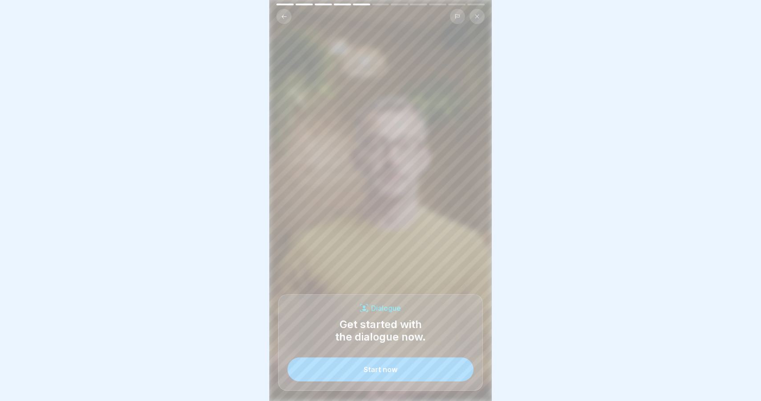
click at [404, 366] on button "Start now" at bounding box center [380, 370] width 186 height 24
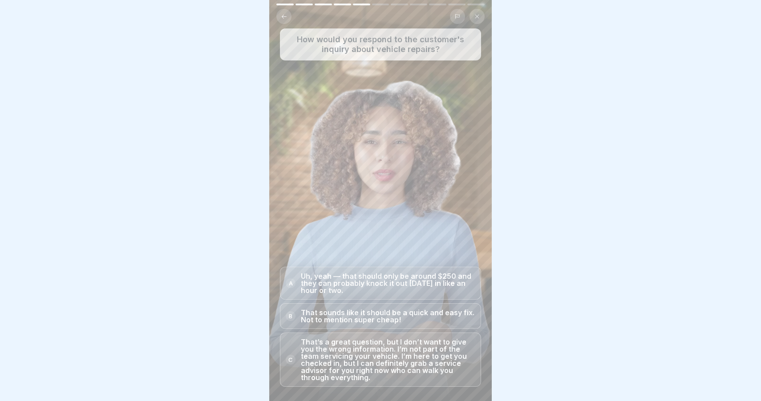
click at [400, 344] on p "That’s a great question, but I don’t want to give you the wrong information. I’…" at bounding box center [388, 359] width 174 height 43
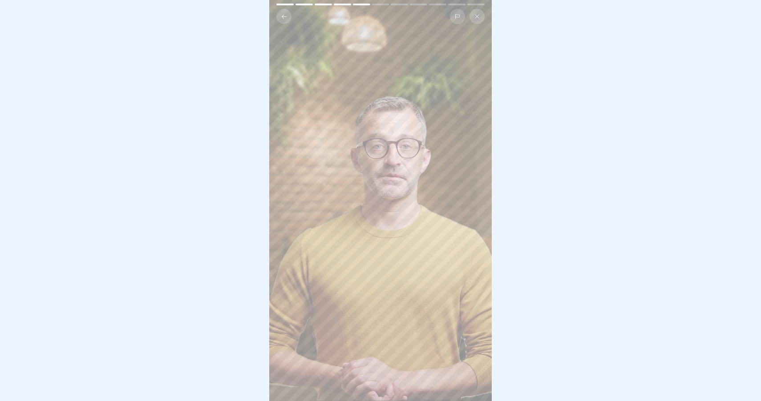
click at [418, 172] on video at bounding box center [380, 200] width 222 height 401
click at [582, 113] on div at bounding box center [380, 200] width 761 height 401
click at [390, 95] on video at bounding box center [380, 200] width 222 height 401
click at [628, 97] on div at bounding box center [380, 200] width 761 height 401
click at [448, 177] on video at bounding box center [380, 200] width 222 height 401
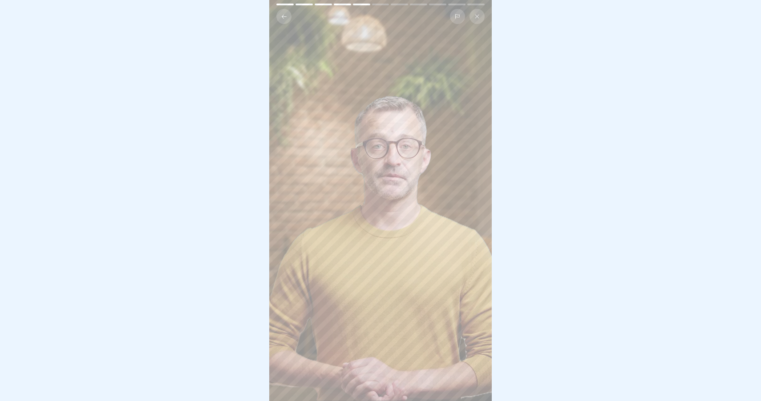
click at [281, 20] on button at bounding box center [283, 16] width 15 height 15
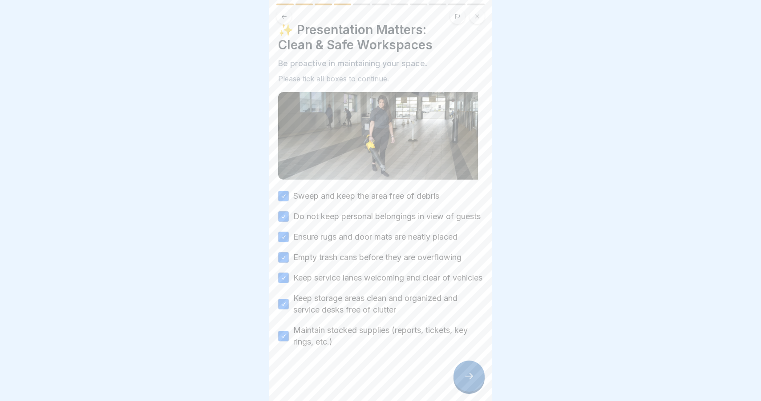
click at [468, 370] on div at bounding box center [468, 376] width 31 height 31
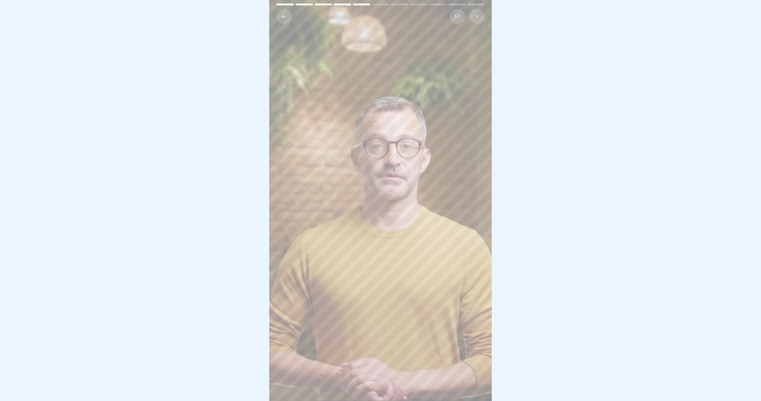
click at [609, 117] on div at bounding box center [380, 200] width 761 height 401
click at [285, 15] on icon at bounding box center [284, 16] width 7 height 7
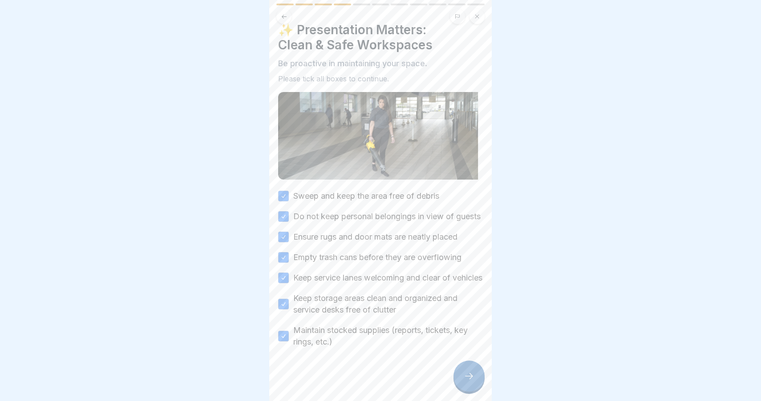
click at [463, 367] on div at bounding box center [468, 376] width 31 height 31
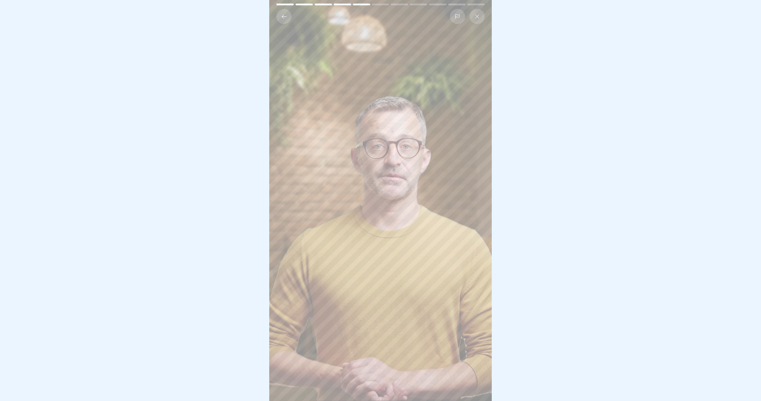
click at [475, 16] on icon at bounding box center [476, 16] width 5 height 5
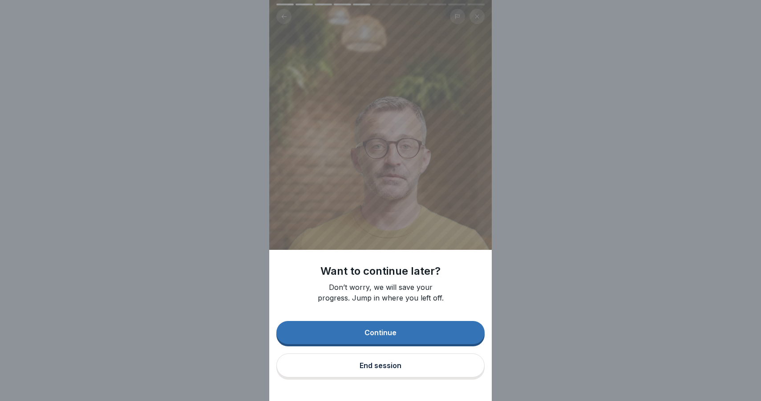
click at [407, 332] on button "Continue" at bounding box center [380, 332] width 208 height 23
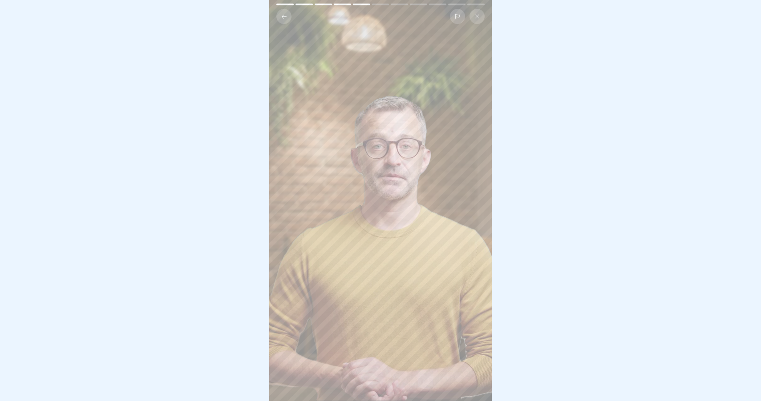
click at [473, 16] on button at bounding box center [476, 16] width 15 height 15
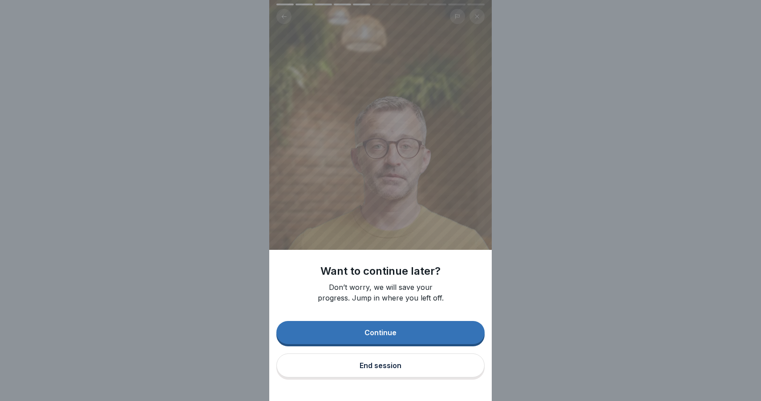
click at [409, 378] on div "Continue End session" at bounding box center [380, 350] width 208 height 59
click at [409, 375] on button "End session" at bounding box center [380, 366] width 208 height 24
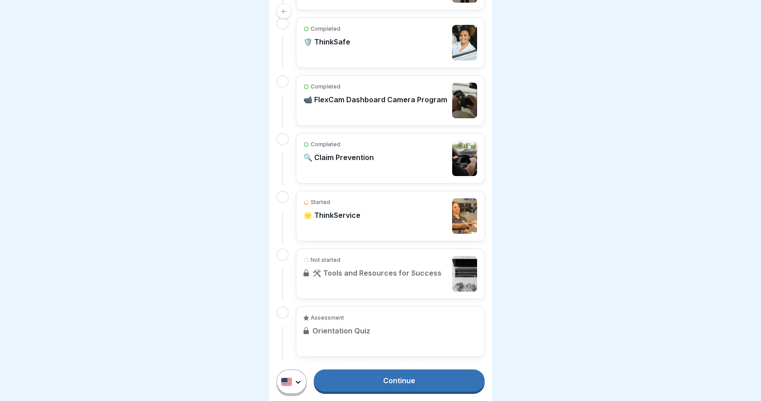
scroll to position [483, 0]
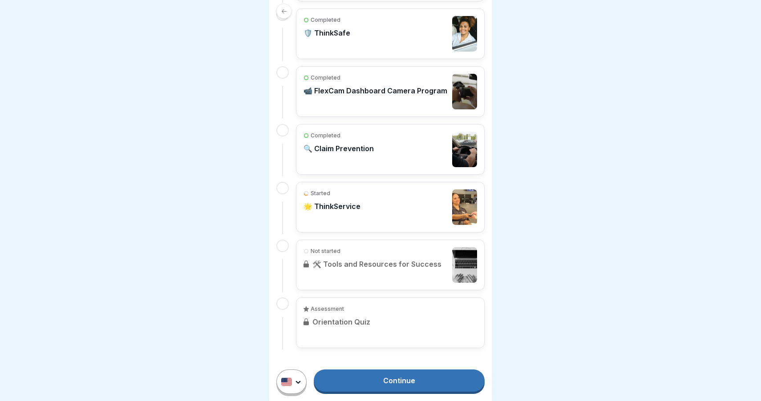
click at [382, 212] on div "Started 🌟 ThinkService" at bounding box center [389, 207] width 173 height 36
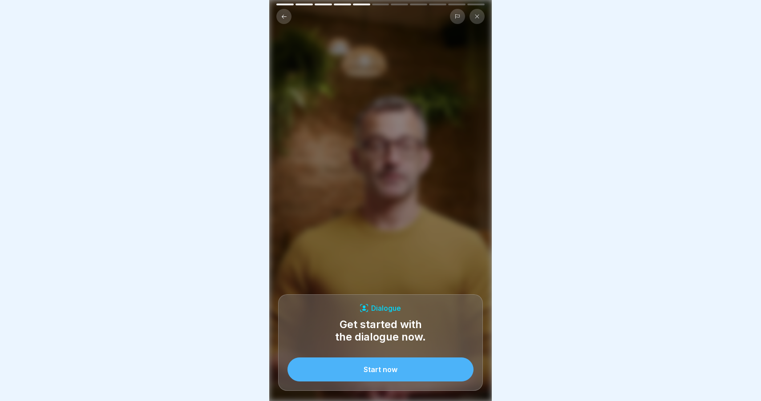
click at [398, 370] on button "Start now" at bounding box center [380, 370] width 186 height 24
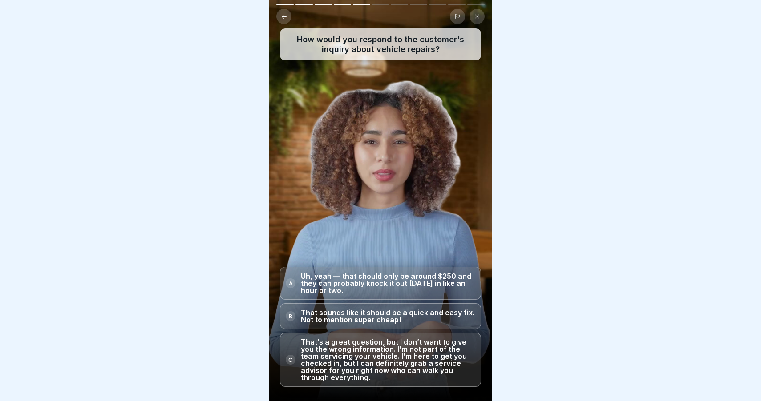
click at [396, 348] on p "That’s a great question, but I don’t want to give you the wrong information. I’…" at bounding box center [388, 359] width 174 height 43
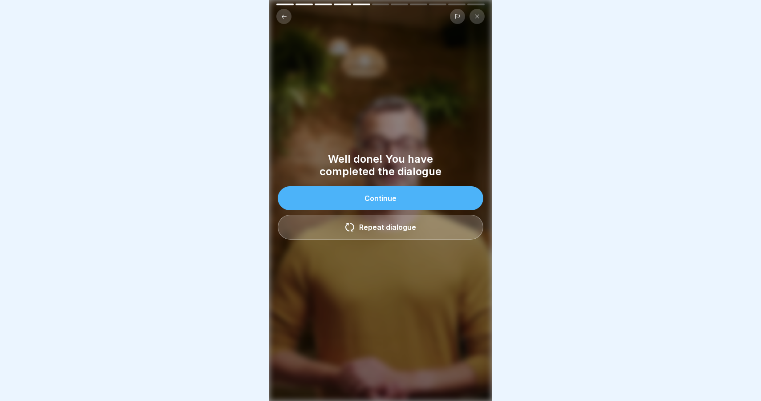
click at [429, 200] on button "Continue" at bounding box center [380, 198] width 205 height 24
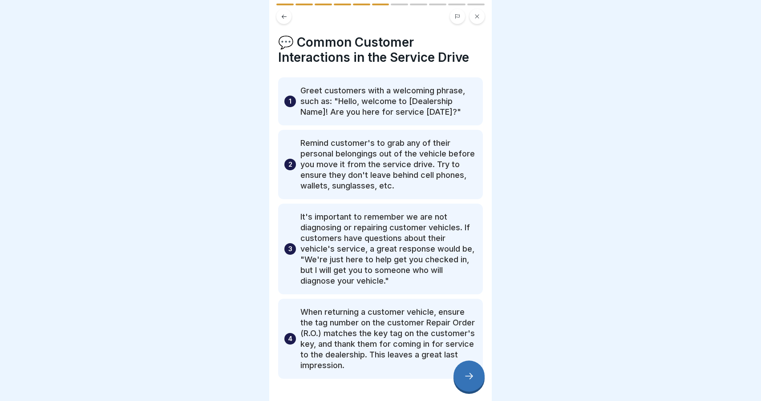
click at [472, 379] on icon at bounding box center [468, 376] width 11 height 11
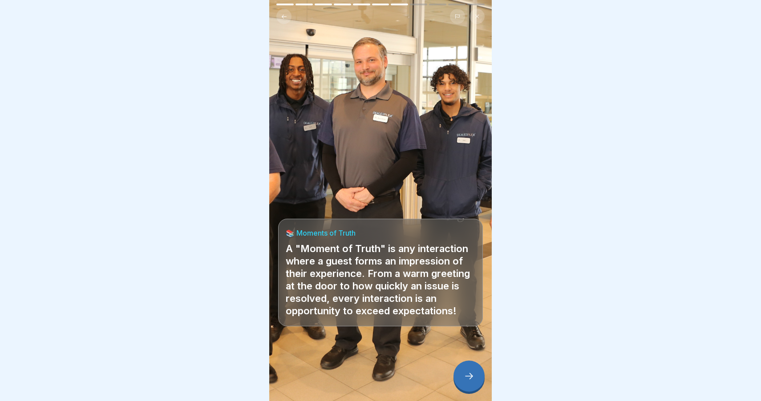
click at [472, 373] on icon at bounding box center [468, 376] width 11 height 11
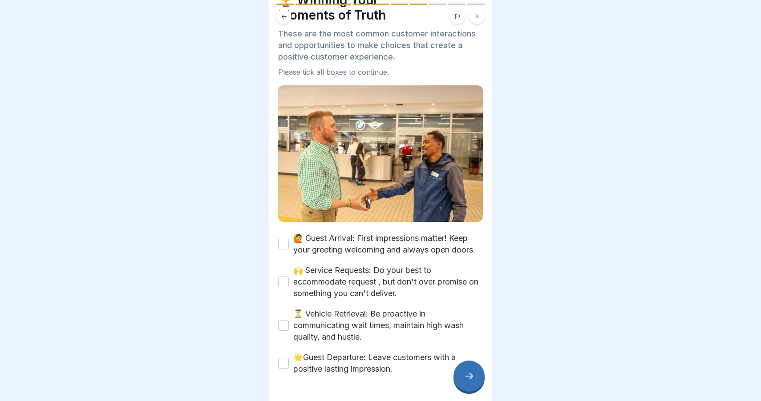
scroll to position [46, 0]
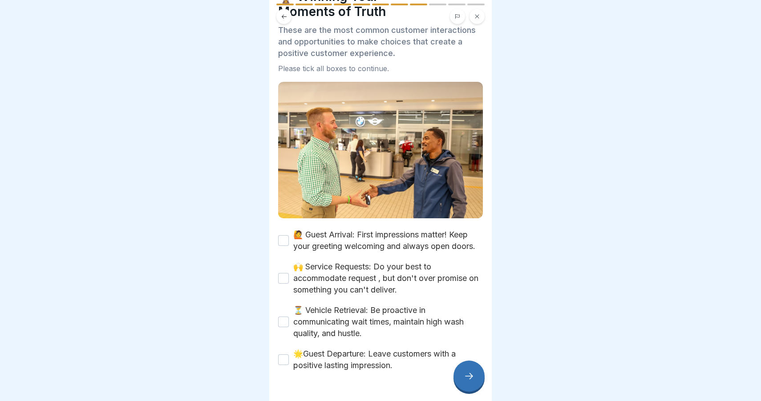
click at [288, 237] on button "🙋 Guest Arrival: First impressions matter! Keep your greeting welcoming and alw…" at bounding box center [283, 240] width 11 height 11
click at [284, 268] on div "🙌 Service Requests: Do your best to accommodate request , but don't over promis…" at bounding box center [380, 278] width 205 height 35
click at [284, 273] on button "🙌 Service Requests: Do your best to accommodate request , but don't over promis…" at bounding box center [283, 278] width 11 height 11
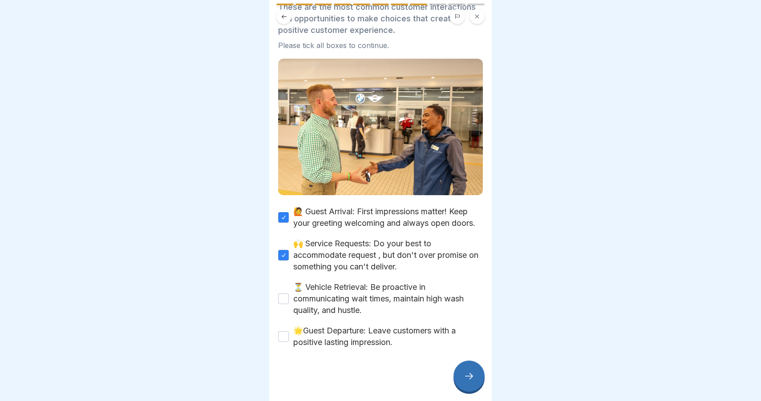
click at [285, 297] on button "⏳ Vehicle Retrieval: Be proactive in communicating wait times, maintain high wa…" at bounding box center [283, 299] width 11 height 11
click at [287, 336] on button "🌟Guest Departure: Leave customers with a positive lasting impression." at bounding box center [283, 336] width 11 height 11
click at [467, 369] on div at bounding box center [468, 376] width 31 height 31
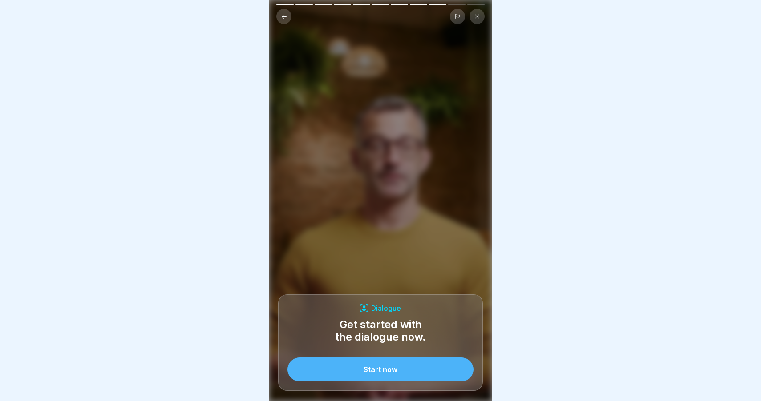
click at [402, 369] on button "Start now" at bounding box center [380, 370] width 186 height 24
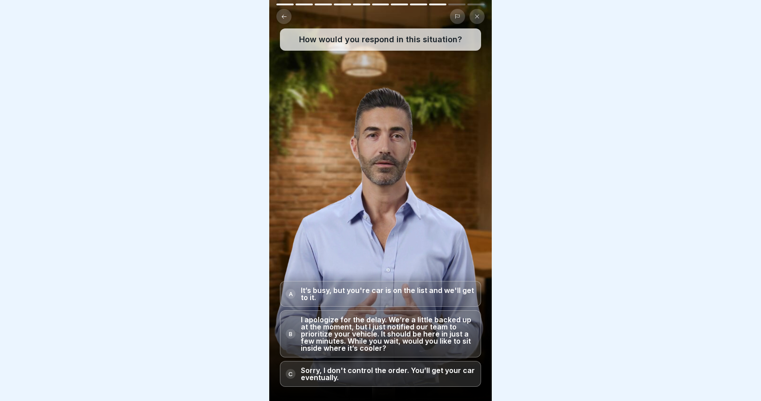
click at [392, 344] on p "I apologize for the delay. We’re a little backed up at the moment, but I just n…" at bounding box center [388, 334] width 174 height 36
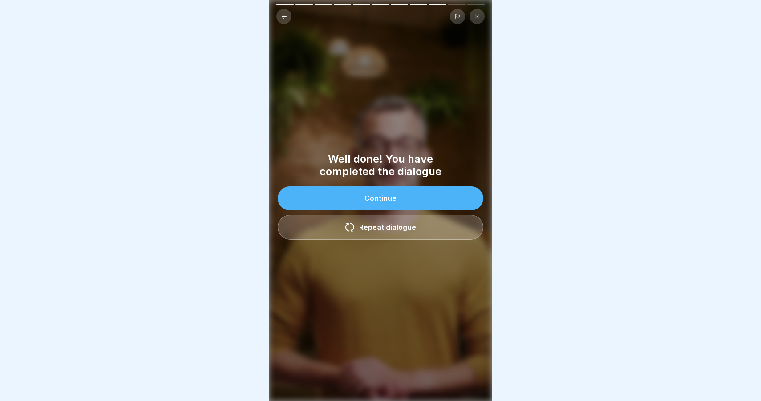
click at [428, 201] on button "Continue" at bounding box center [380, 198] width 205 height 24
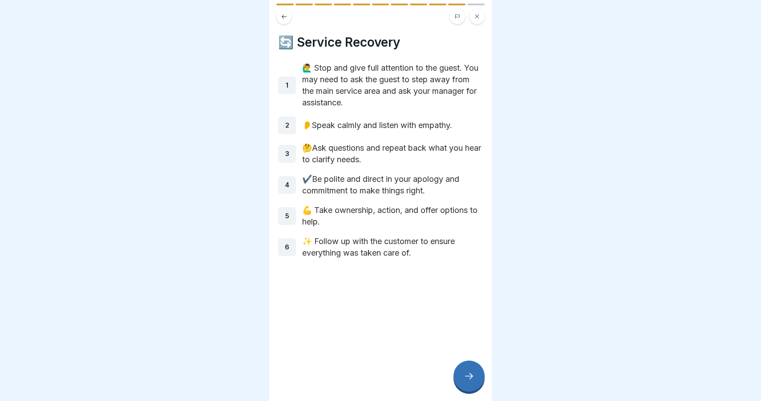
click at [471, 374] on icon at bounding box center [468, 376] width 11 height 11
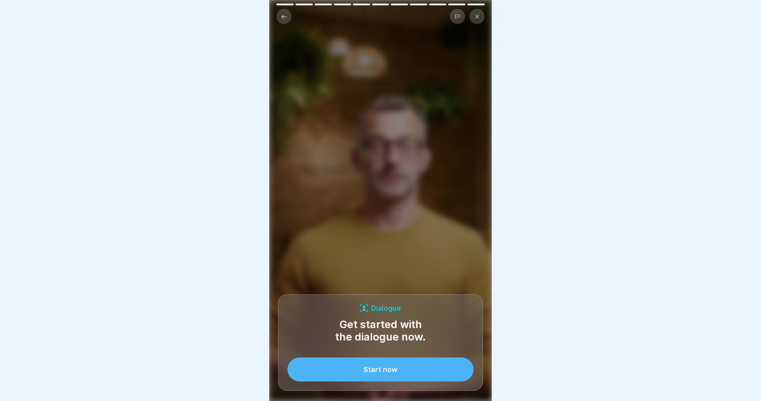
click at [444, 368] on button "Start now" at bounding box center [380, 370] width 186 height 24
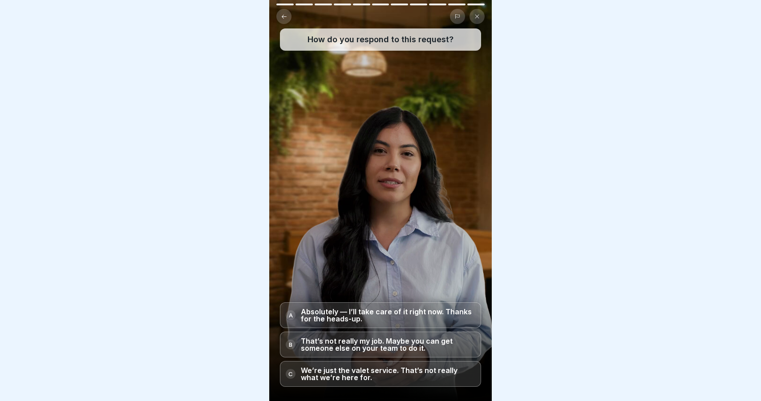
click at [410, 310] on p "Absolutely — I’ll take care of it right now. Thanks for the heads-up." at bounding box center [388, 315] width 174 height 14
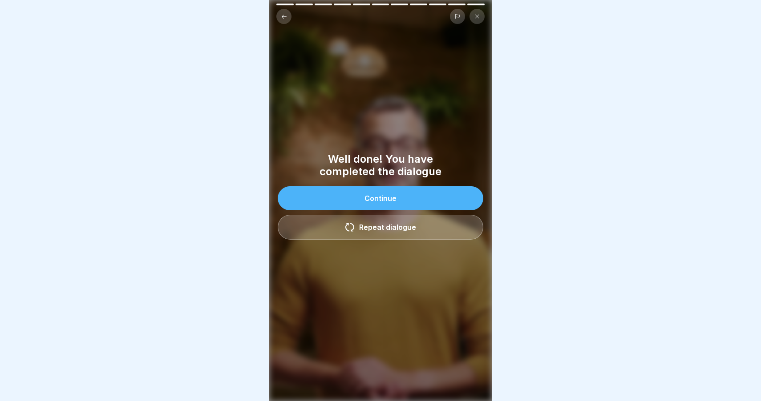
click at [399, 198] on button "Continue" at bounding box center [380, 198] width 205 height 24
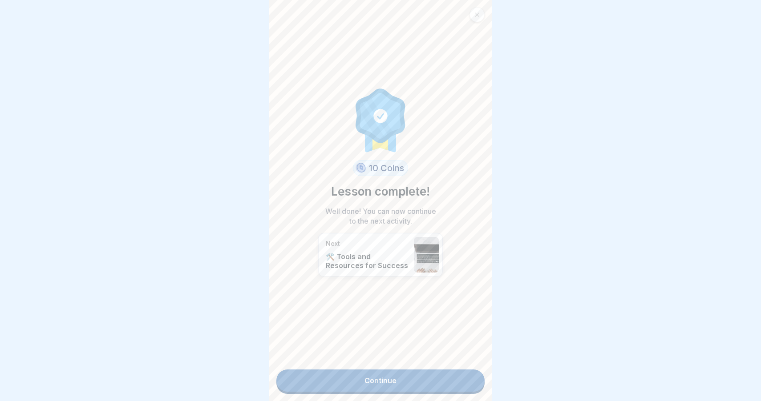
click at [400, 391] on link "Continue" at bounding box center [380, 381] width 208 height 22
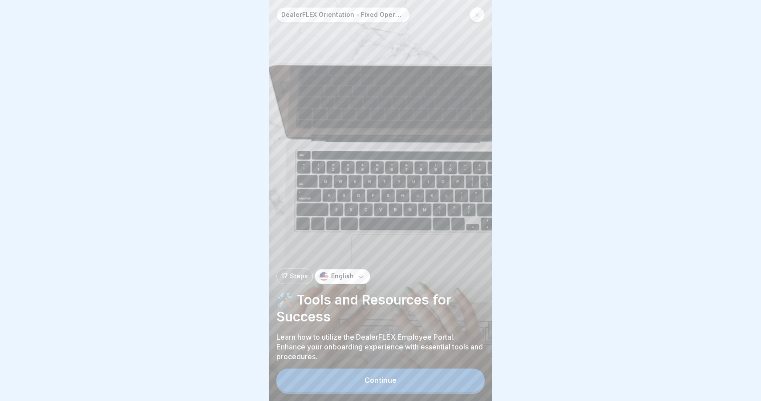
click at [402, 383] on button "Continue" at bounding box center [380, 380] width 208 height 23
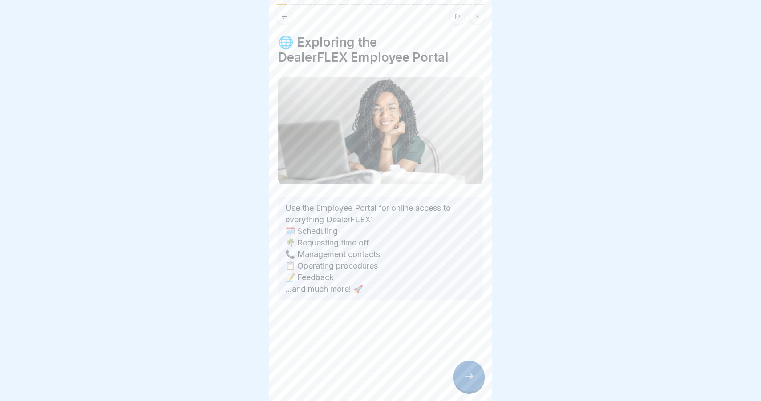
click at [471, 379] on icon at bounding box center [468, 376] width 11 height 11
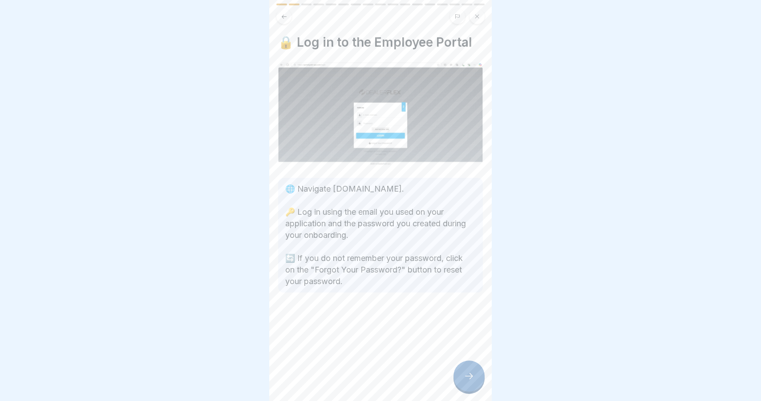
click at [476, 373] on div at bounding box center [468, 376] width 31 height 31
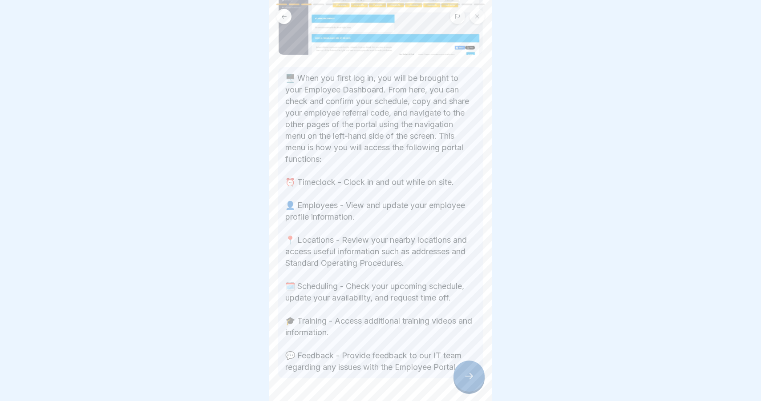
scroll to position [158, 0]
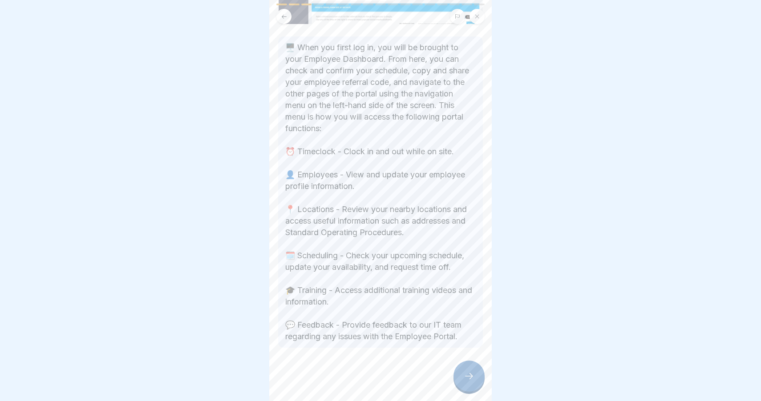
click at [456, 370] on div at bounding box center [468, 376] width 31 height 31
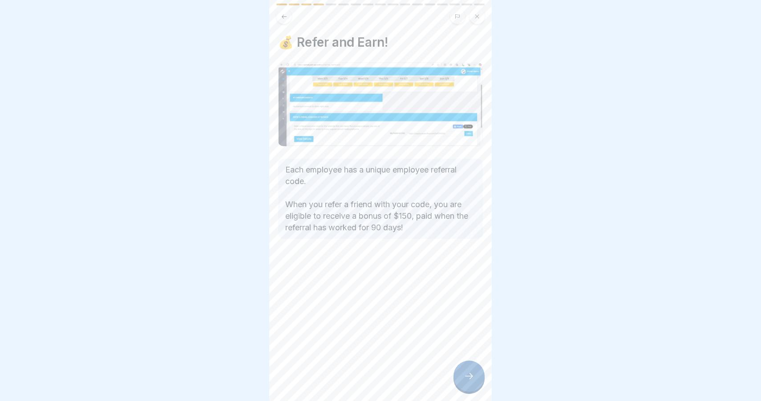
click at [456, 370] on div at bounding box center [468, 376] width 31 height 31
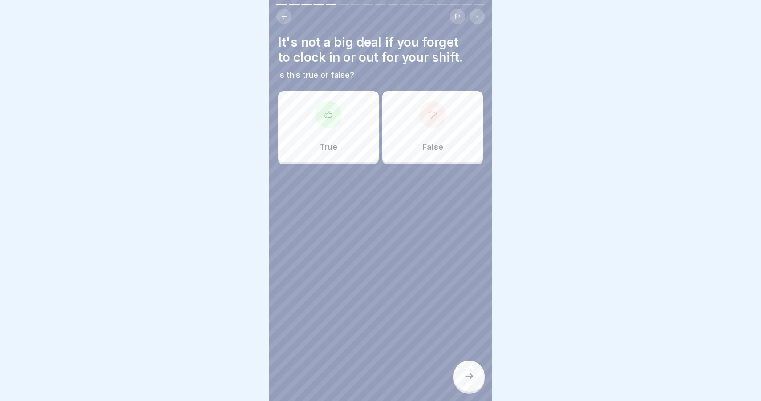
click at [419, 145] on div "False" at bounding box center [432, 126] width 101 height 71
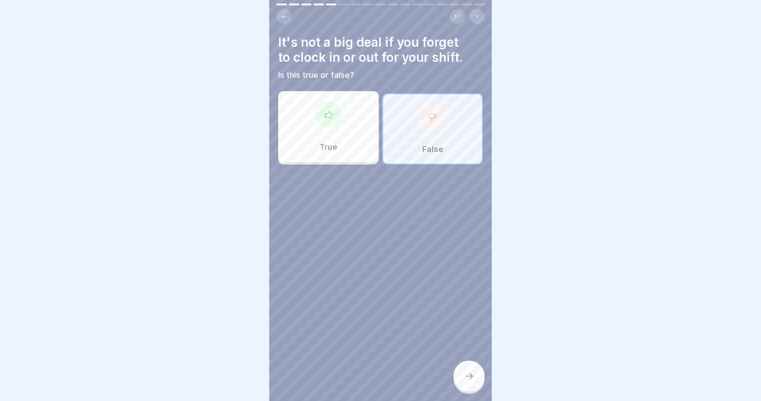
click at [468, 386] on div at bounding box center [468, 376] width 31 height 31
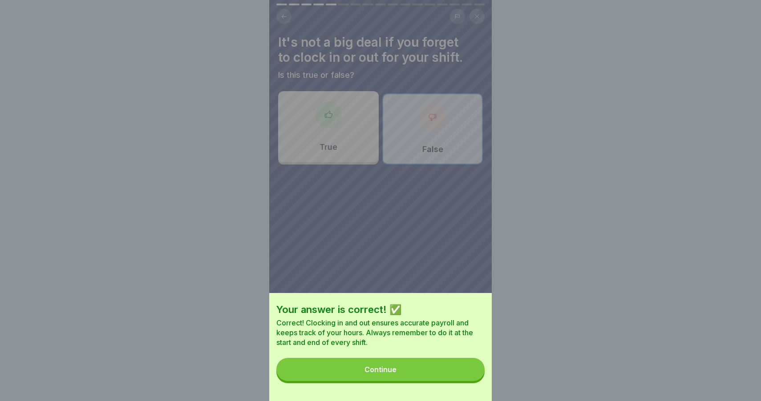
click at [466, 377] on button "Continue" at bounding box center [380, 369] width 208 height 23
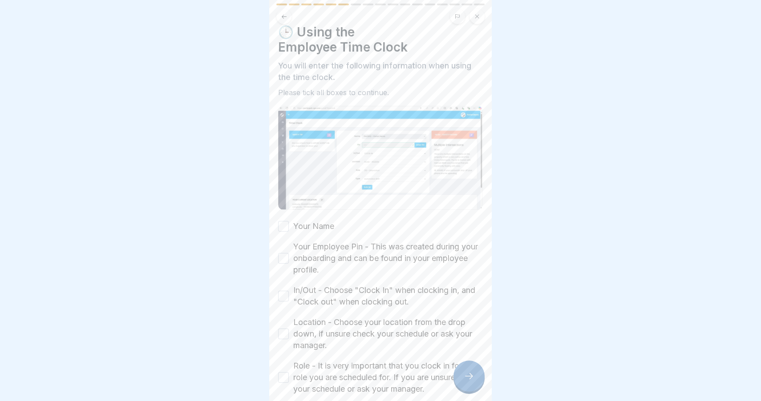
scroll to position [11, 0]
click at [285, 227] on button "Your Name" at bounding box center [283, 226] width 11 height 11
click at [285, 258] on button "Your Employee Pin - This was created during your onboarding and can be found in…" at bounding box center [283, 258] width 11 height 11
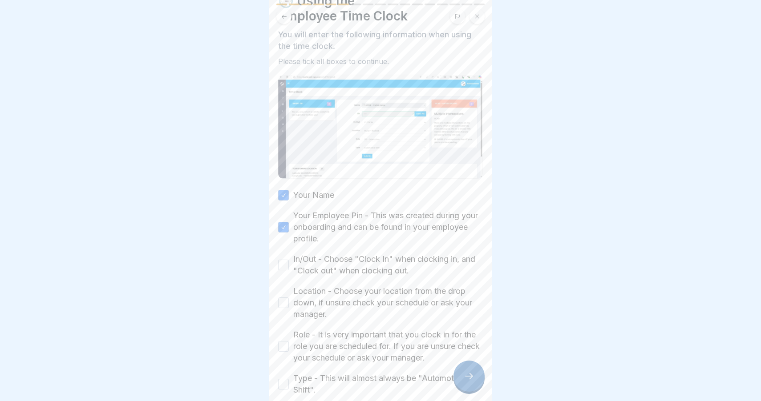
scroll to position [58, 0]
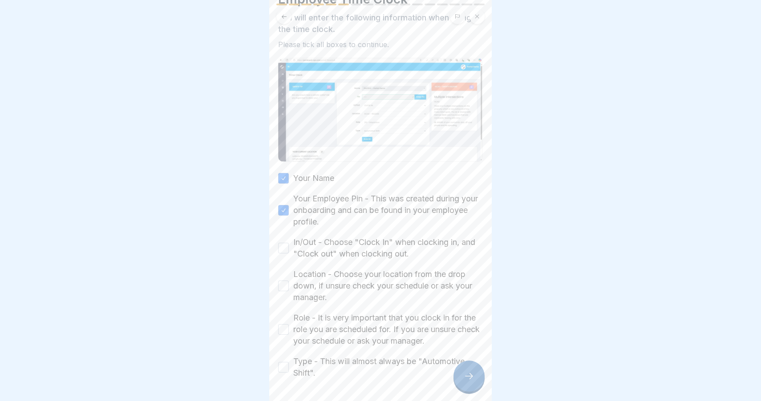
click at [285, 247] on button "In/Out - Choose "Clock In" when clocking in, and "Clock out" when clocking out." at bounding box center [283, 248] width 11 height 11
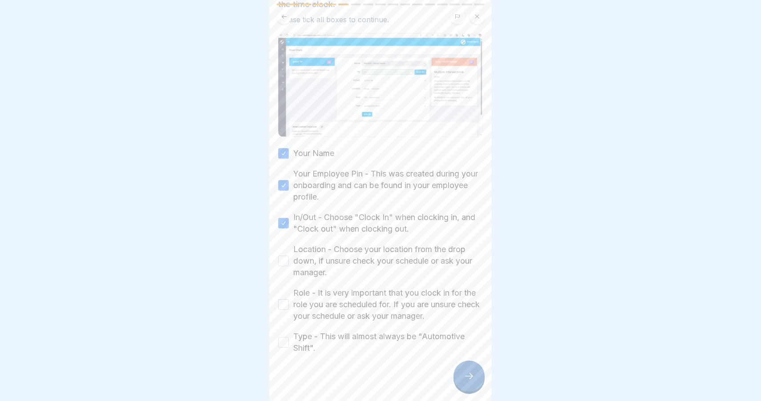
scroll to position [84, 0]
click at [286, 262] on button "Location - Choose your location from the drop down, if unsure check your schedu…" at bounding box center [283, 260] width 11 height 11
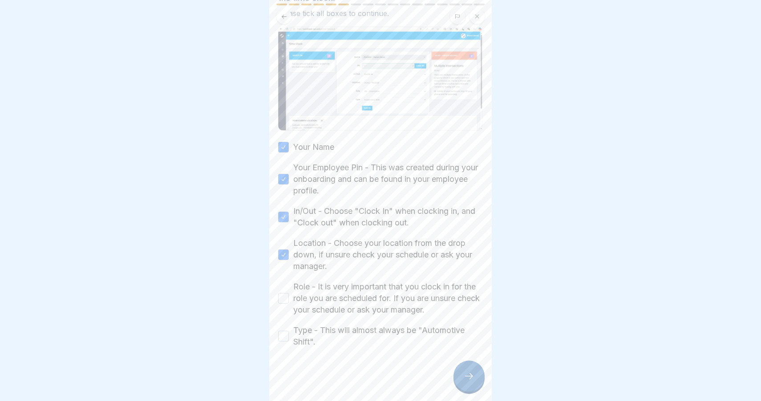
click at [288, 301] on button "Role - It is very important that you clock in for the role you are scheduled fo…" at bounding box center [283, 298] width 11 height 11
click at [286, 334] on button "Type - This will almost always be "Automotive Shift"." at bounding box center [283, 336] width 11 height 11
click at [471, 368] on div at bounding box center [468, 376] width 31 height 31
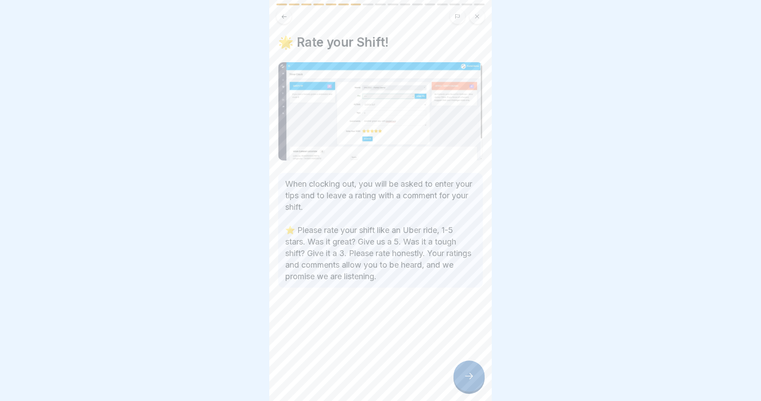
click at [471, 369] on div at bounding box center [468, 376] width 31 height 31
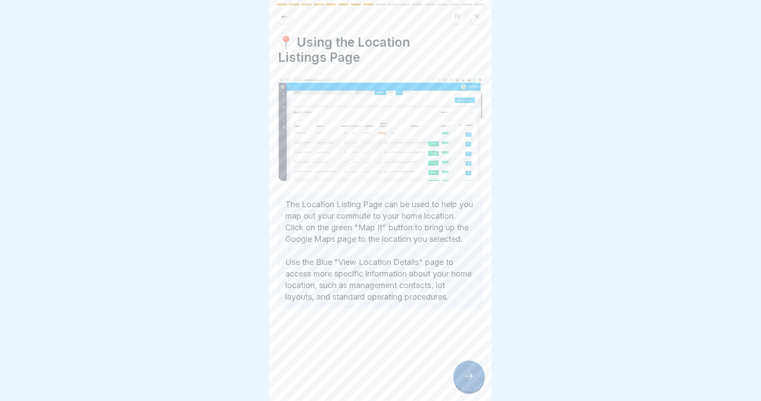
click at [471, 368] on div at bounding box center [468, 376] width 31 height 31
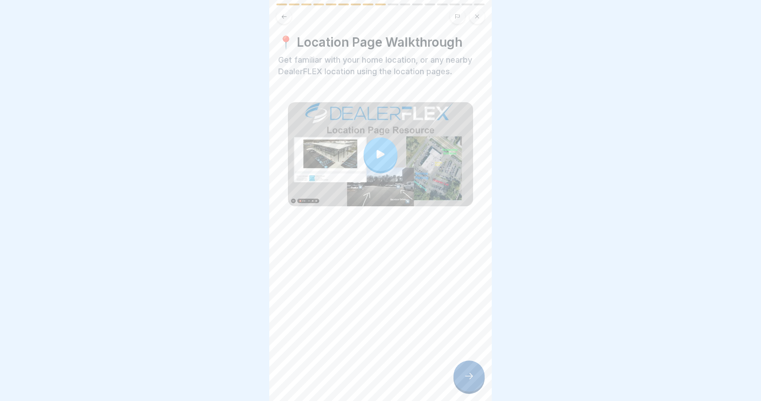
click at [471, 368] on div at bounding box center [468, 376] width 31 height 31
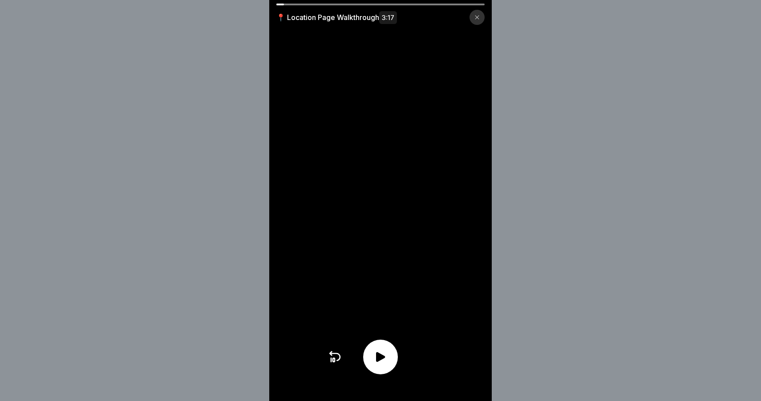
click at [380, 355] on icon at bounding box center [380, 357] width 9 height 10
click at [381, 353] on icon at bounding box center [380, 357] width 14 height 14
click at [381, 354] on icon at bounding box center [380, 357] width 14 height 14
click at [477, 15] on icon at bounding box center [476, 17] width 5 height 5
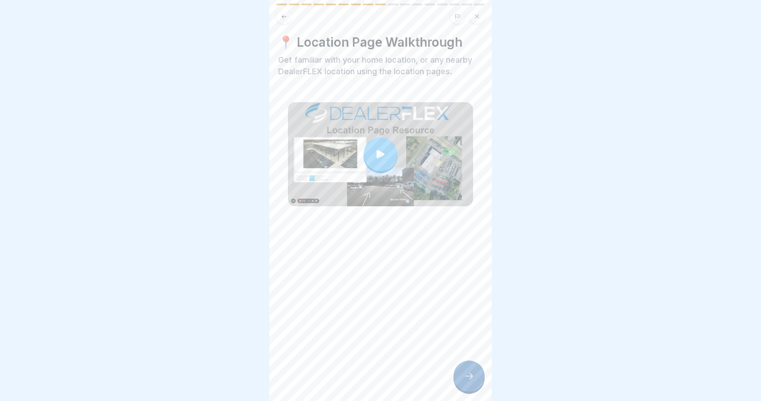
click at [381, 146] on div at bounding box center [380, 154] width 34 height 34
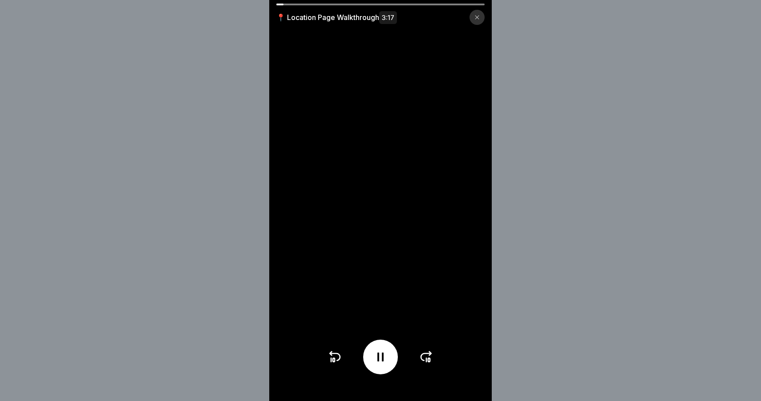
click at [127, 151] on div "📍 Location Page Walkthrough 3:17" at bounding box center [380, 200] width 761 height 401
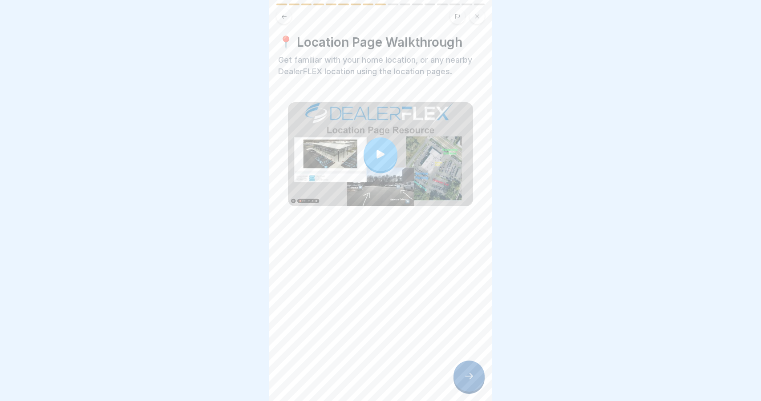
click at [380, 147] on div at bounding box center [380, 154] width 34 height 34
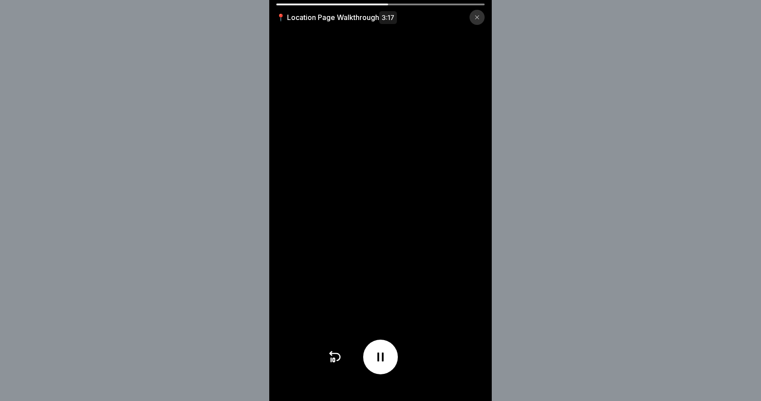
click at [542, 102] on div "📍 Location Page Walkthrough 3:17" at bounding box center [380, 200] width 761 height 401
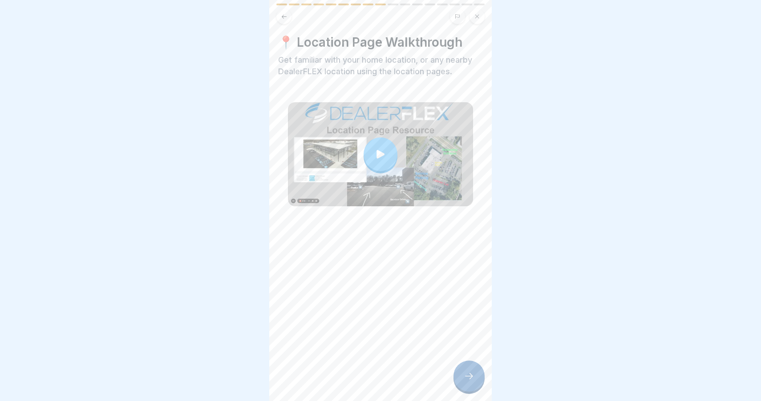
click at [378, 153] on icon at bounding box center [380, 154] width 8 height 8
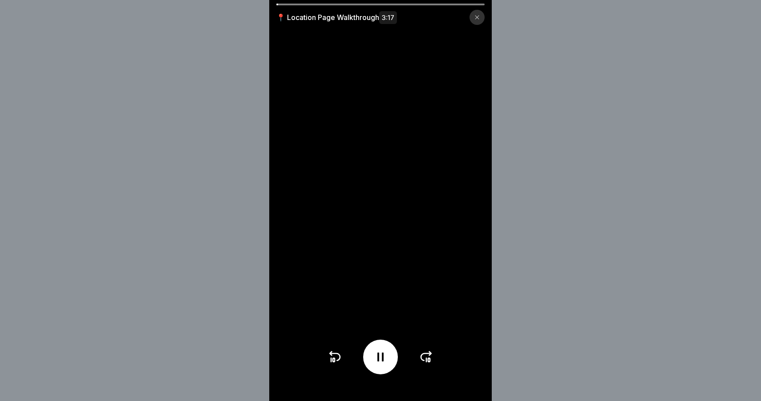
click at [371, 4] on div at bounding box center [380, 5] width 208 height 2
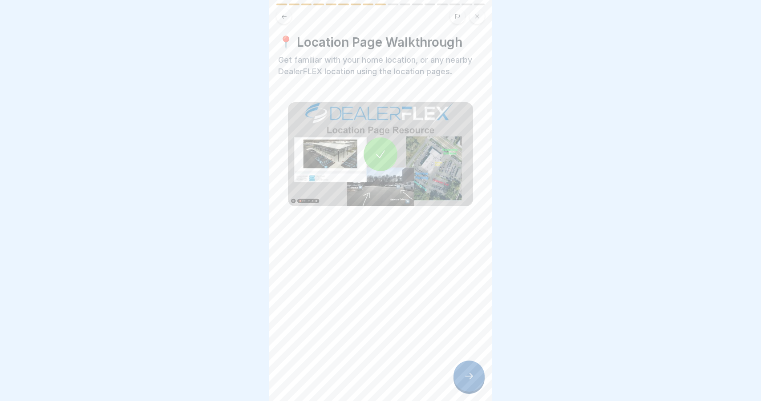
click at [475, 374] on div at bounding box center [468, 376] width 31 height 31
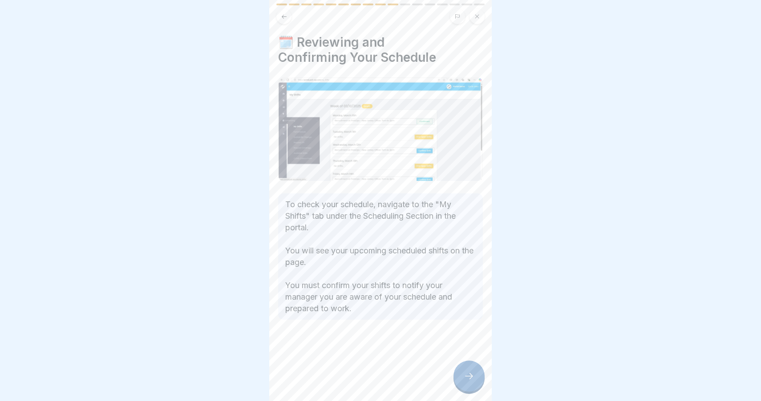
click at [467, 372] on icon at bounding box center [468, 376] width 11 height 11
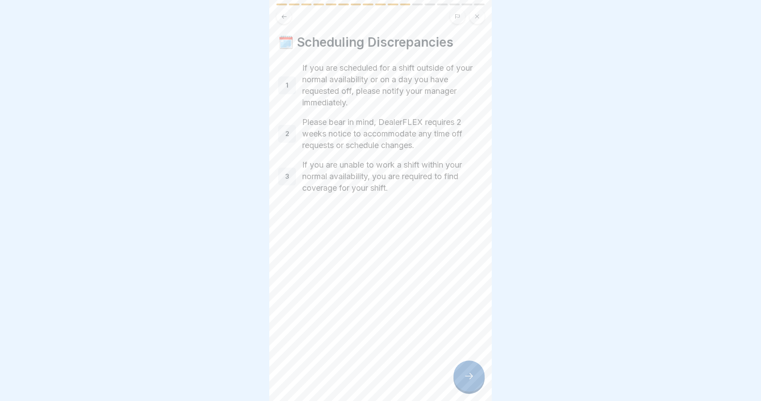
drag, startPoint x: 467, startPoint y: 372, endPoint x: 442, endPoint y: 318, distance: 59.5
click at [442, 317] on div "DealerFLEX Orientation - Fixed Operations Division 17 Steps English 🛠️ Tools an…" at bounding box center [380, 200] width 222 height 401
click at [469, 371] on div at bounding box center [468, 376] width 31 height 31
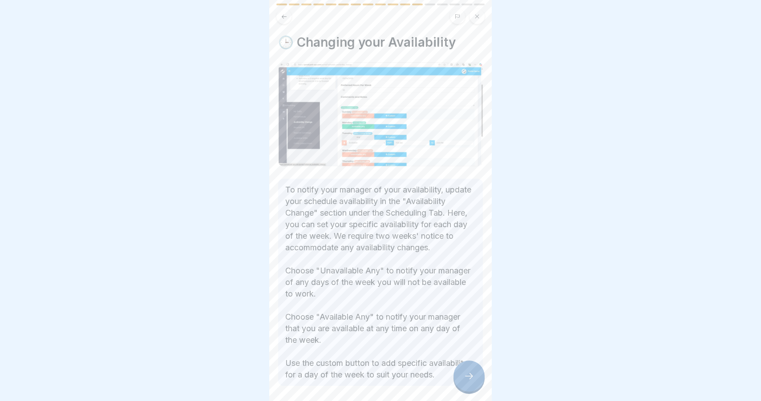
click at [470, 371] on div at bounding box center [468, 376] width 31 height 31
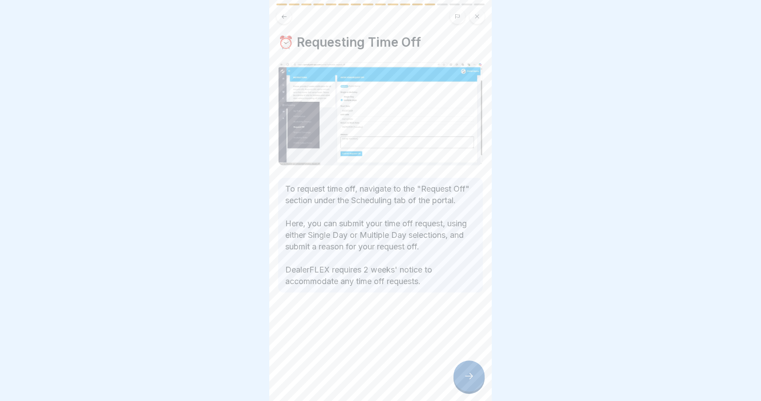
click at [470, 371] on div at bounding box center [468, 376] width 31 height 31
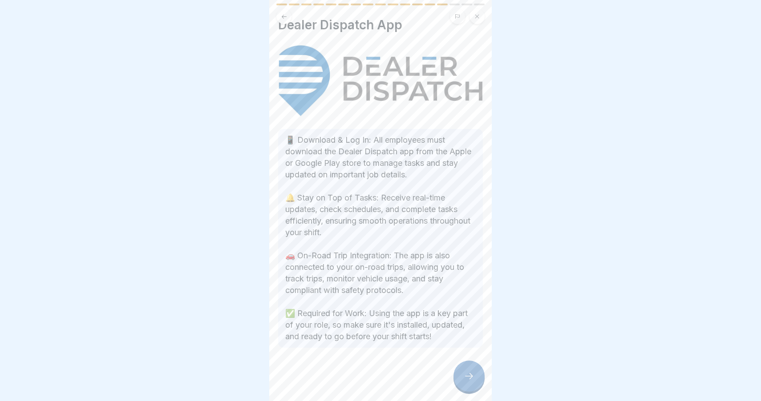
scroll to position [34, 0]
click at [467, 372] on icon at bounding box center [468, 376] width 11 height 11
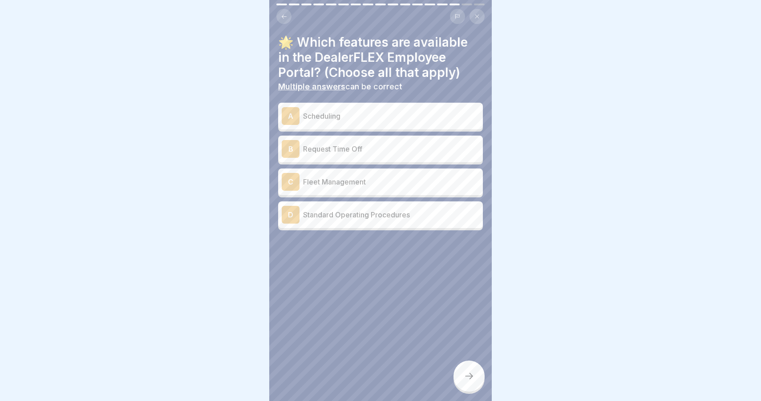
click at [384, 111] on p "Scheduling" at bounding box center [391, 116] width 176 height 11
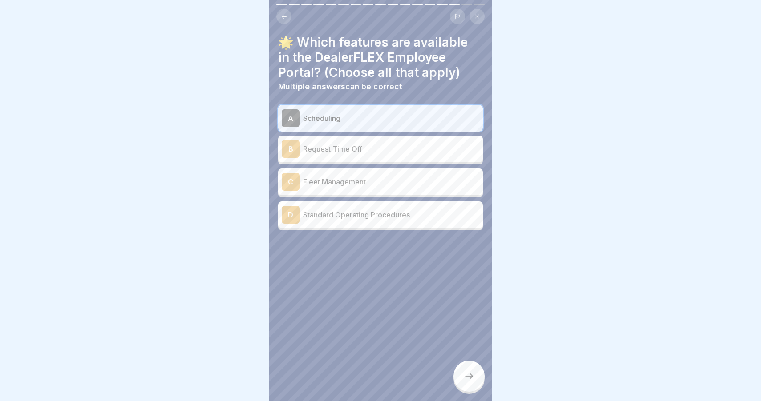
click at [359, 141] on div "B Request Time Off" at bounding box center [380, 149] width 197 height 18
click at [374, 212] on p "Standard Operating Procedures" at bounding box center [391, 214] width 176 height 11
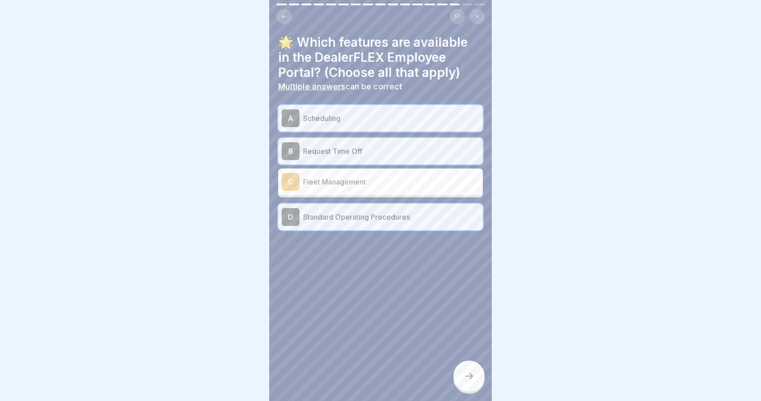
click at [475, 371] on div at bounding box center [468, 376] width 31 height 31
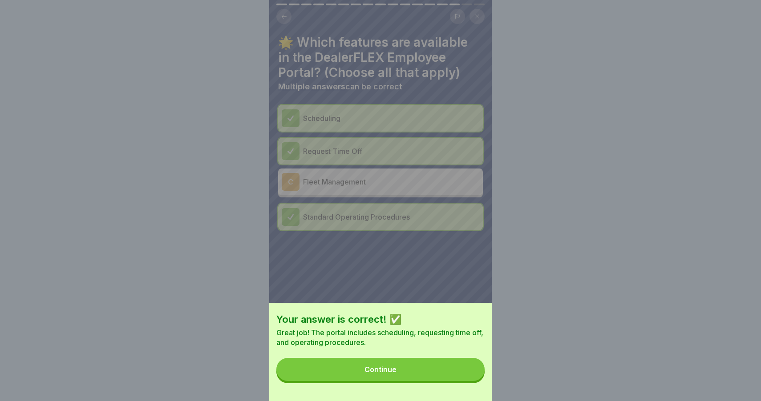
click at [464, 369] on button "Continue" at bounding box center [380, 369] width 208 height 23
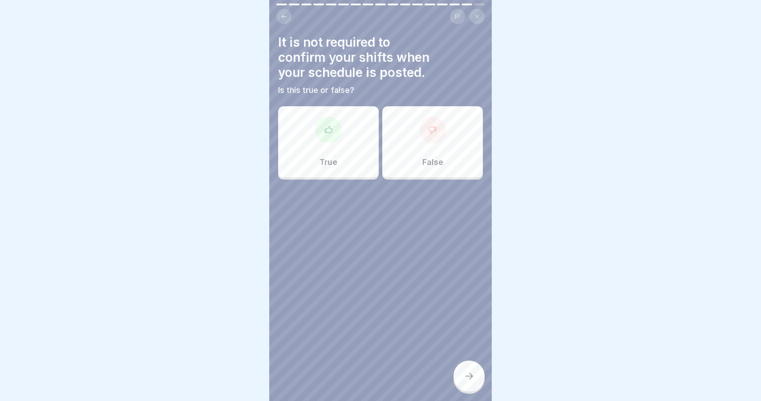
click at [411, 134] on div "False" at bounding box center [432, 141] width 101 height 71
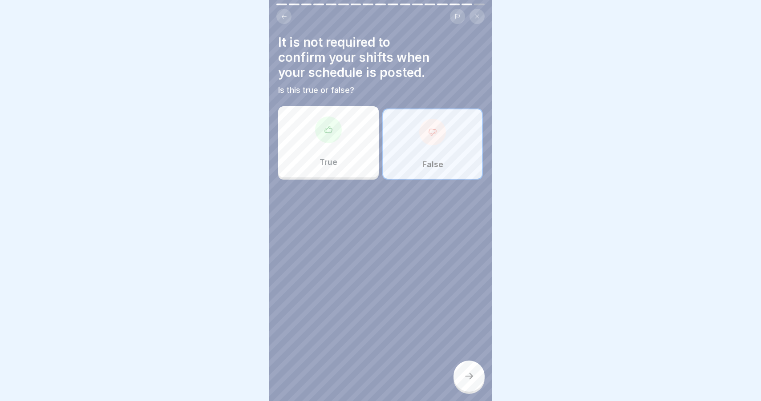
click at [467, 382] on div at bounding box center [468, 376] width 31 height 31
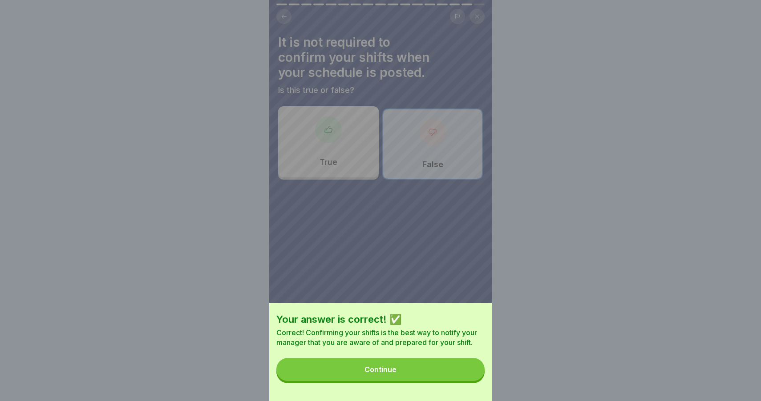
click at [451, 371] on button "Continue" at bounding box center [380, 369] width 208 height 23
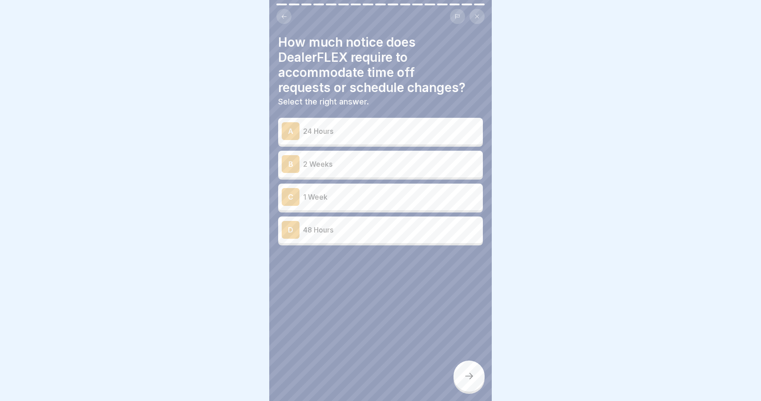
click at [361, 168] on p "2 Weeks" at bounding box center [391, 164] width 176 height 11
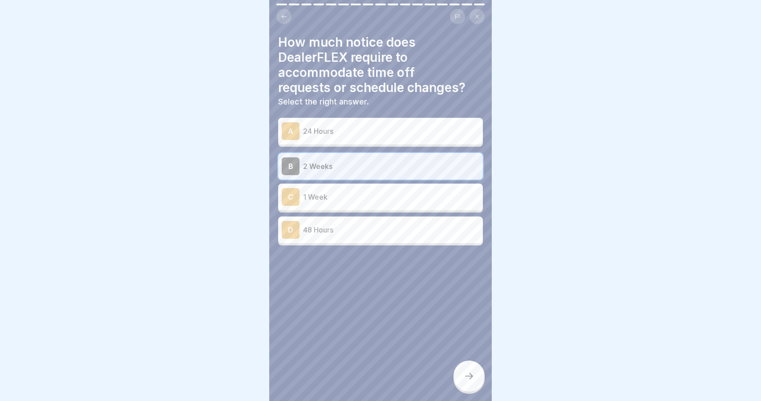
click at [471, 372] on icon at bounding box center [468, 376] width 11 height 11
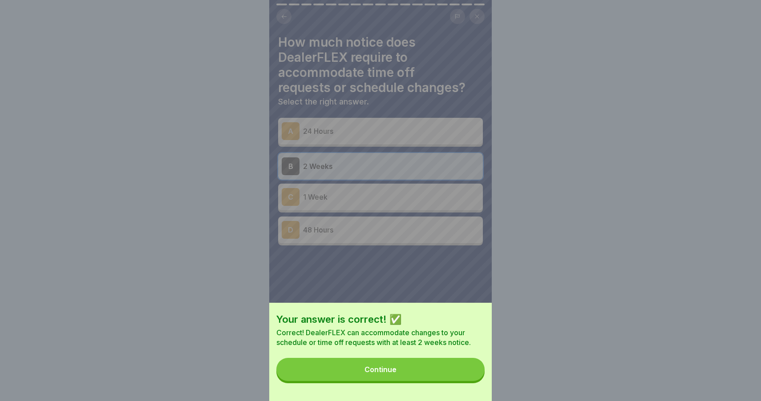
click at [451, 374] on button "Continue" at bounding box center [380, 369] width 208 height 23
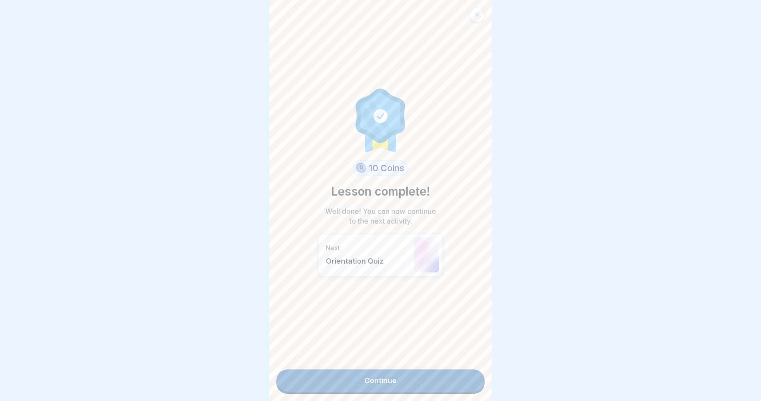
click at [451, 374] on link "Continue" at bounding box center [380, 381] width 208 height 22
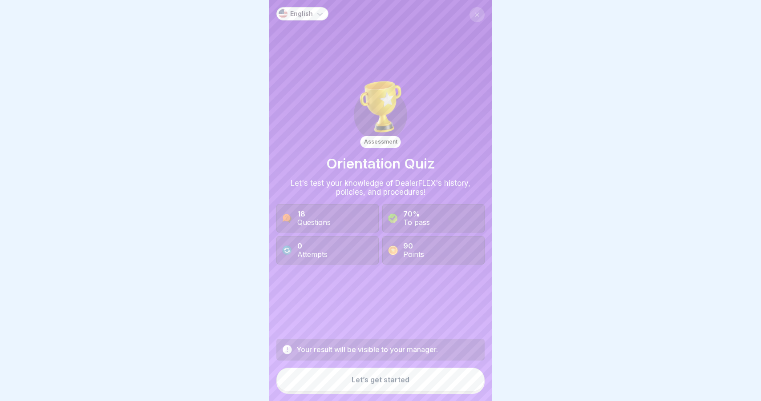
click at [451, 374] on button "Let’s get started" at bounding box center [380, 380] width 208 height 24
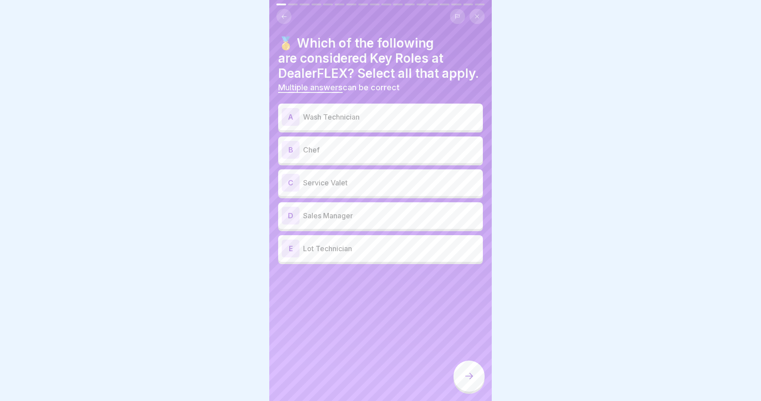
click at [320, 118] on p "Wash Technician" at bounding box center [391, 117] width 176 height 11
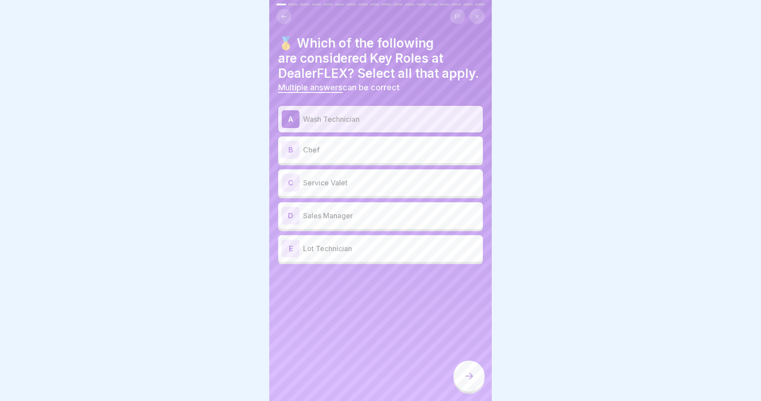
click at [343, 181] on p "Service Valet" at bounding box center [391, 182] width 176 height 11
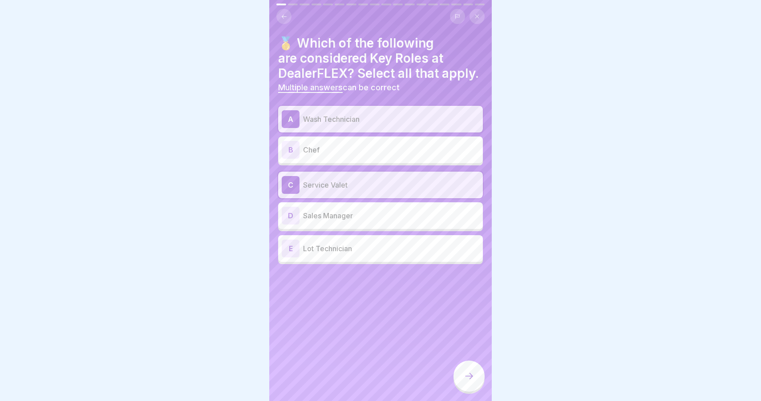
click at [346, 218] on p "Sales Manager" at bounding box center [391, 215] width 176 height 11
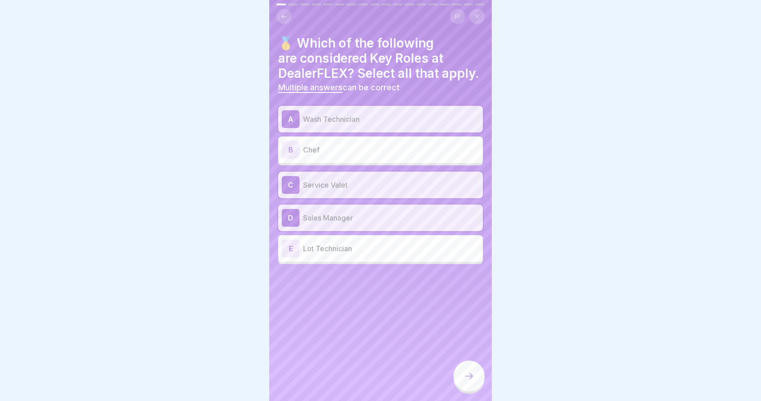
click at [354, 240] on div "E Lot Technician" at bounding box center [380, 249] width 197 height 18
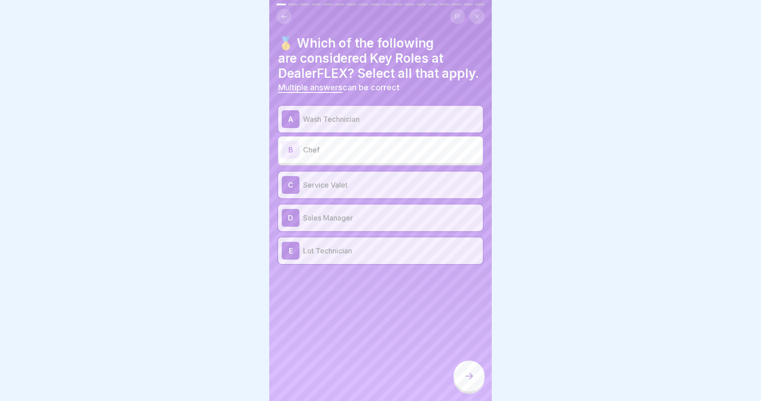
click at [473, 374] on icon at bounding box center [468, 376] width 11 height 11
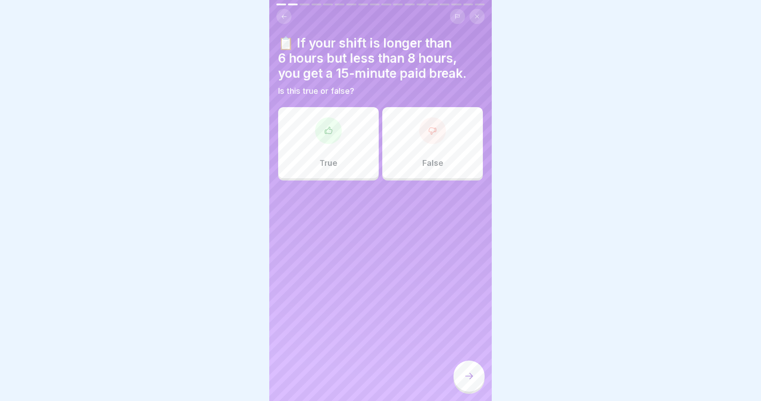
click at [362, 163] on div "True" at bounding box center [328, 142] width 101 height 71
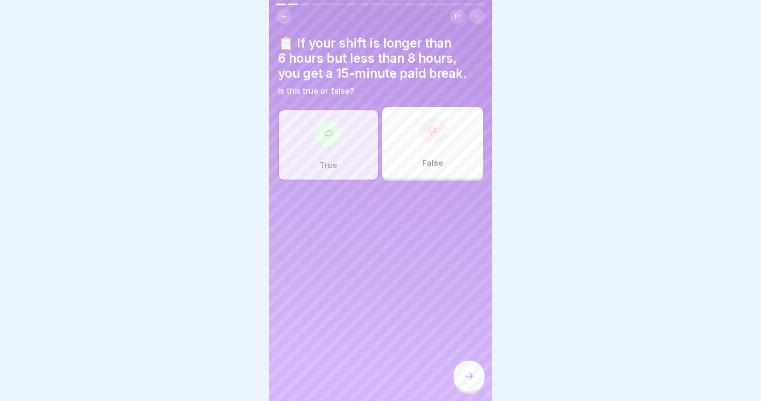
click at [475, 375] on div at bounding box center [468, 376] width 31 height 31
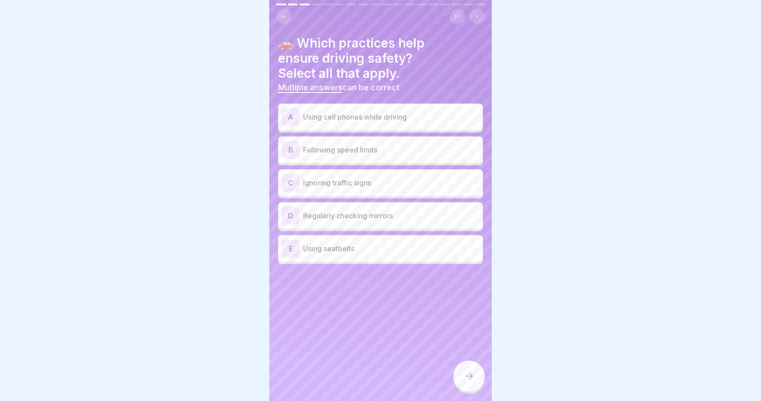
click at [385, 145] on p "Following speed limits" at bounding box center [391, 150] width 176 height 11
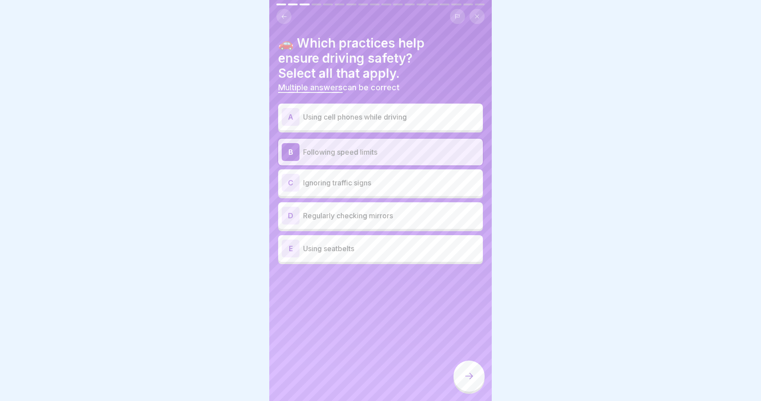
click at [400, 212] on p "Regularly checking mirrors" at bounding box center [391, 215] width 176 height 11
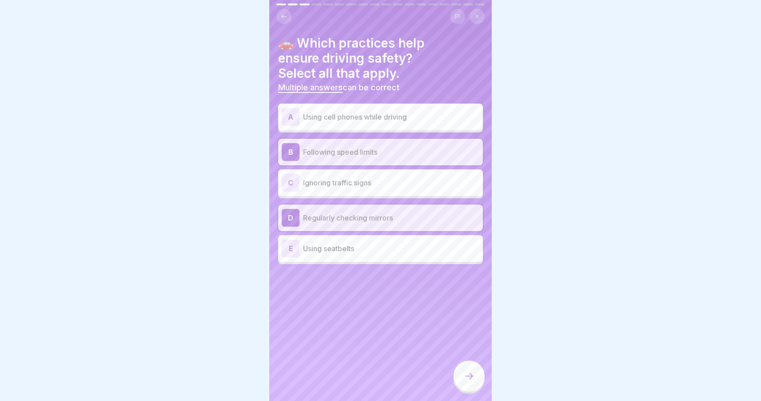
click at [402, 246] on p "Using seatbelts" at bounding box center [391, 248] width 176 height 11
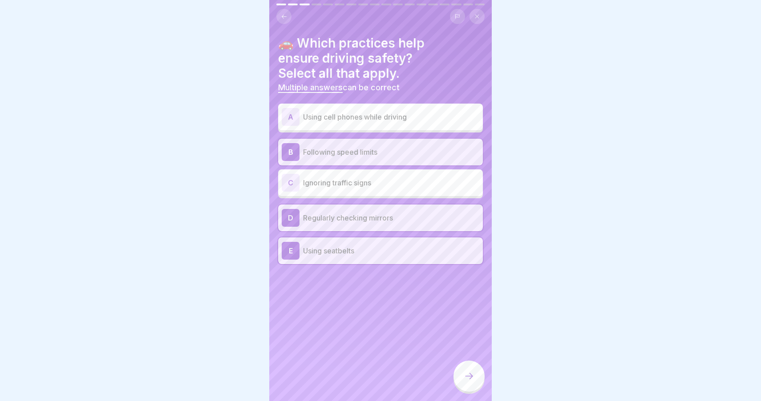
click at [463, 377] on icon at bounding box center [468, 376] width 11 height 11
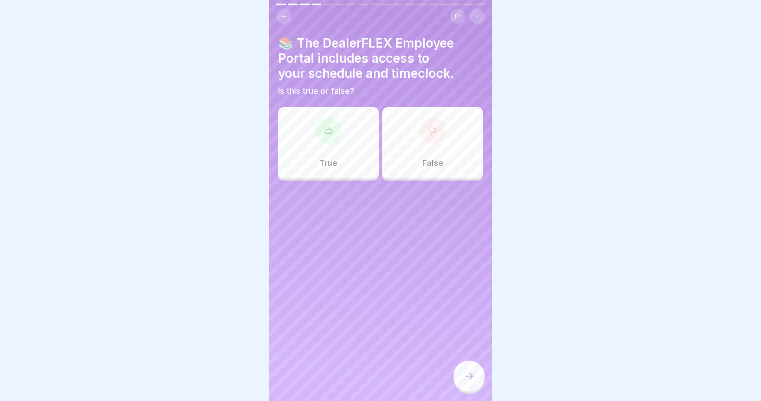
click at [353, 156] on div "True" at bounding box center [328, 142] width 101 height 71
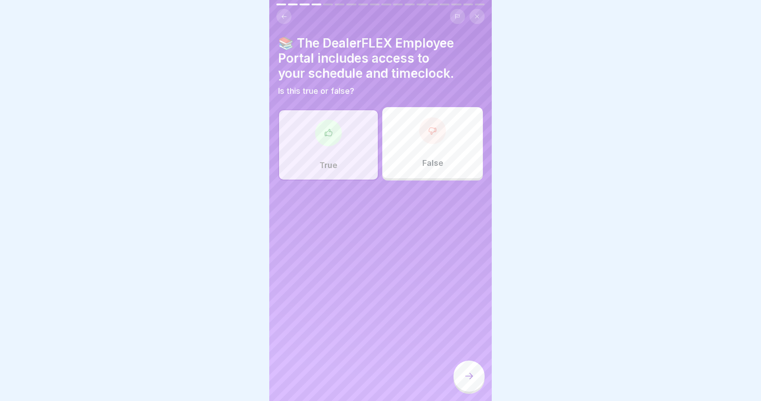
click at [464, 364] on div at bounding box center [468, 376] width 31 height 31
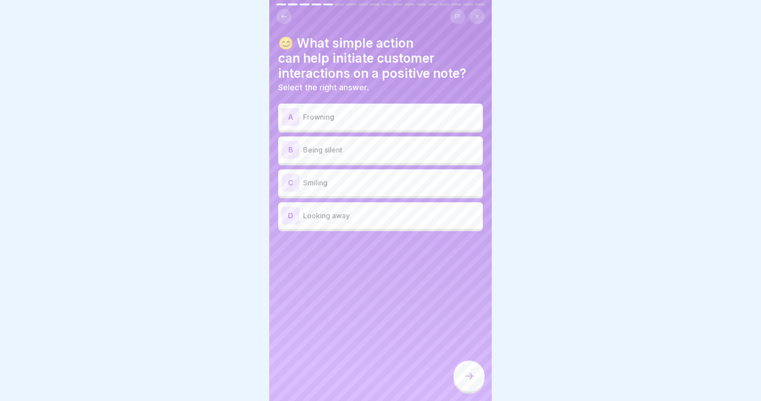
click at [355, 181] on p "Smiling" at bounding box center [391, 182] width 176 height 11
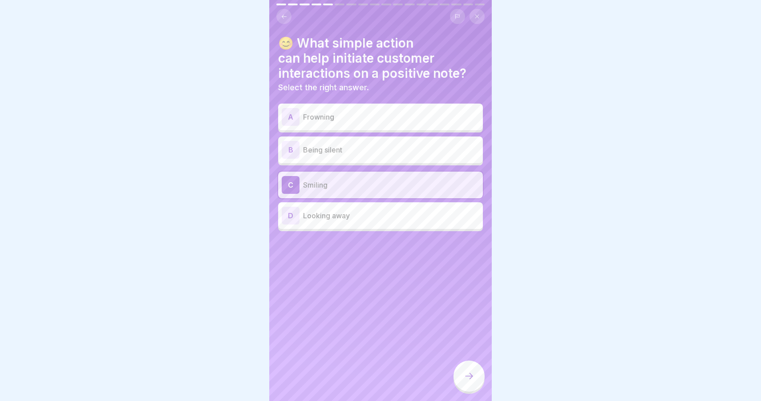
click at [460, 370] on div at bounding box center [468, 376] width 31 height 31
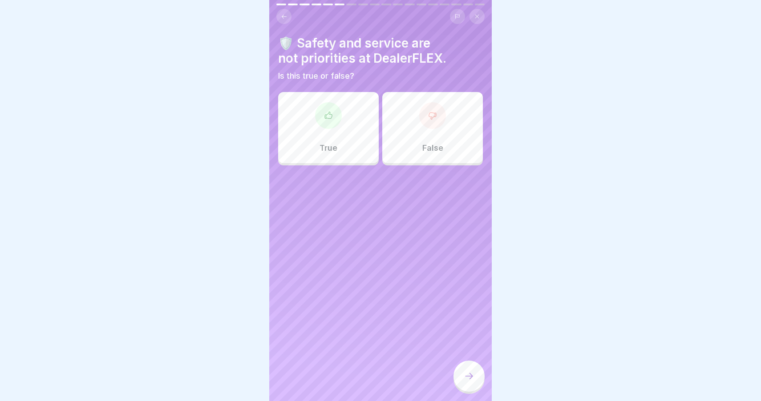
click at [366, 164] on div "True False" at bounding box center [380, 129] width 205 height 71
click at [426, 156] on div "False" at bounding box center [432, 127] width 101 height 71
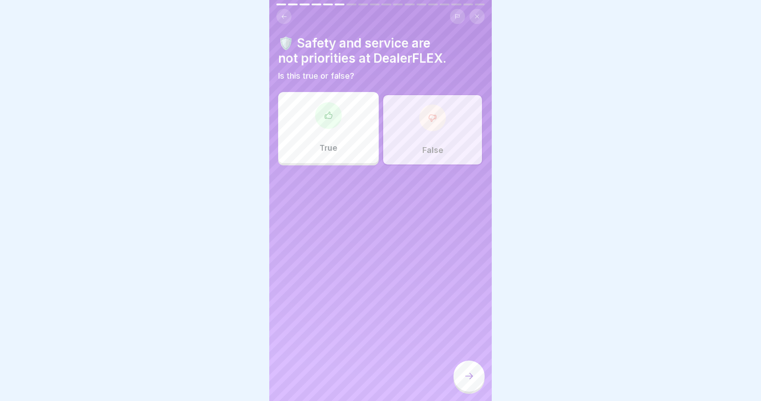
click at [474, 374] on div at bounding box center [468, 376] width 31 height 31
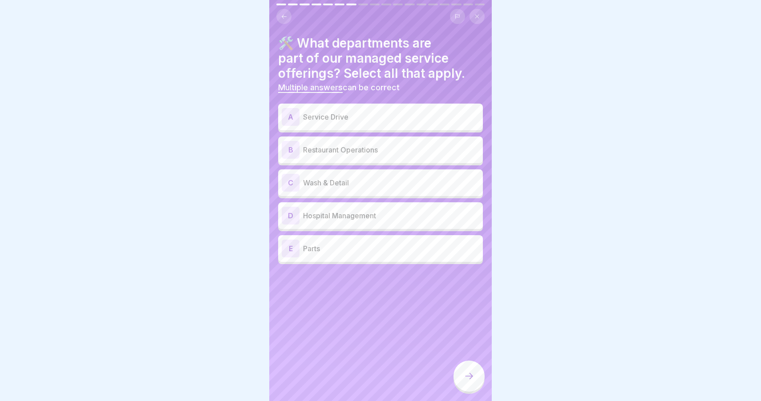
click at [367, 113] on p "Service Drive" at bounding box center [391, 117] width 176 height 11
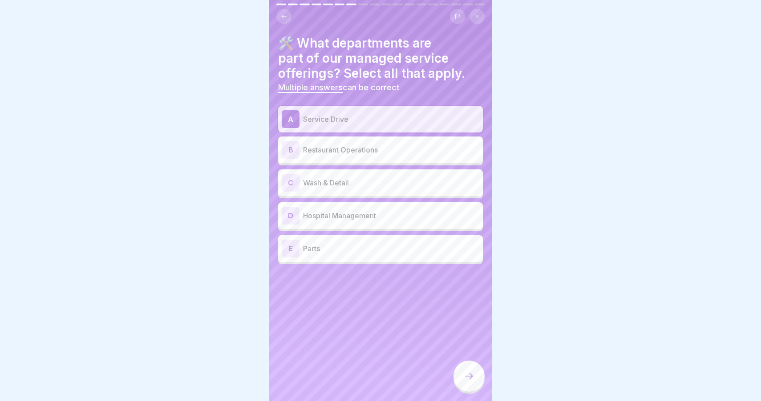
click at [358, 183] on p "Wash & Detail" at bounding box center [391, 182] width 176 height 11
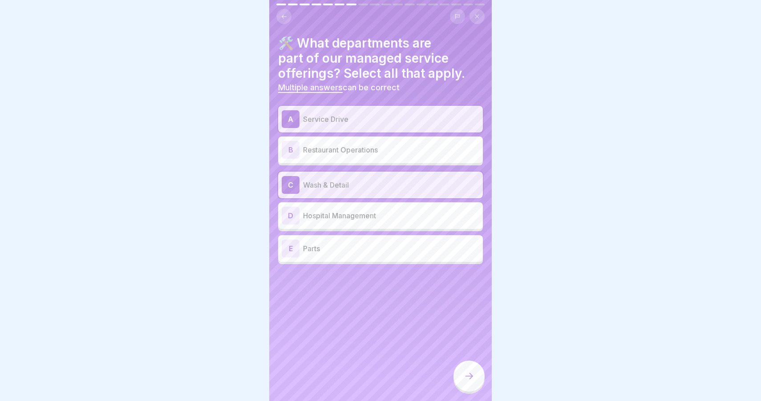
click at [367, 218] on p "Hospital Management" at bounding box center [391, 215] width 176 height 11
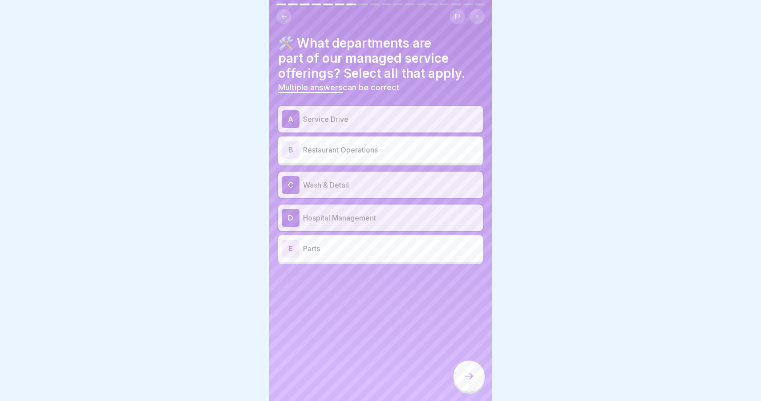
click at [372, 247] on p "Parts" at bounding box center [391, 248] width 176 height 11
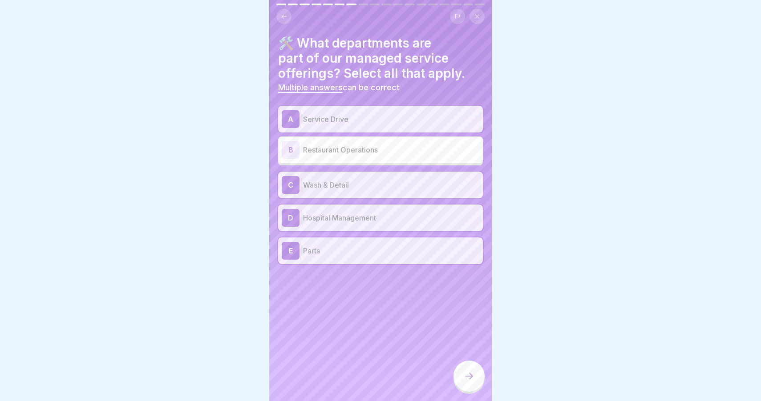
click at [474, 371] on div at bounding box center [468, 376] width 31 height 31
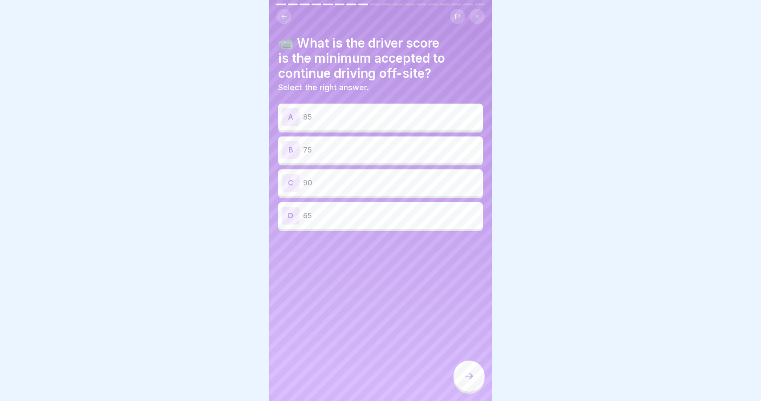
click at [374, 173] on div "C 90" at bounding box center [380, 182] width 205 height 27
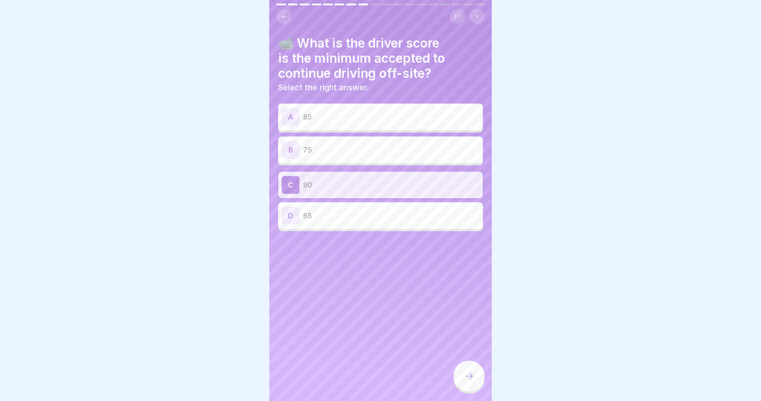
click at [467, 373] on icon at bounding box center [468, 376] width 11 height 11
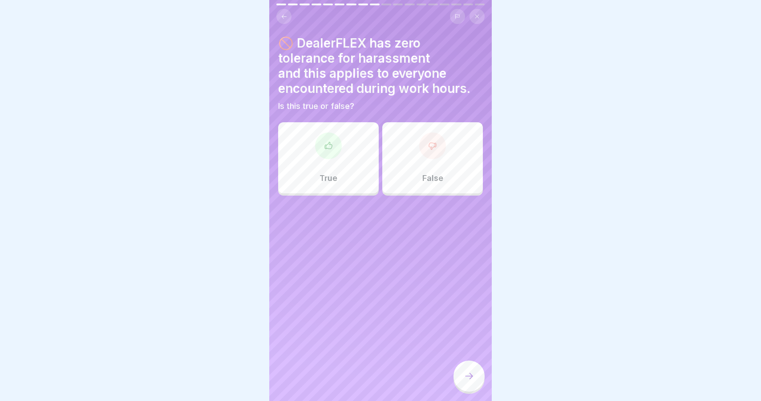
click at [356, 172] on div "True" at bounding box center [328, 157] width 101 height 71
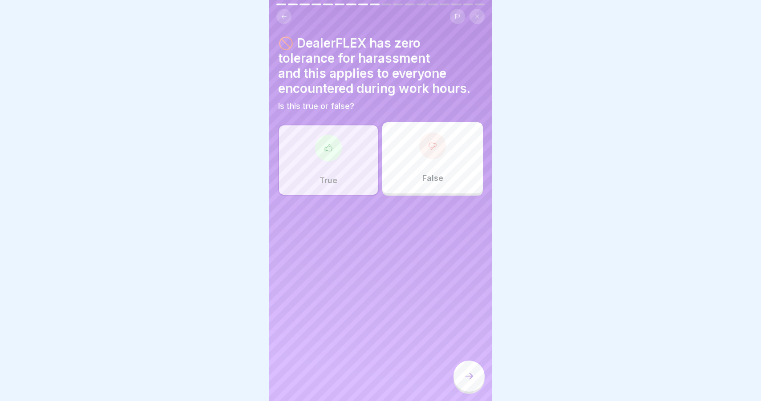
click at [472, 378] on icon at bounding box center [468, 376] width 11 height 11
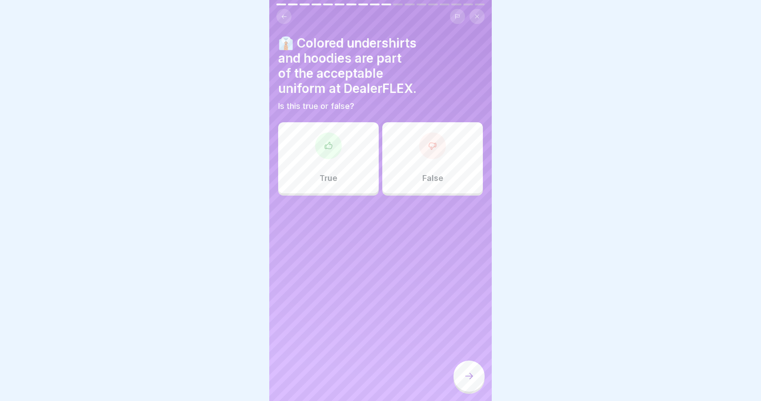
click at [422, 169] on div "False" at bounding box center [432, 157] width 101 height 71
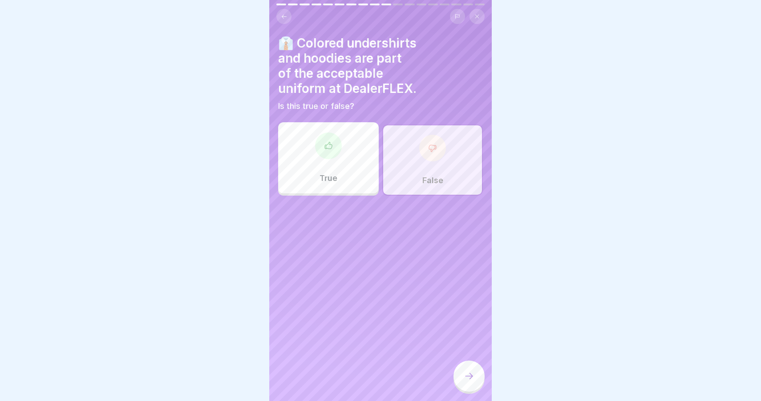
click at [471, 369] on div at bounding box center [468, 376] width 31 height 31
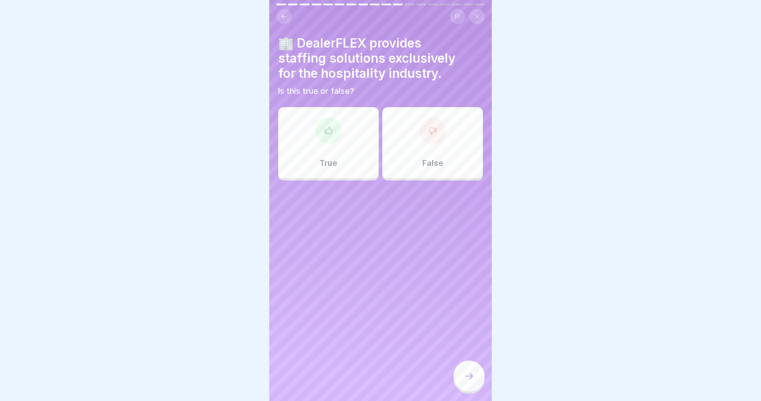
click at [357, 152] on div "True" at bounding box center [328, 142] width 101 height 71
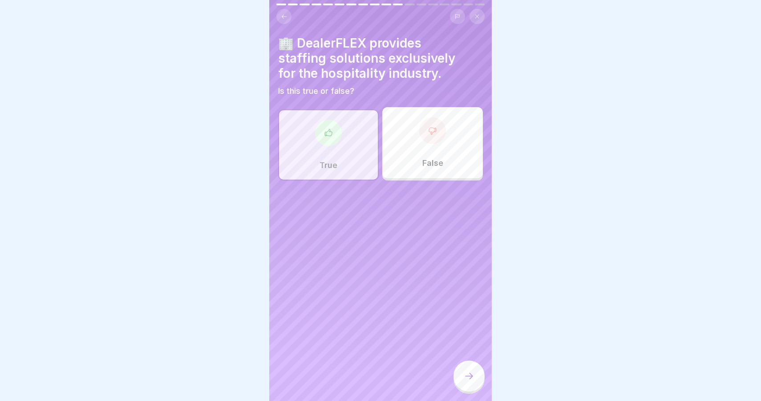
click at [411, 166] on div "False" at bounding box center [432, 142] width 101 height 71
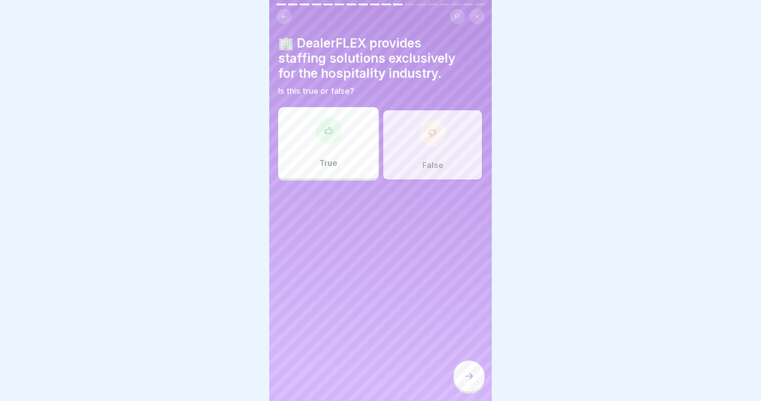
click at [469, 371] on div at bounding box center [468, 376] width 31 height 31
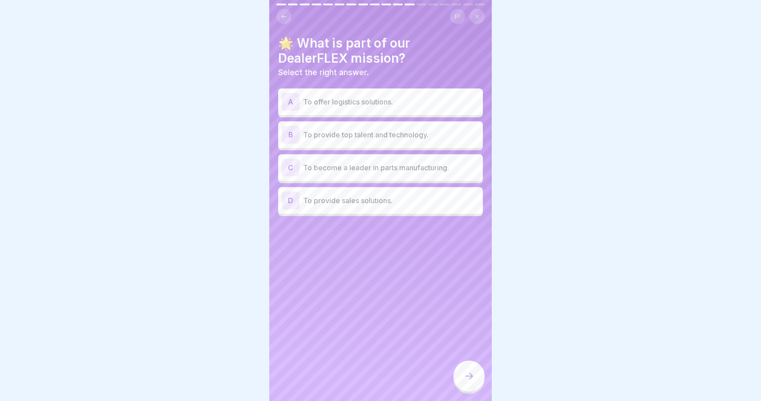
click at [409, 196] on p "To provide sales solutions." at bounding box center [391, 200] width 176 height 11
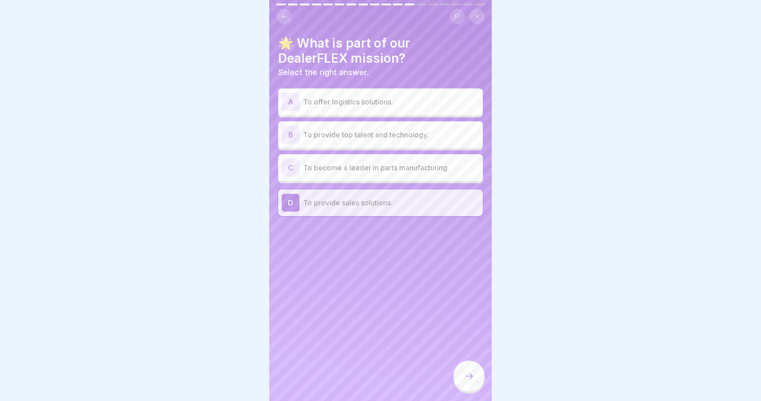
click at [399, 90] on div "A To offer logistics solutions." at bounding box center [380, 102] width 205 height 27
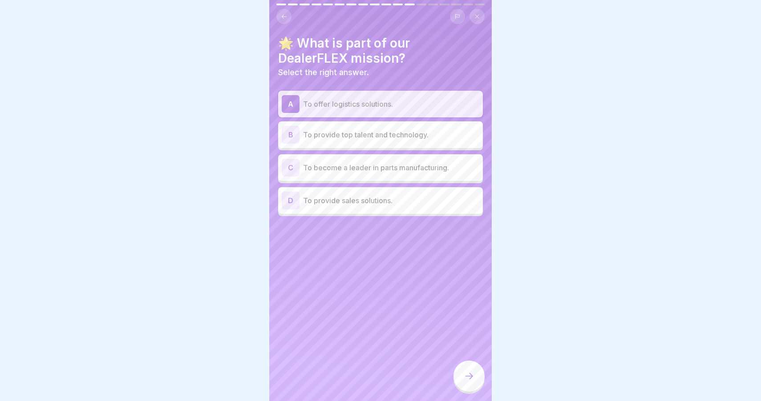
click at [432, 205] on p "To provide sales solutions." at bounding box center [391, 200] width 176 height 11
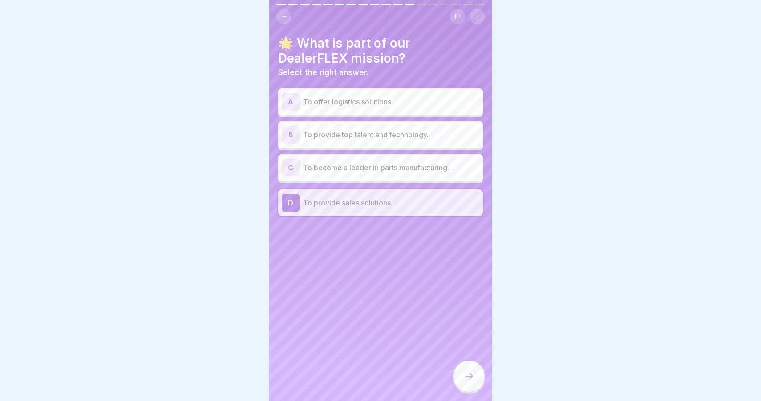
click at [394, 105] on p "To offer logistics solutions." at bounding box center [391, 102] width 176 height 11
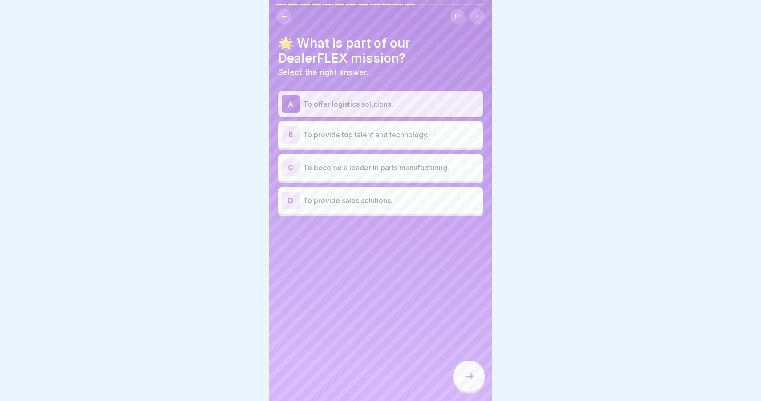
click at [398, 145] on div "B To provide top talent and technology." at bounding box center [380, 134] width 205 height 27
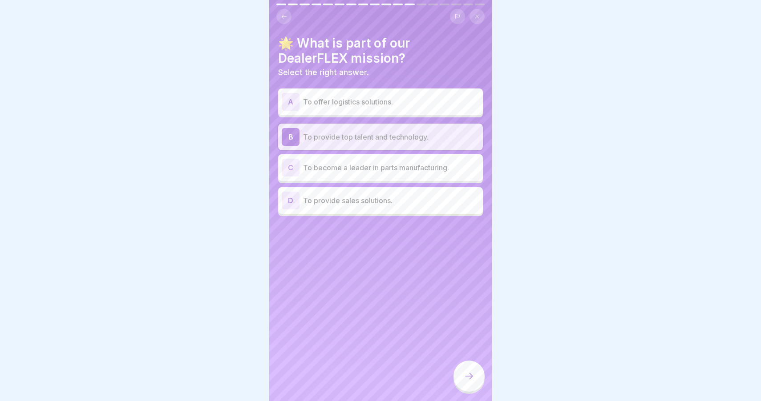
click at [464, 371] on div at bounding box center [468, 376] width 31 height 31
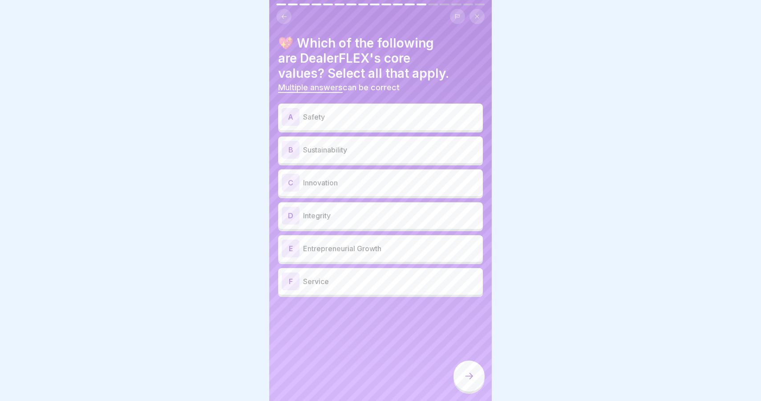
click at [354, 124] on div "A Safety" at bounding box center [380, 117] width 197 height 18
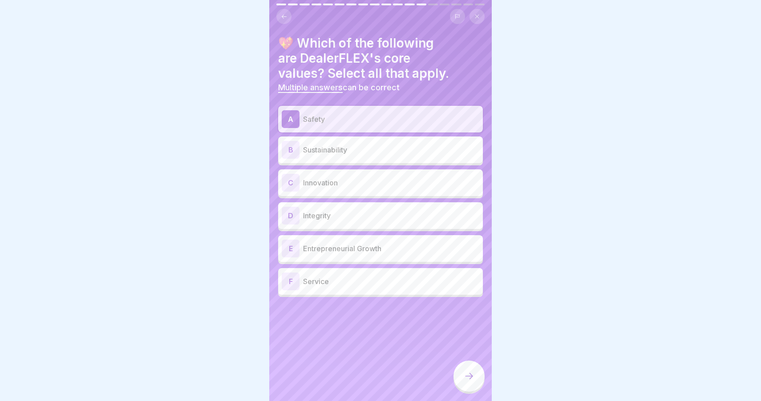
click at [358, 211] on p "Integrity" at bounding box center [391, 215] width 176 height 11
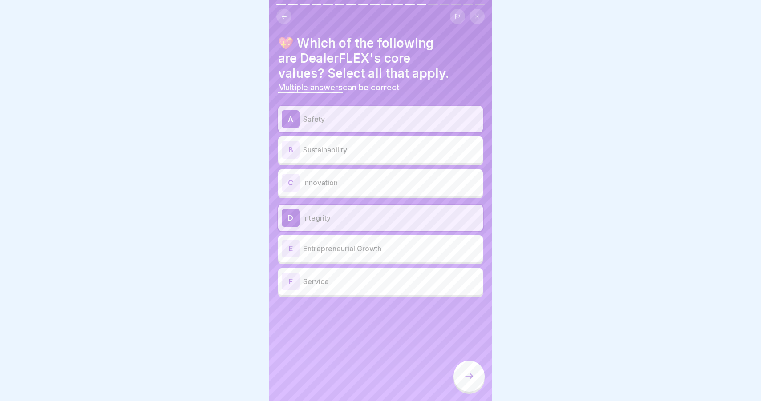
click at [363, 284] on p "Service" at bounding box center [391, 281] width 176 height 11
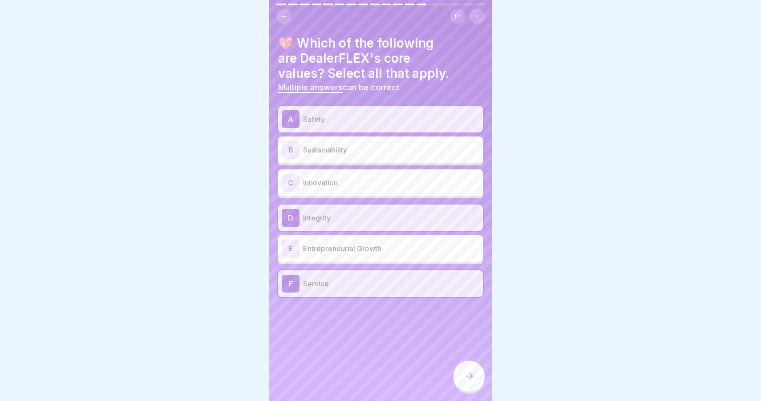
click at [471, 378] on icon at bounding box center [468, 376] width 11 height 11
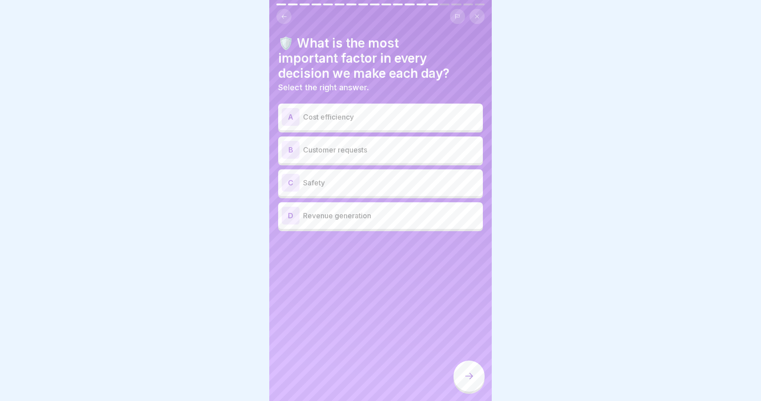
click at [391, 193] on div "C Safety" at bounding box center [380, 182] width 205 height 27
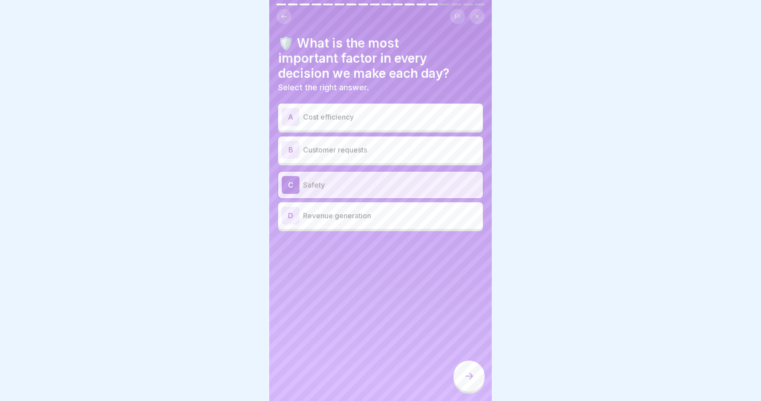
click at [474, 382] on div at bounding box center [468, 376] width 31 height 31
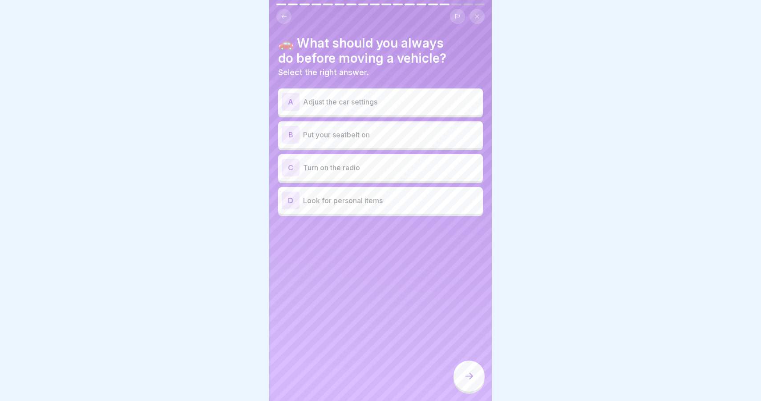
click at [397, 136] on p "Put your seatbelt on" at bounding box center [391, 134] width 176 height 11
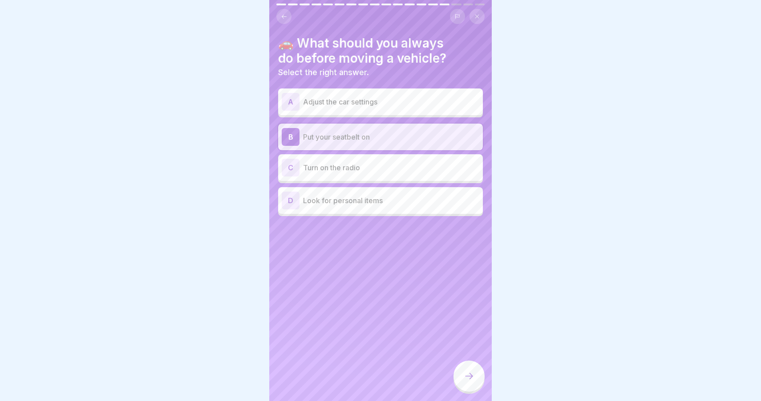
click at [471, 370] on div at bounding box center [468, 376] width 31 height 31
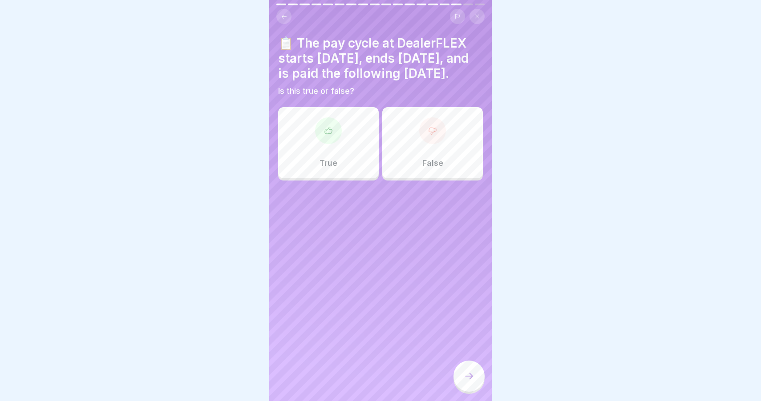
click at [362, 169] on div "True" at bounding box center [328, 142] width 101 height 71
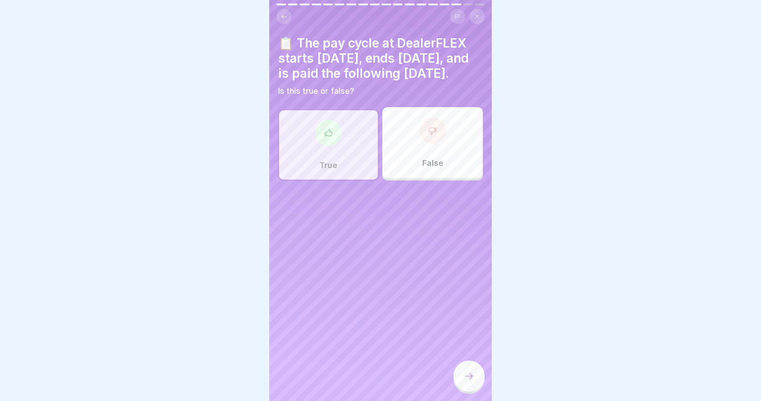
click at [463, 368] on div at bounding box center [468, 376] width 31 height 31
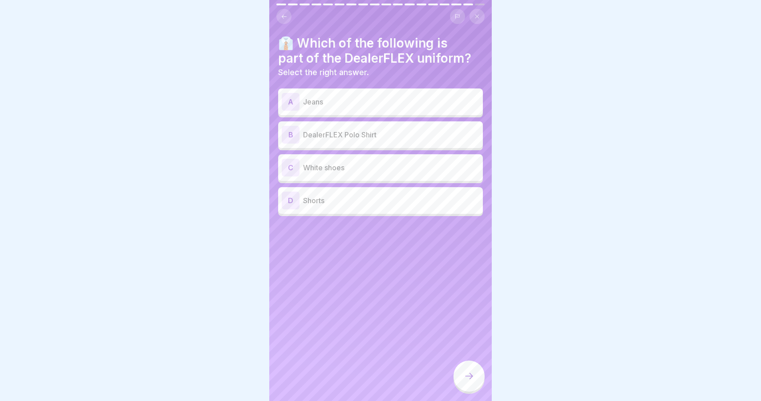
click at [365, 139] on p "DealerFLEX Polo Shirt" at bounding box center [391, 134] width 176 height 11
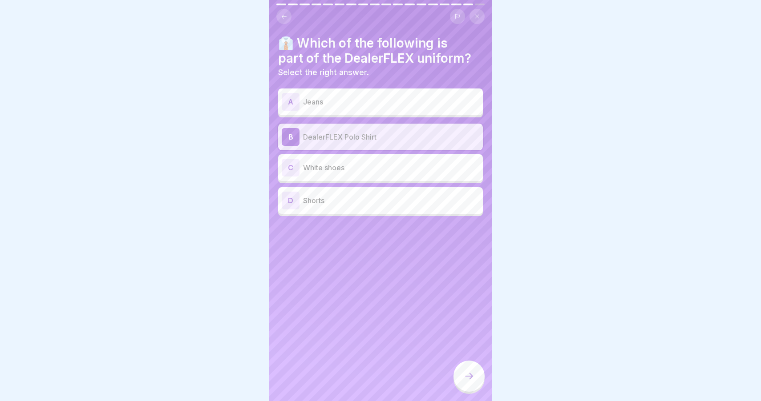
click at [471, 382] on div at bounding box center [468, 376] width 31 height 31
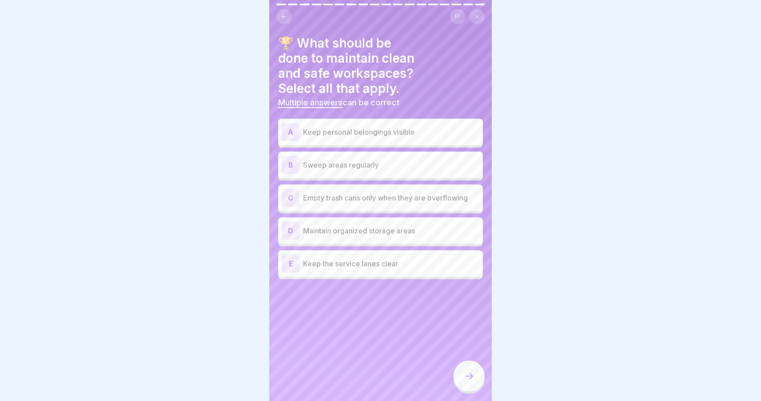
click at [398, 160] on p "Sweep areas regularly" at bounding box center [391, 165] width 176 height 11
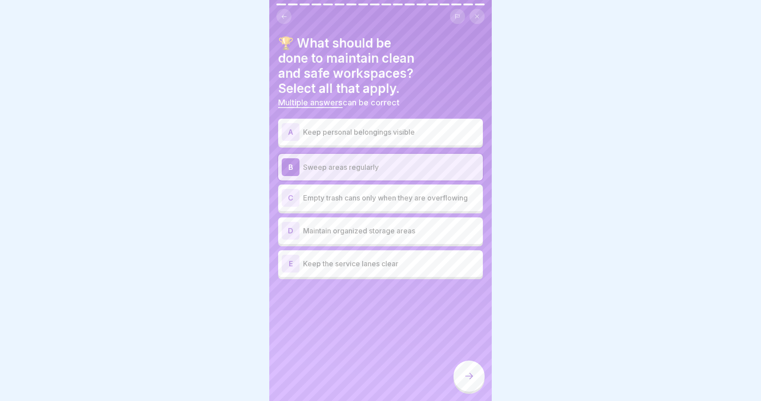
click at [419, 222] on div "D Maintain organized storage areas" at bounding box center [380, 231] width 197 height 18
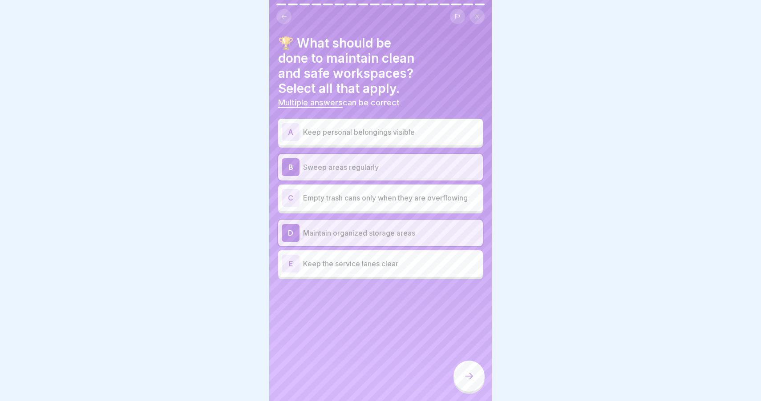
click at [419, 258] on p "Keep the service lanes clear" at bounding box center [391, 263] width 176 height 11
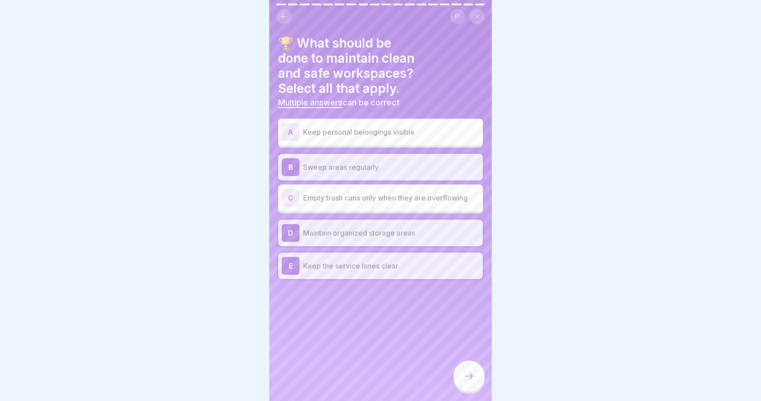
click at [477, 379] on div at bounding box center [468, 376] width 31 height 31
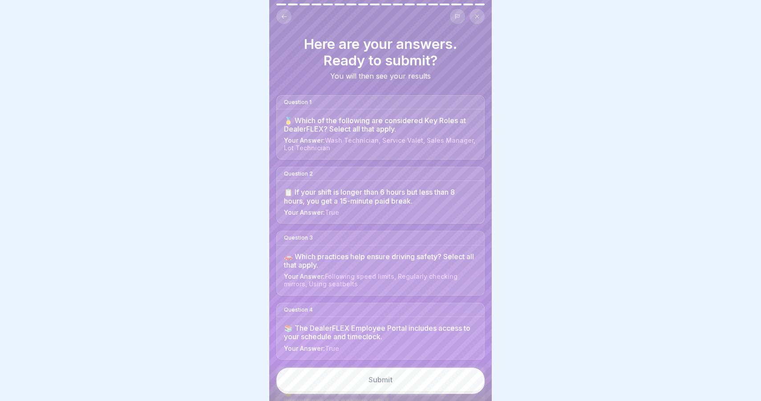
click at [447, 386] on button "Submit" at bounding box center [380, 380] width 208 height 24
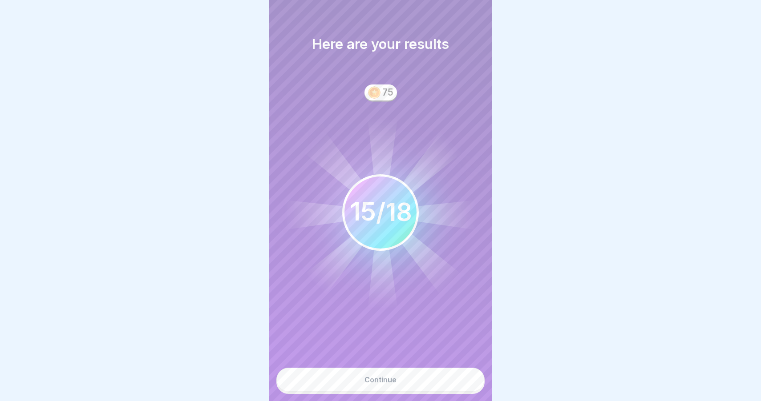
click at [447, 384] on button "Continue" at bounding box center [380, 380] width 208 height 24
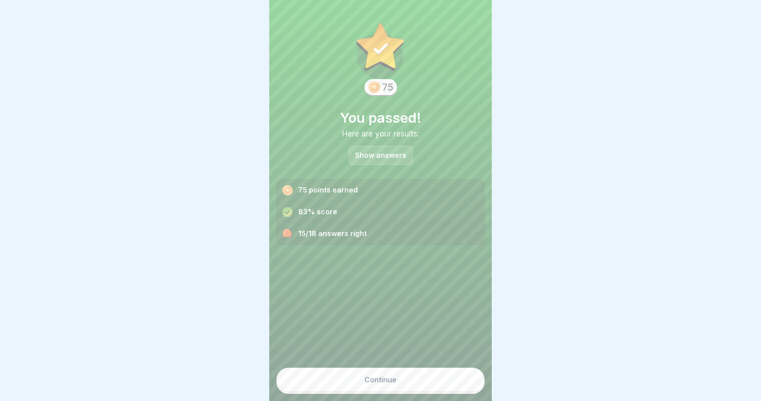
click at [423, 384] on button "Continue" at bounding box center [380, 380] width 208 height 24
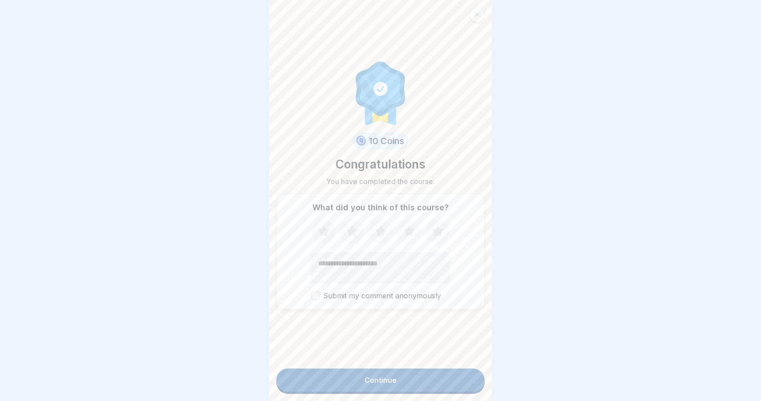
click at [388, 231] on icon at bounding box center [381, 231] width 24 height 23
click at [405, 230] on icon at bounding box center [409, 230] width 12 height 11
click at [410, 384] on button "Continue" at bounding box center [380, 380] width 208 height 23
click at [397, 377] on button "Continue" at bounding box center [380, 380] width 208 height 23
